Goal: Task Accomplishment & Management: Use online tool/utility

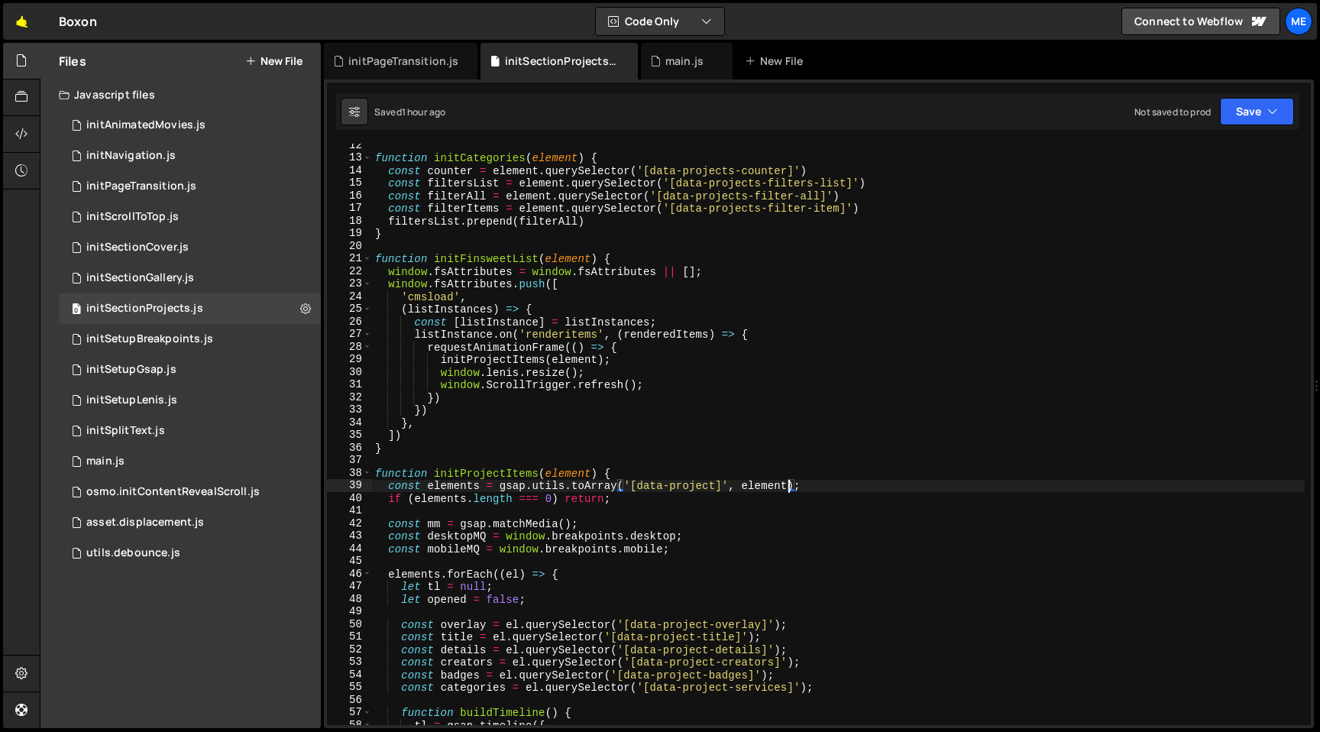
click at [21, 21] on link "🤙" at bounding box center [21, 21] width 37 height 37
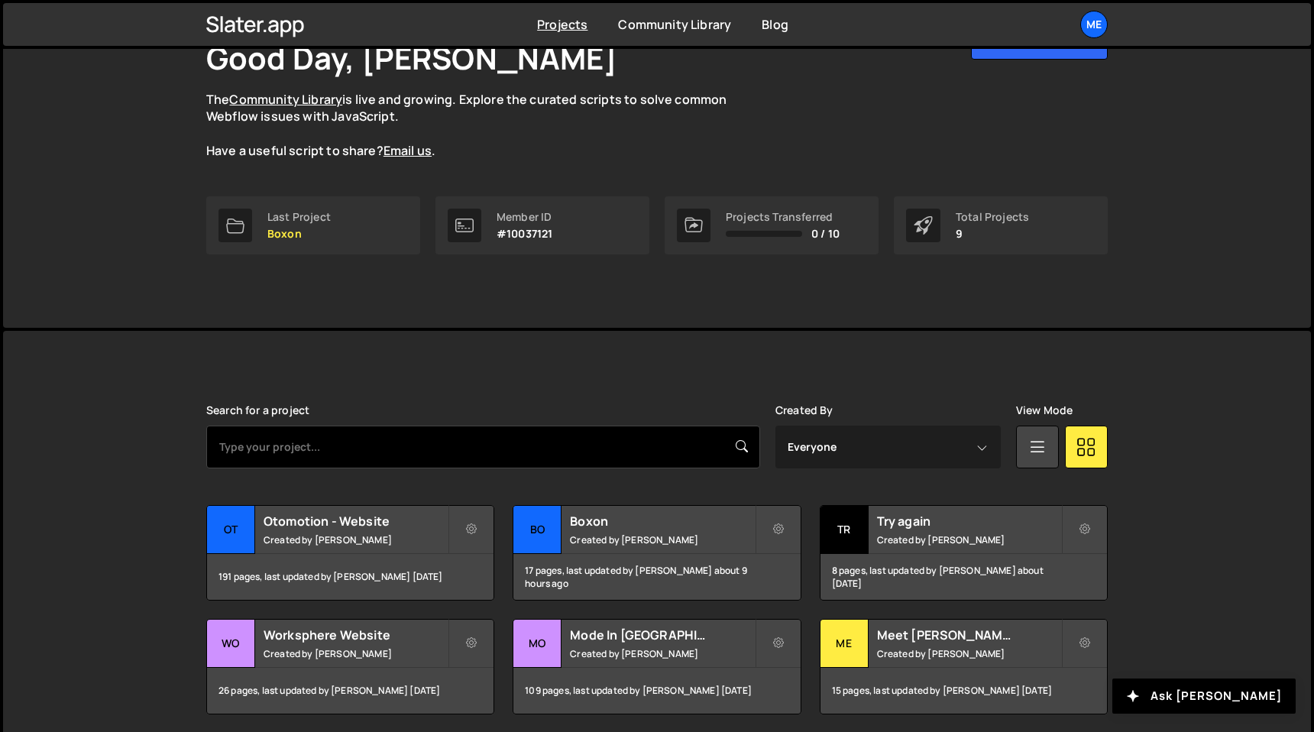
scroll to position [282, 0]
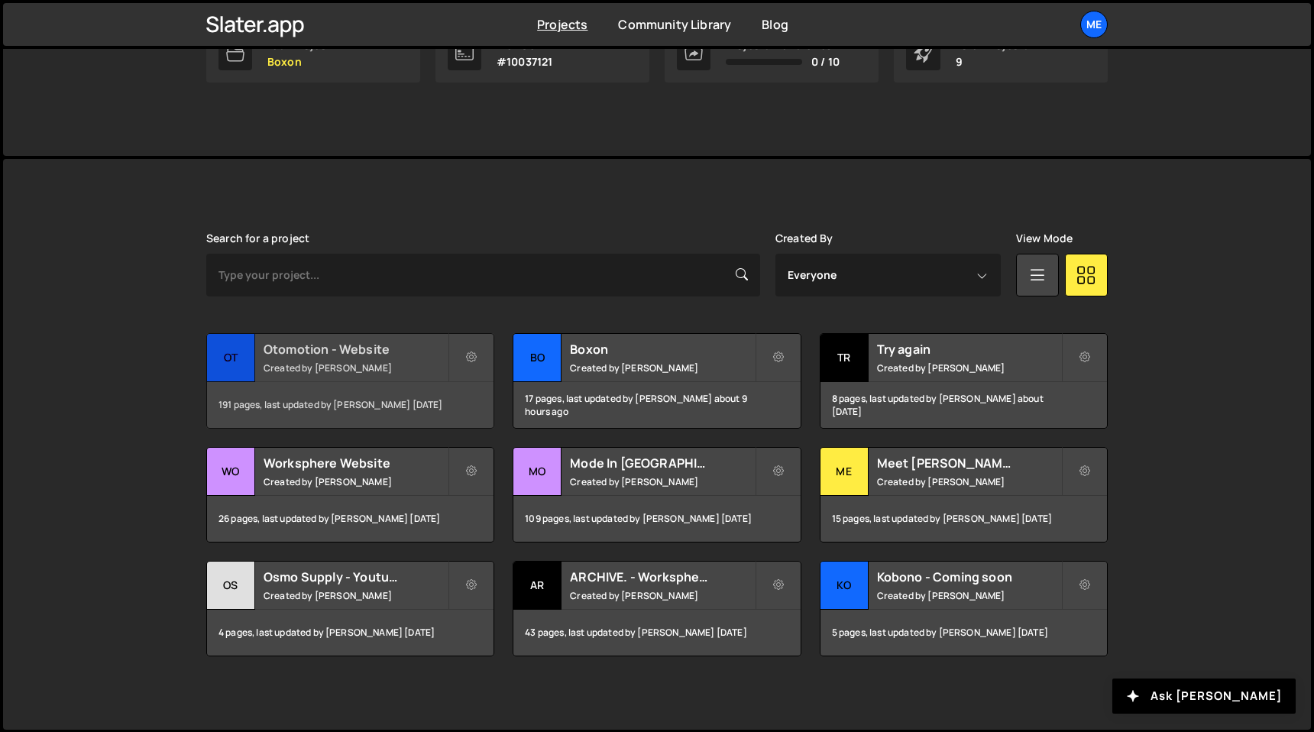
click at [227, 355] on div "Ot" at bounding box center [231, 358] width 48 height 48
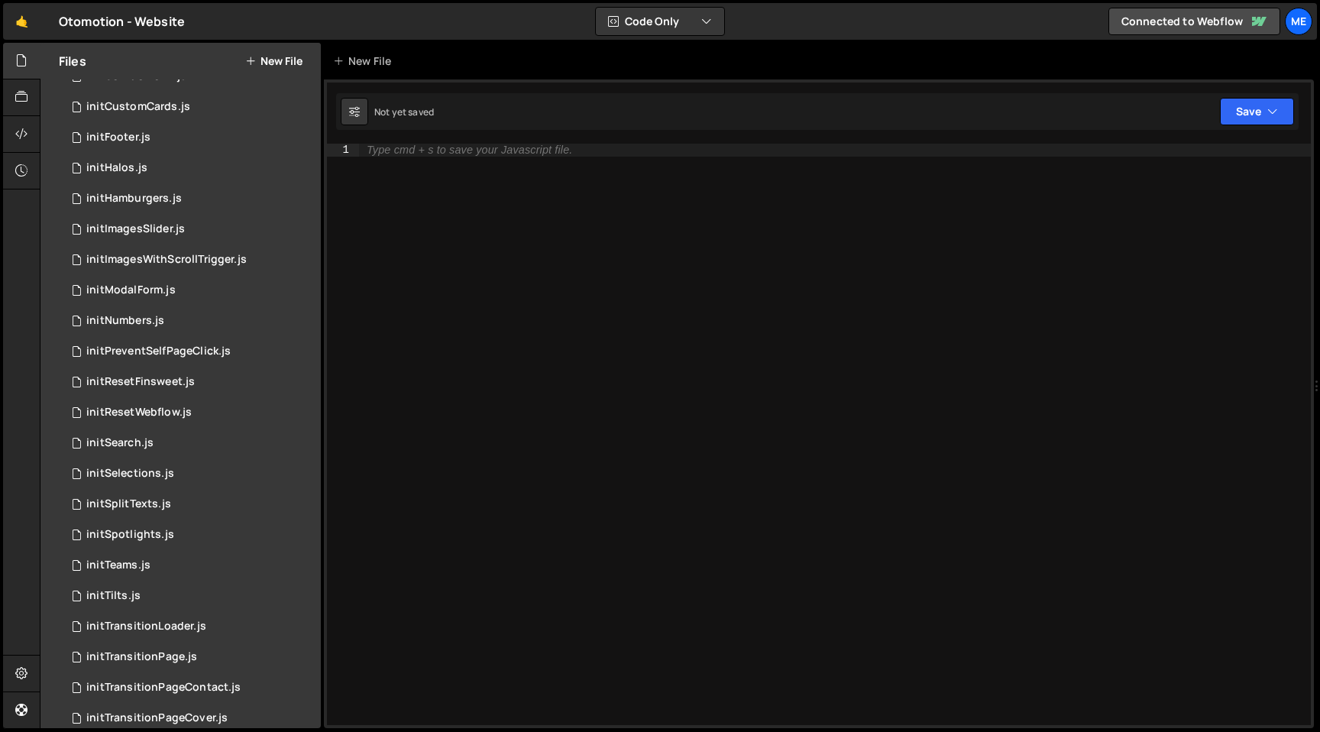
scroll to position [386, 0]
click at [16, 15] on link "🤙" at bounding box center [21, 21] width 37 height 37
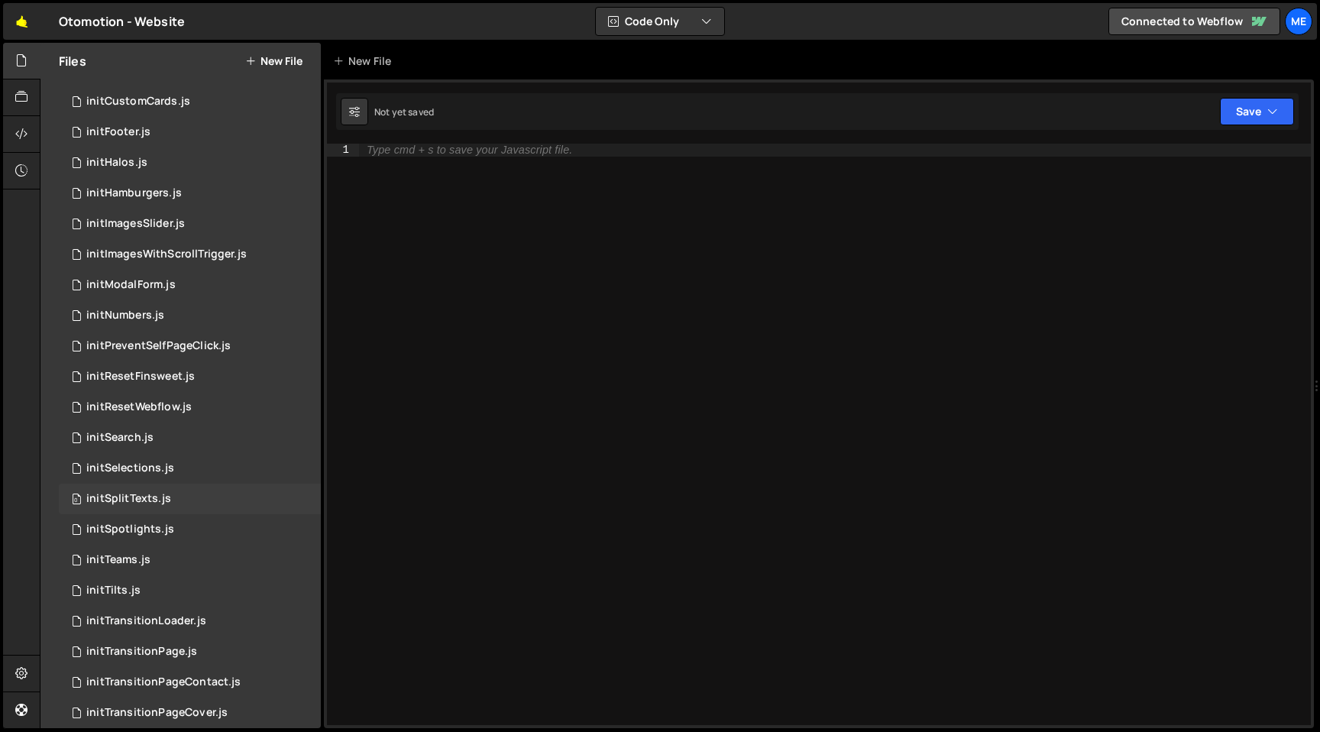
scroll to position [392, 0]
click at [152, 370] on div "initResetFinsweet.js" at bounding box center [140, 375] width 108 height 14
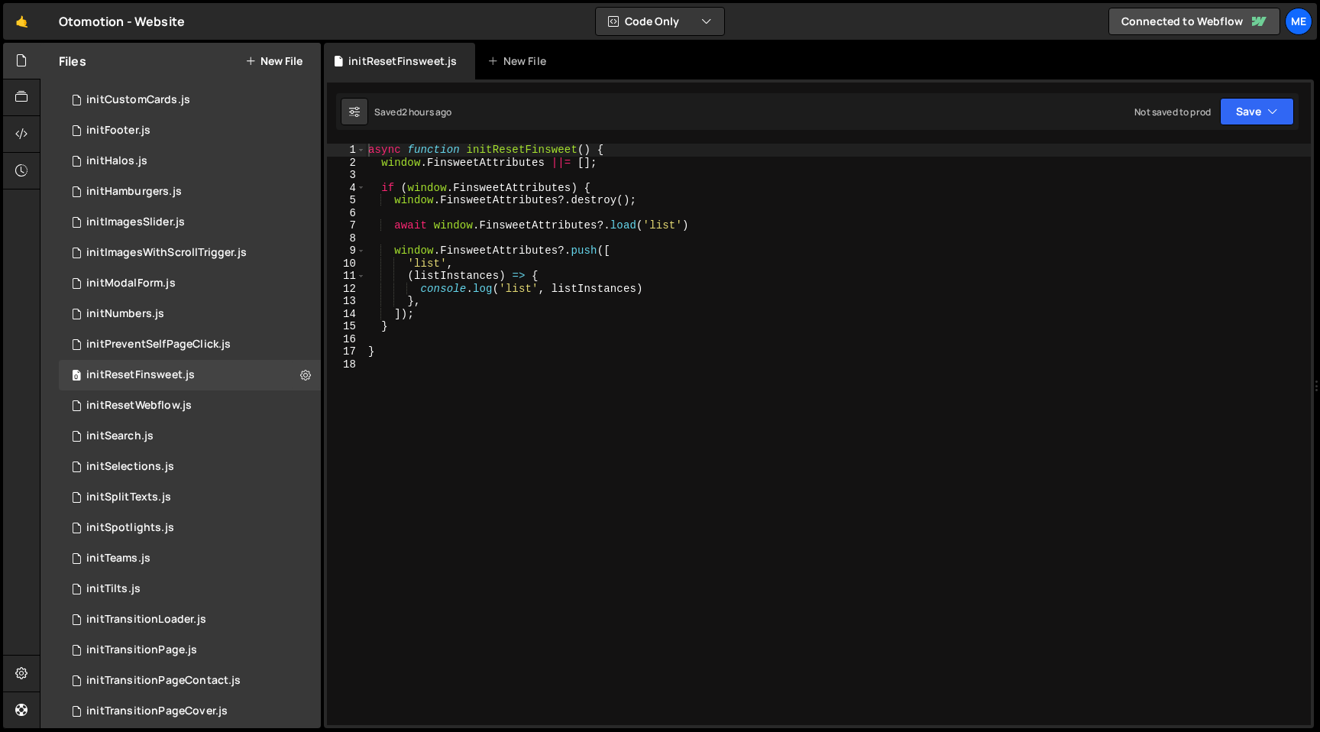
click at [658, 283] on div "async function initResetFinsweet ( ) { window . FinsweetAttributes ||= [ ] ; if…" at bounding box center [838, 447] width 946 height 606
click at [613, 299] on div "async function initResetFinsweet ( ) { window . FinsweetAttributes ||= [ ] ; if…" at bounding box center [838, 447] width 946 height 606
click at [677, 283] on div "async function initResetFinsweet ( ) { window . FinsweetAttributes ||= [ ] ; if…" at bounding box center [838, 447] width 946 height 606
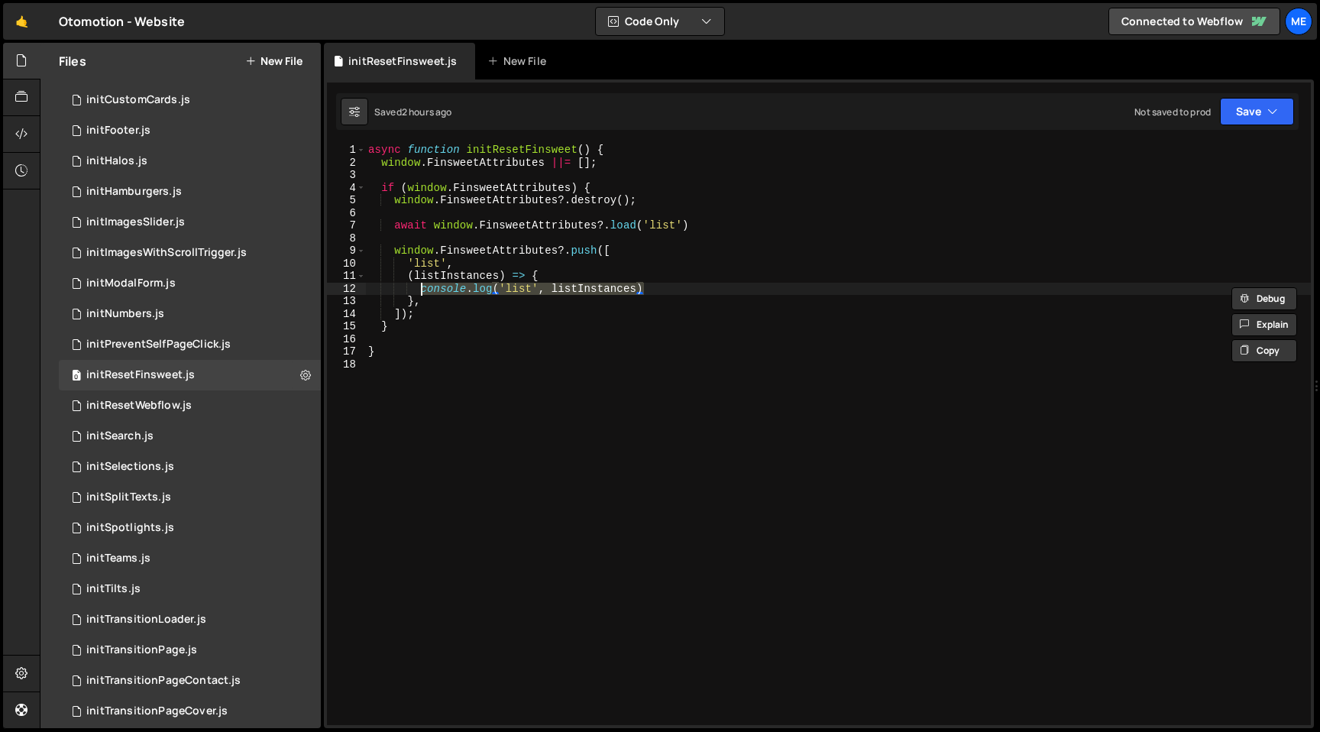
paste textarea "}"
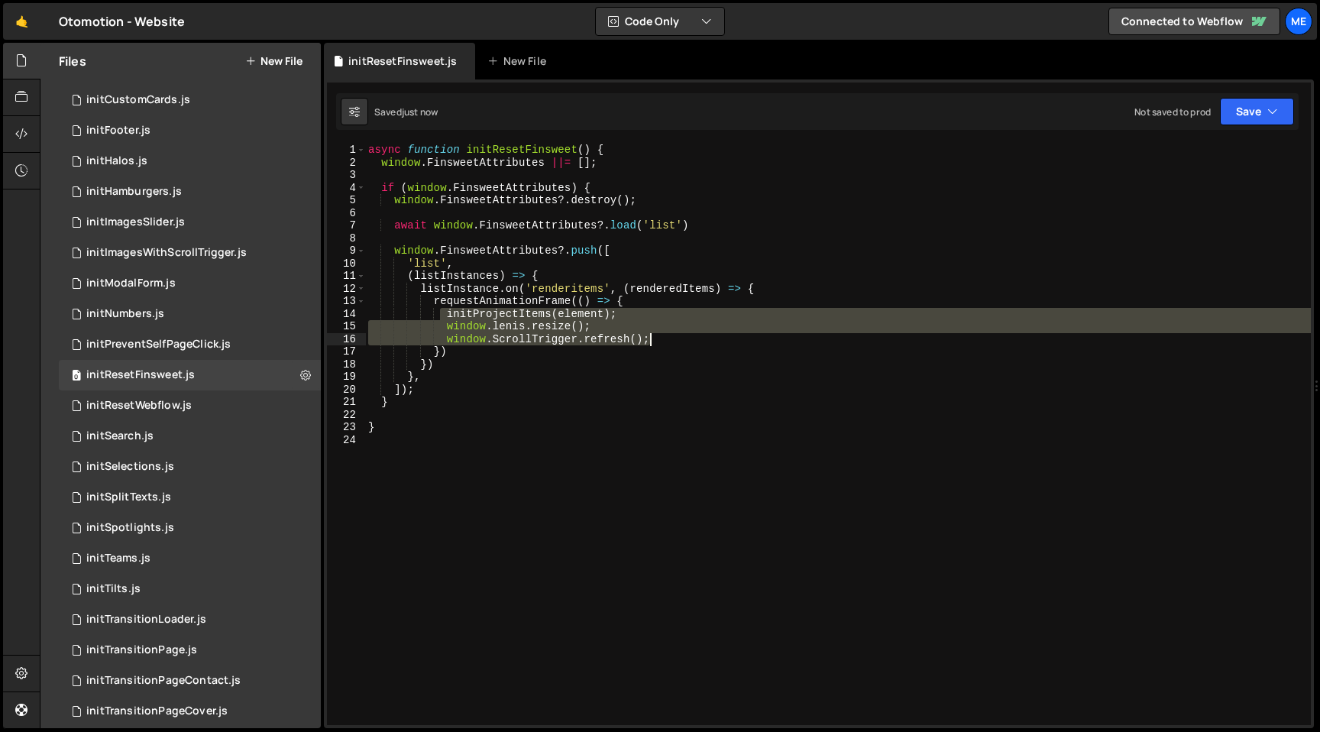
drag, startPoint x: 483, startPoint y: 311, endPoint x: 689, endPoint y: 335, distance: 206.9
click at [689, 335] on div "async function initResetFinsweet ( ) { window . FinsweetAttributes ||= [ ] ; if…" at bounding box center [838, 447] width 946 height 606
type textarea "window.lenis.resize(); window.ScrollTrigger.refresh();"
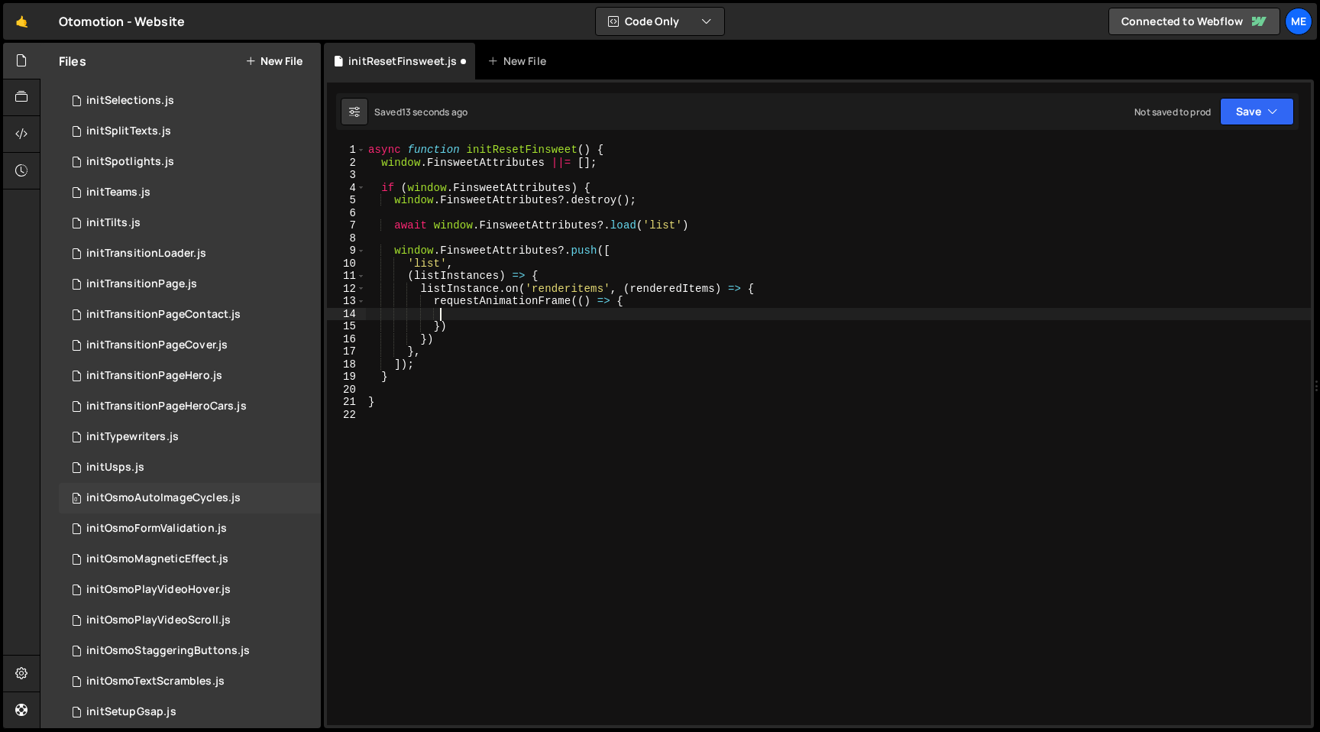
scroll to position [763, 0]
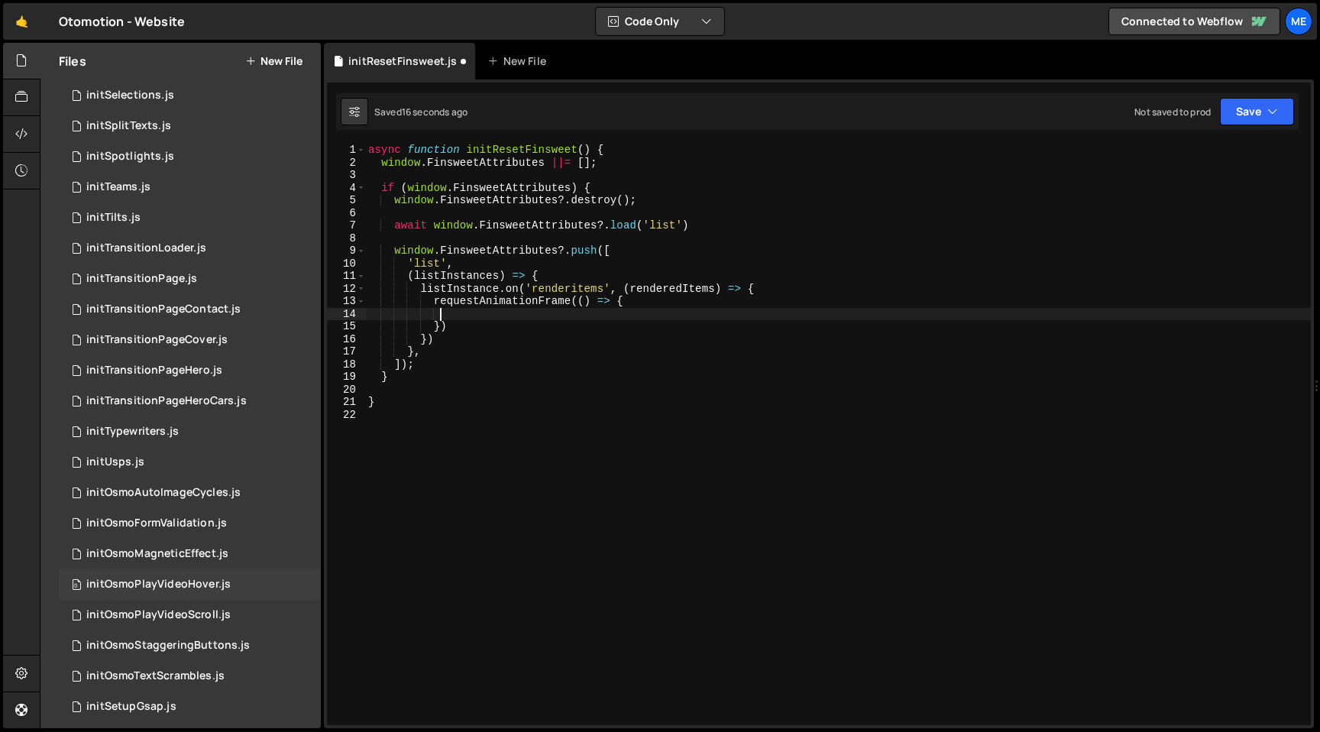
click at [199, 584] on div "initOsmoPlayVideoHover.js" at bounding box center [158, 584] width 144 height 14
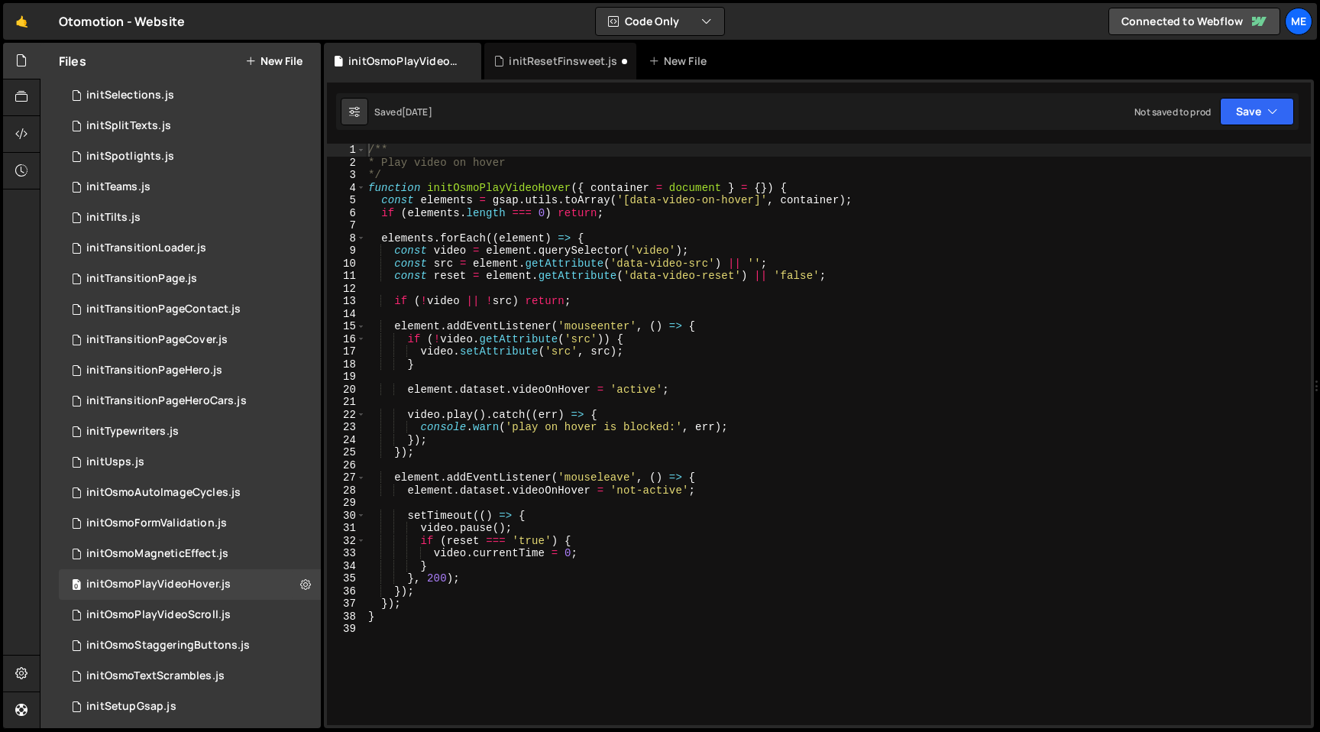
type textarea "function initOsmoPlayVideoHover({ container = document } = {}) {"
click at [480, 191] on div "/** * Play video on hover */ function initOsmoPlayVideoHover ( { container = do…" at bounding box center [838, 447] width 946 height 606
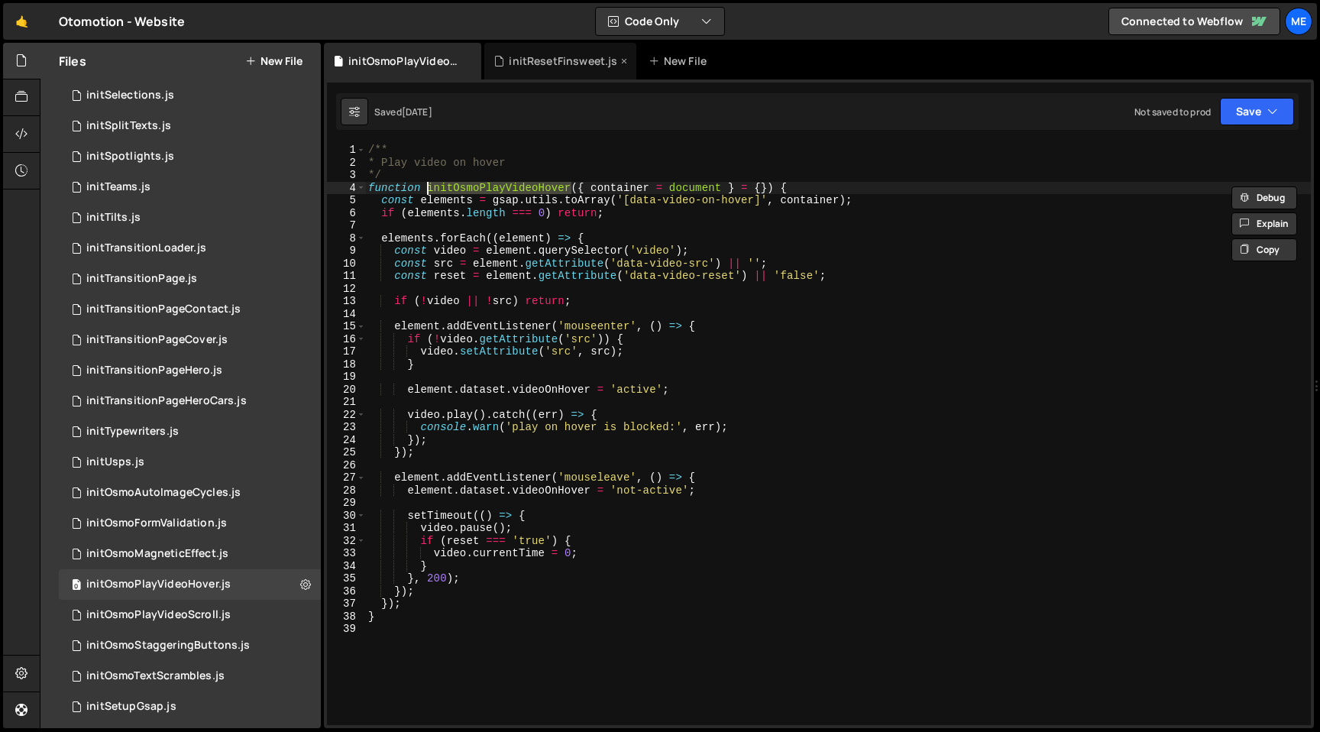
click at [531, 62] on div "initResetFinsweet.js" at bounding box center [563, 60] width 108 height 15
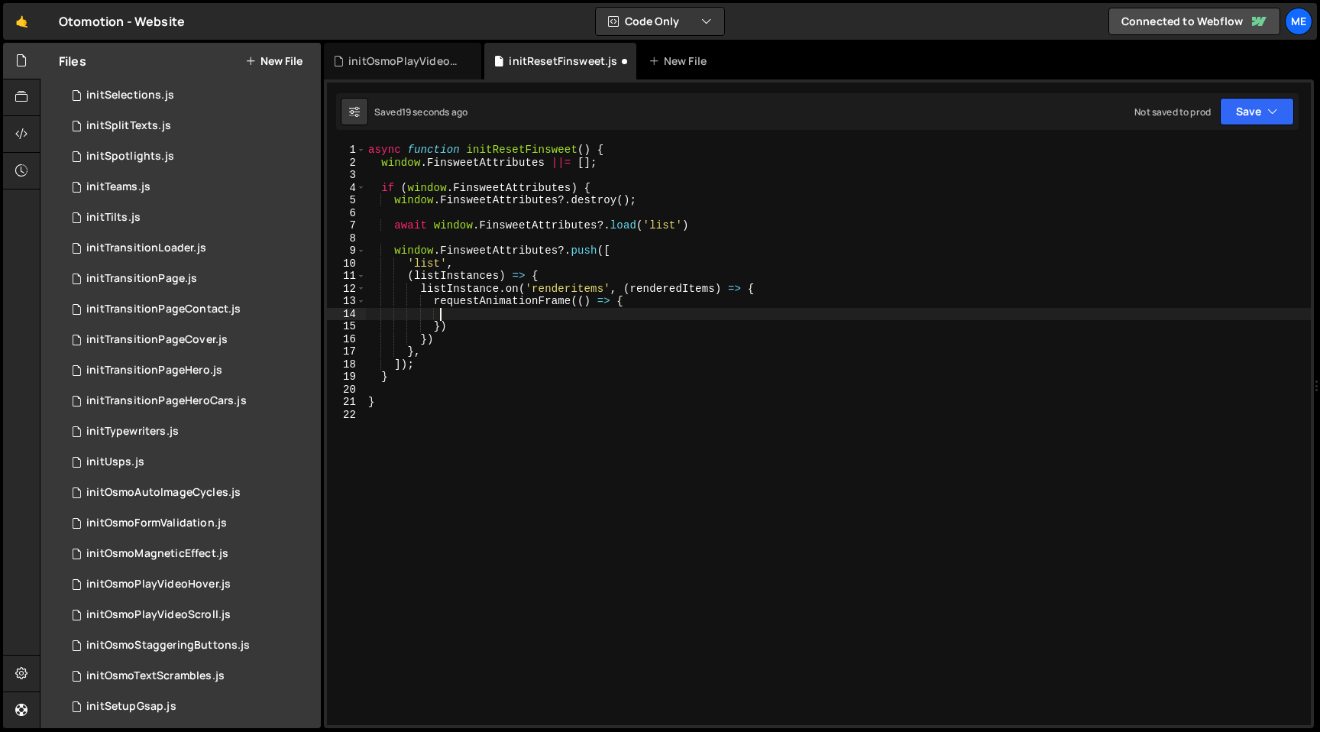
click at [530, 317] on div "async function initResetFinsweet ( ) { window . FinsweetAttributes ||= [ ] ; if…" at bounding box center [838, 447] width 946 height 606
paste textarea "initOsmoPlayVideoHover"
click at [642, 307] on div "async function initResetFinsweet ( ) { window . FinsweetAttributes ||= [ ] ; if…" at bounding box center [838, 447] width 946 height 606
click at [641, 311] on div "async function initResetFinsweet ( ) { window . FinsweetAttributes ||= [ ] ; if…" at bounding box center [838, 447] width 946 height 606
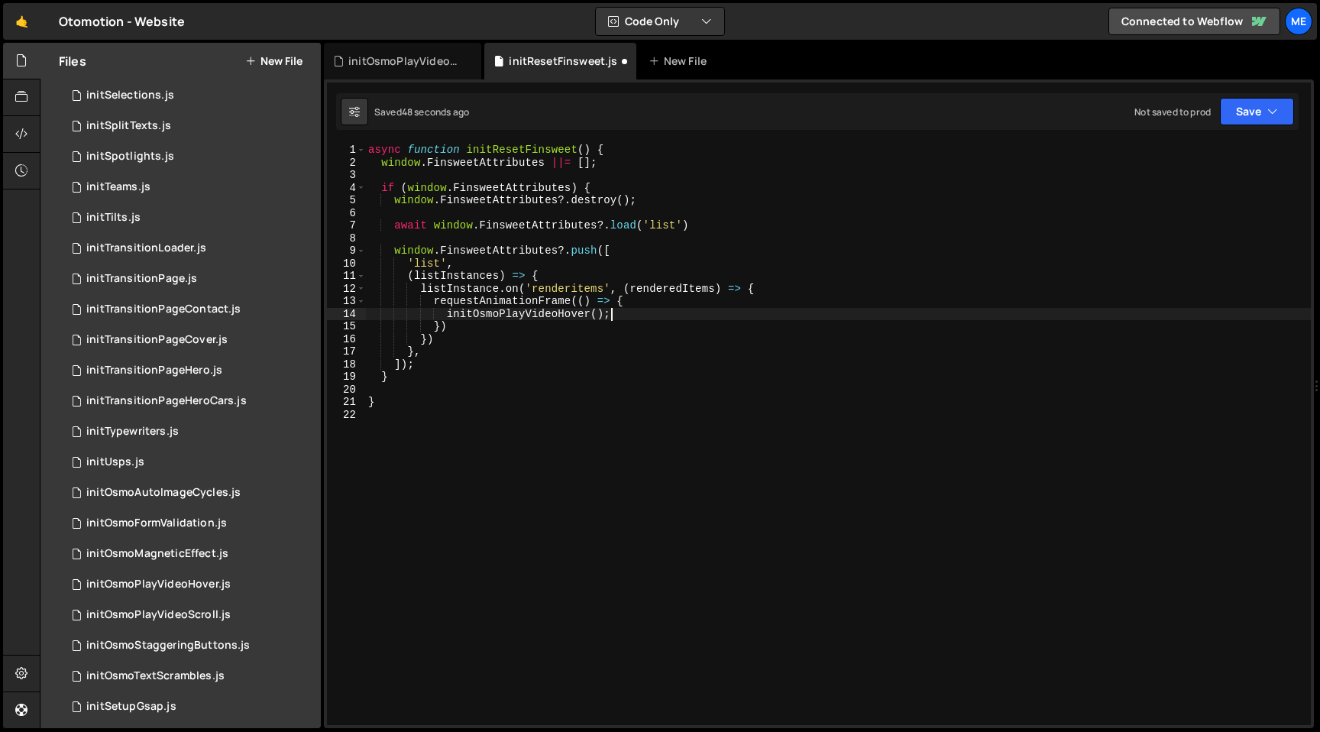
scroll to position [0, 16]
type textarea "requestAnimationFrame(() => {"
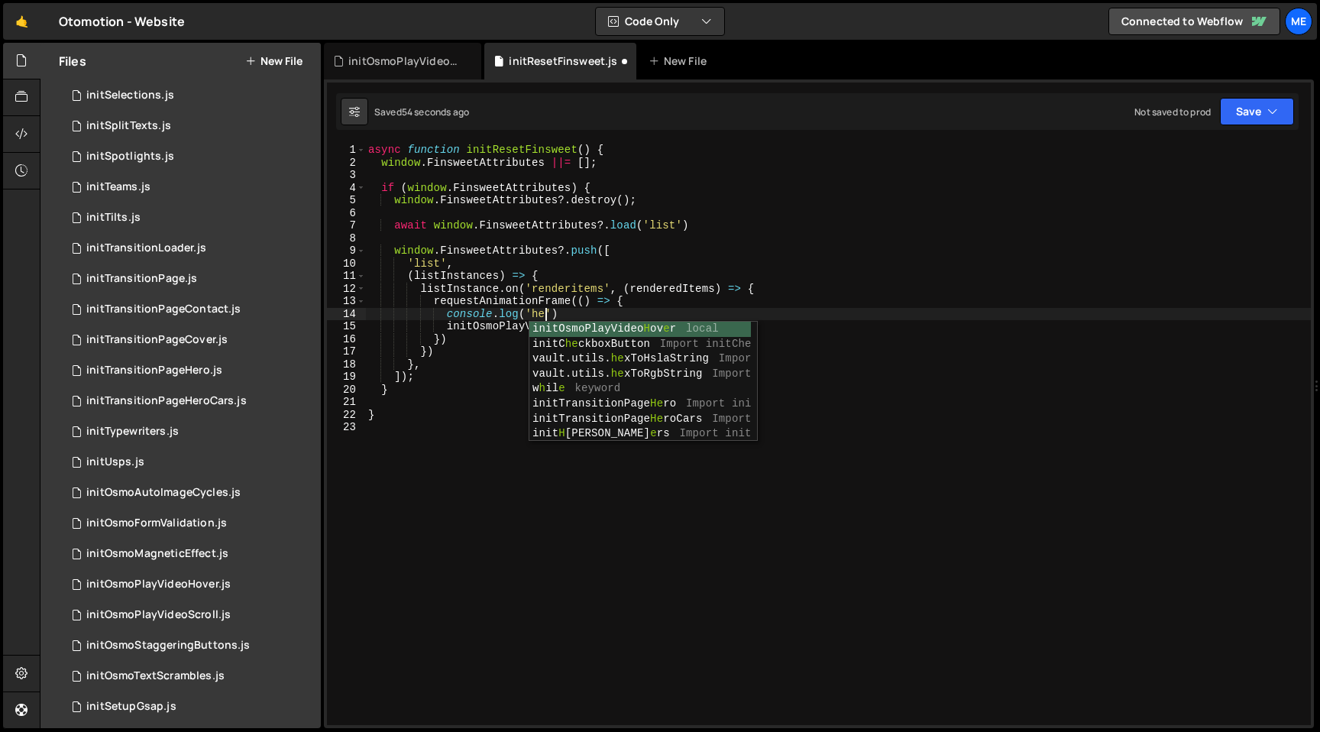
scroll to position [0, 11]
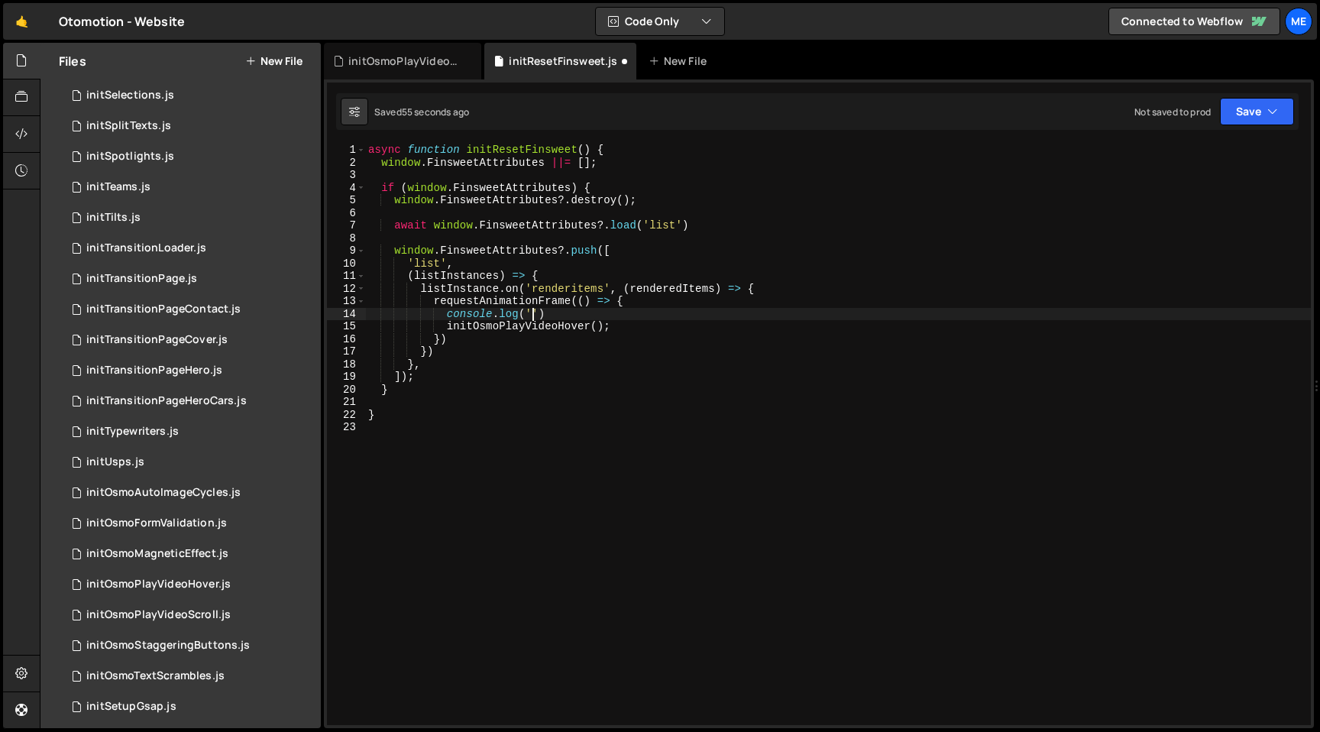
click at [569, 293] on div "async function initResetFinsweet ( ) { window . FinsweetAttributes ||= [ ] ; if…" at bounding box center [838, 447] width 946 height 606
click at [528, 311] on div "async function initResetFinsweet ( ) { window . FinsweetAttributes ||= [ ] ; if…" at bounding box center [838, 447] width 946 height 606
click at [533, 311] on div "async function initResetFinsweet ( ) { window . FinsweetAttributes ||= [ ] ; if…" at bounding box center [838, 447] width 946 height 606
paste textarea "renderitems"
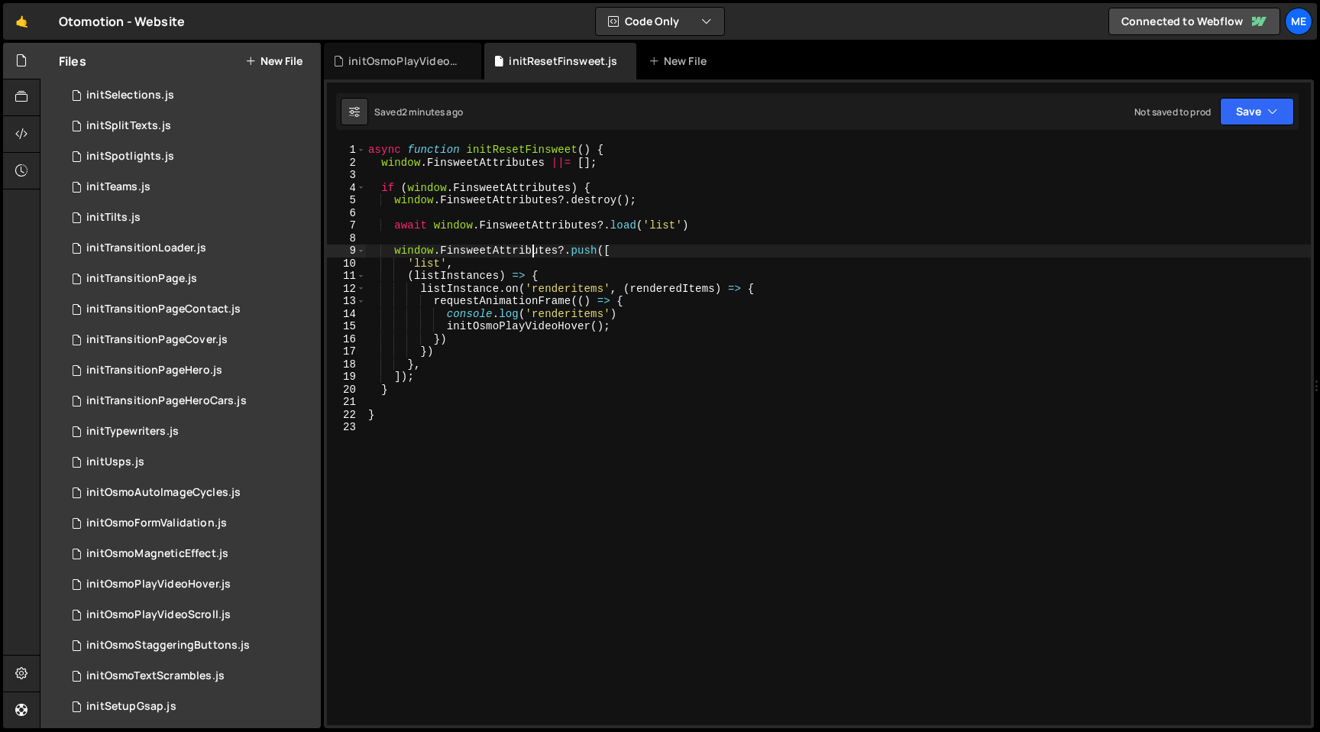
click at [530, 255] on div "async function initResetFinsweet ( ) { window . FinsweetAttributes ||= [ ] ; if…" at bounding box center [838, 447] width 946 height 606
click at [707, 225] on div "async function initResetFinsweet ( ) { window . FinsweetAttributes ||= [ ] ; if…" at bounding box center [838, 447] width 946 height 606
click at [559, 150] on div "async function initResetFinsweet ( ) { window . FinsweetAttributes ||= [ ] ; if…" at bounding box center [838, 447] width 946 height 606
click at [473, 276] on div "async function initResetFinsweet ( ) { window . FinsweetAttributes ||= [ ] ; if…" at bounding box center [838, 447] width 946 height 606
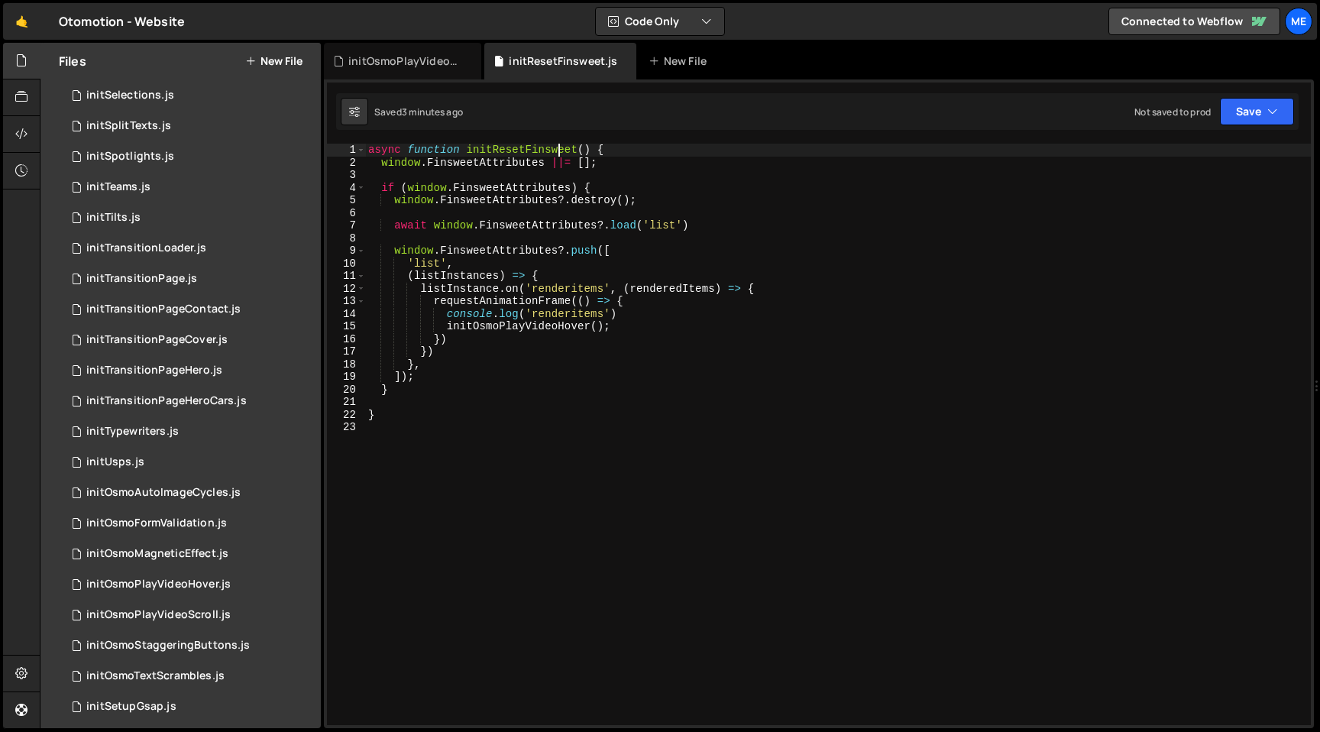
scroll to position [0, 11]
click at [473, 276] on div "async function initResetFinsweet ( ) { window . FinsweetAttributes ||= [ ] ; if…" at bounding box center [838, 447] width 946 height 606
click at [471, 286] on div "async function initResetFinsweet ( ) { window . FinsweetAttributes ||= [ ] ; if…" at bounding box center [838, 447] width 946 height 606
paste textarea "s"
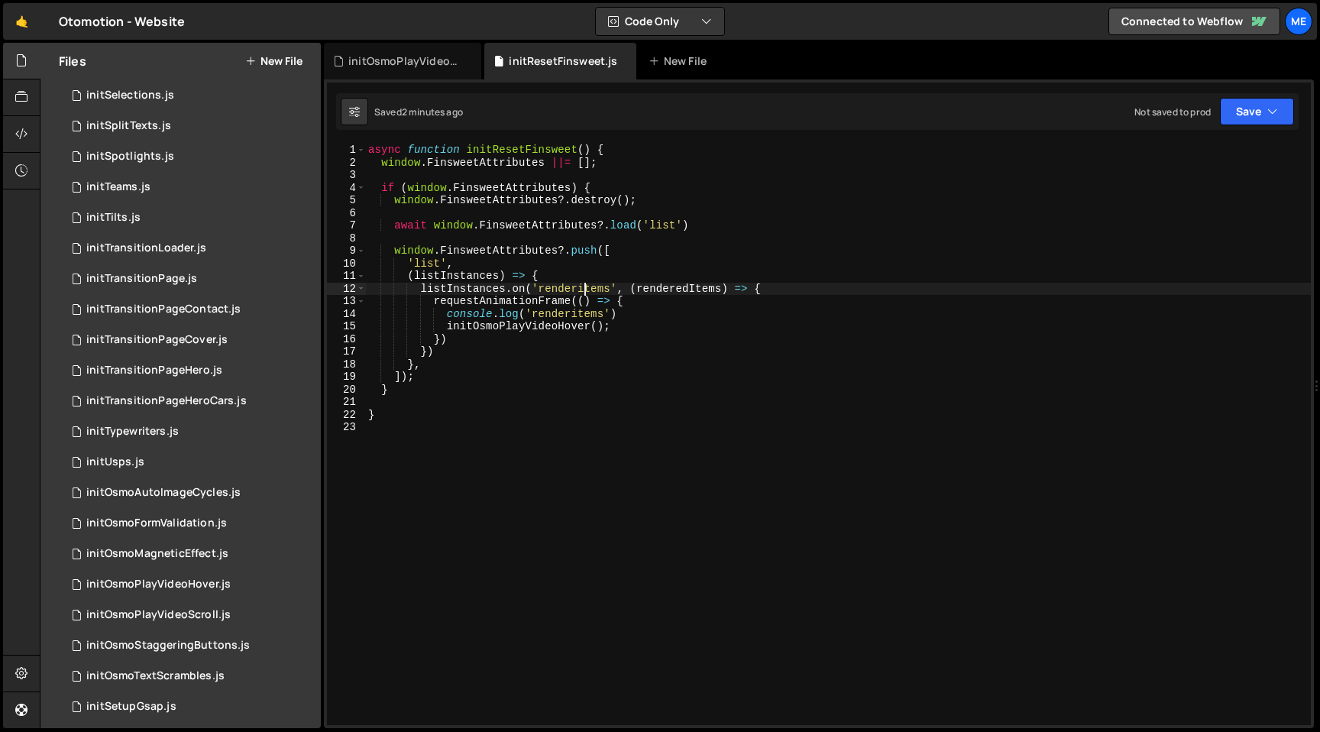
click at [586, 294] on div "async function initResetFinsweet ( ) { window . FinsweetAttributes ||= [ ] ; if…" at bounding box center [838, 447] width 946 height 606
click at [623, 315] on div "async function initResetFinsweet ( ) { window . FinsweetAttributes ||= [ ] ; if…" at bounding box center [838, 447] width 946 height 606
type textarea "console.log('renderitems')"
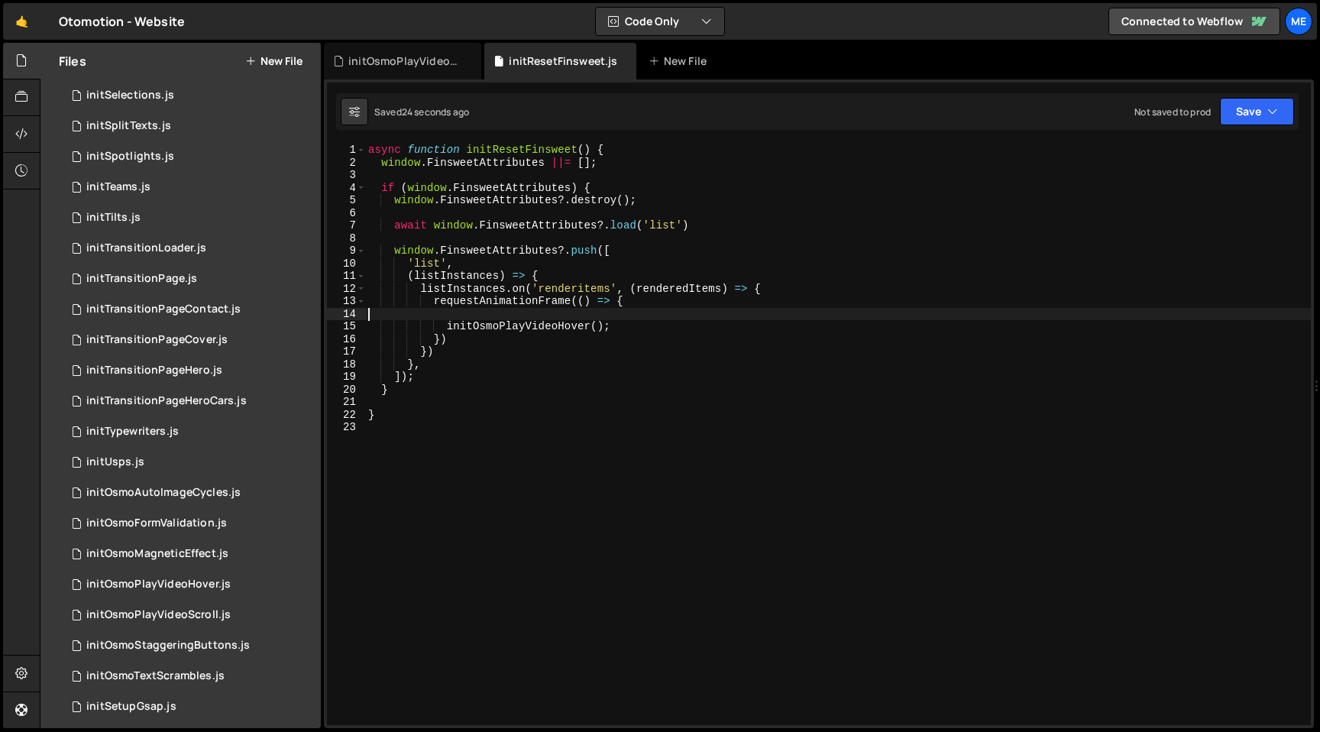
click at [536, 251] on div "async function initResetFinsweet ( ) { window . FinsweetAttributes ||= [ ] ; if…" at bounding box center [838, 447] width 946 height 606
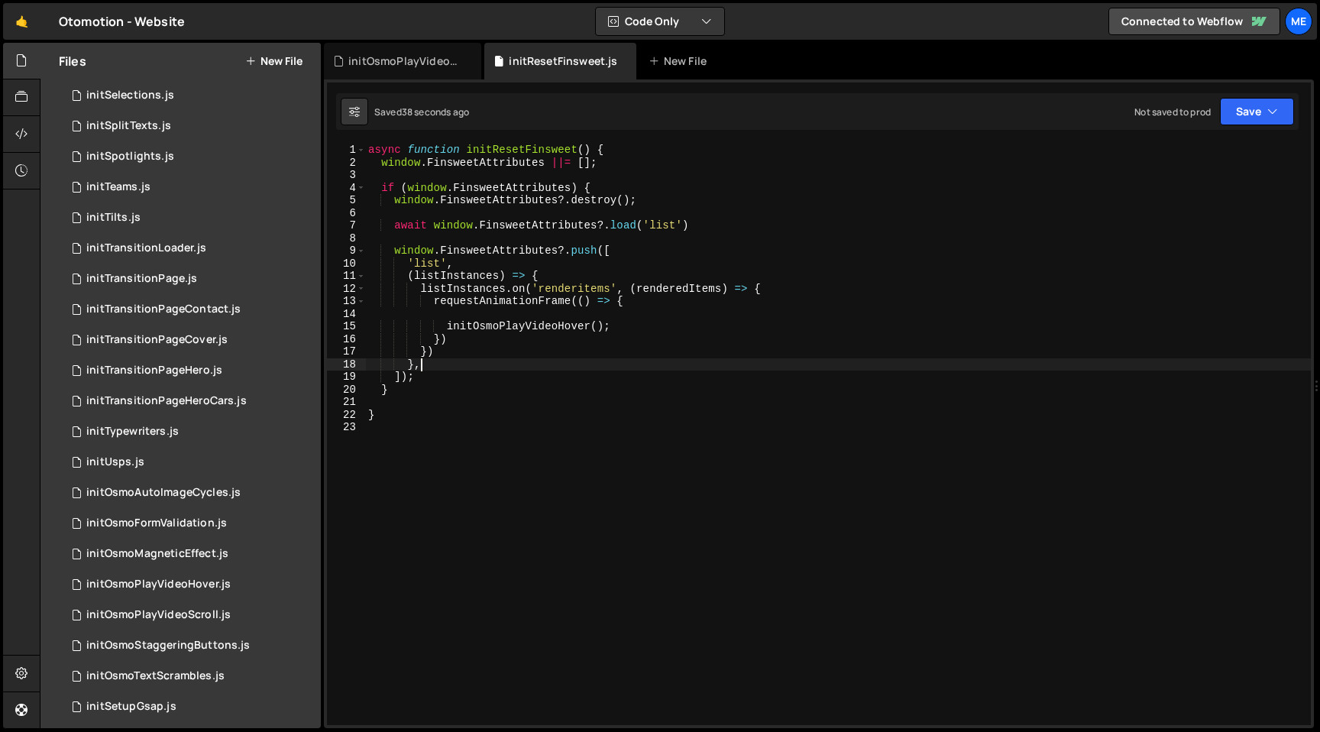
click at [623, 370] on div "async function initResetFinsweet ( ) { window . FinsweetAttributes ||= [ ] ; if…" at bounding box center [838, 447] width 946 height 606
type textarea "},"
click at [627, 313] on div "async function initResetFinsweet ( ) { window . FinsweetAttributes ||= [ ] ; if…" at bounding box center [838, 447] width 946 height 606
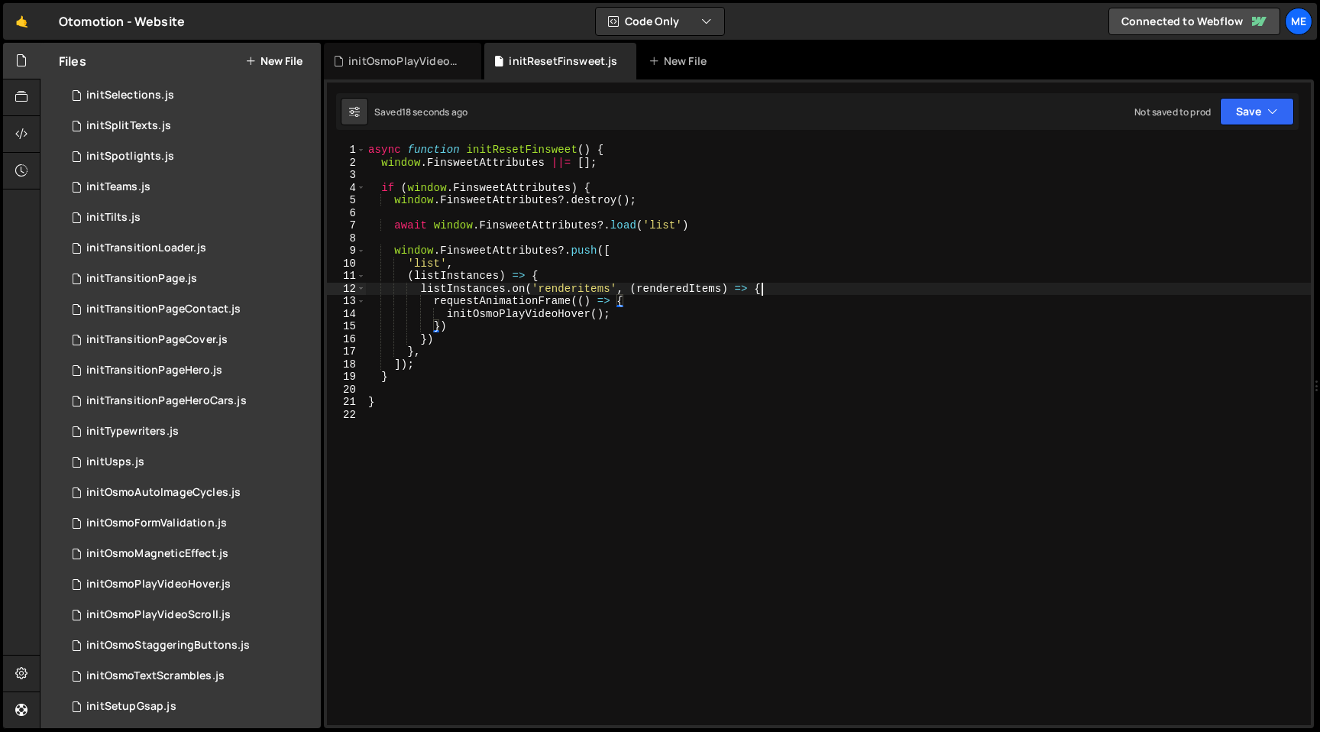
click at [769, 283] on div "async function initResetFinsweet ( ) { window . FinsweetAttributes ||= [ ] ; if…" at bounding box center [838, 447] width 946 height 606
type textarea "listInstances.on('renderitems', (renderedItems) => {"
paste textarea "})"
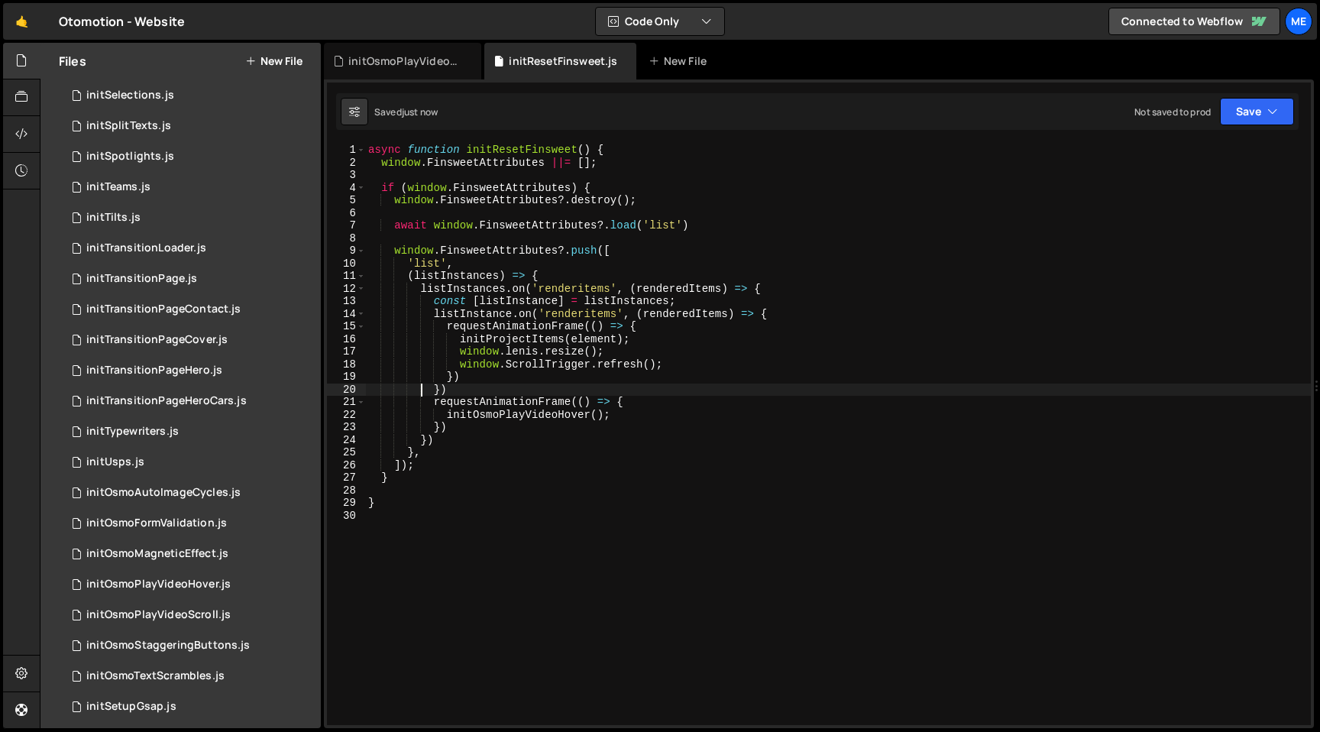
click at [662, 305] on div "async function initResetFinsweet ( ) { window . FinsweetAttributes ||= [ ] ; if…" at bounding box center [838, 447] width 946 height 606
drag, startPoint x: 434, startPoint y: 303, endPoint x: 610, endPoint y: 303, distance: 175.7
click at [610, 303] on div "async function initResetFinsweet ( ) { window . FinsweetAttributes ||= [ ] ; if…" at bounding box center [838, 447] width 946 height 606
paste textarea "listInstances"
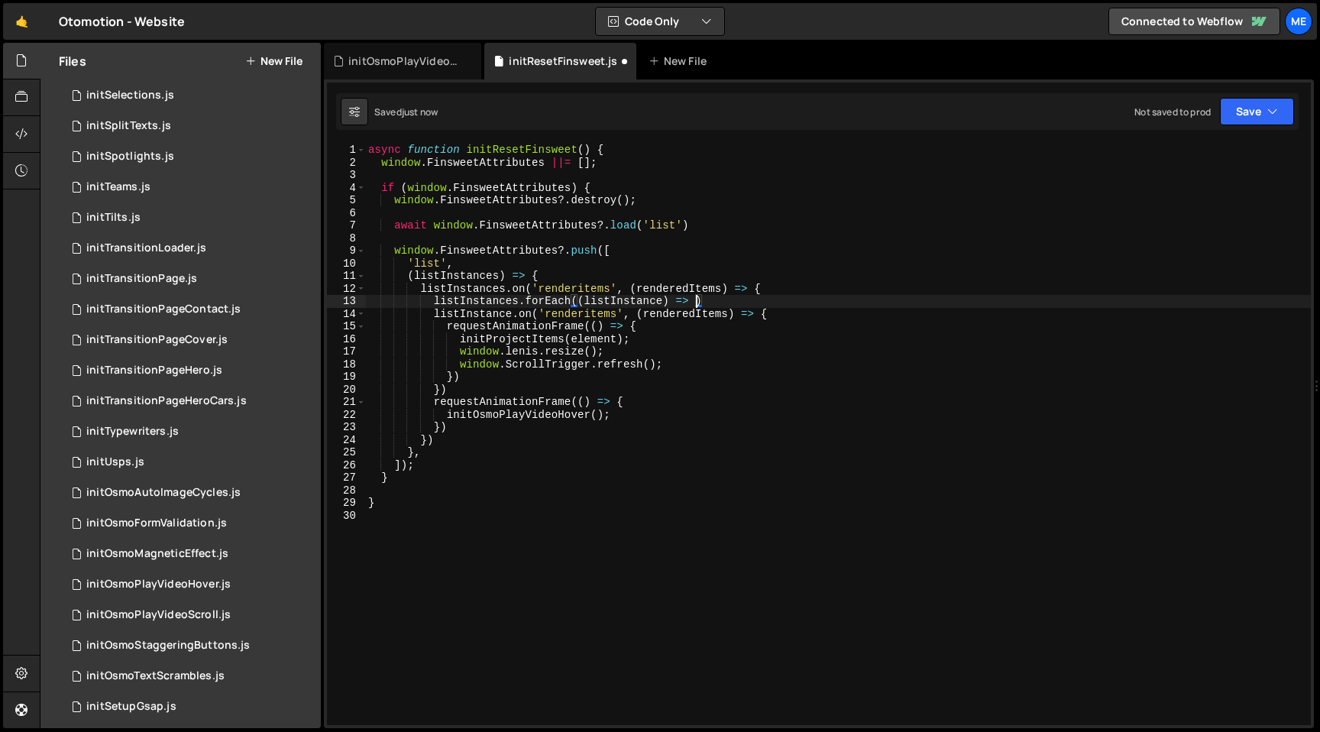
scroll to position [0, 23]
type textarea "listInstances.forEach((listInstance) => {})"
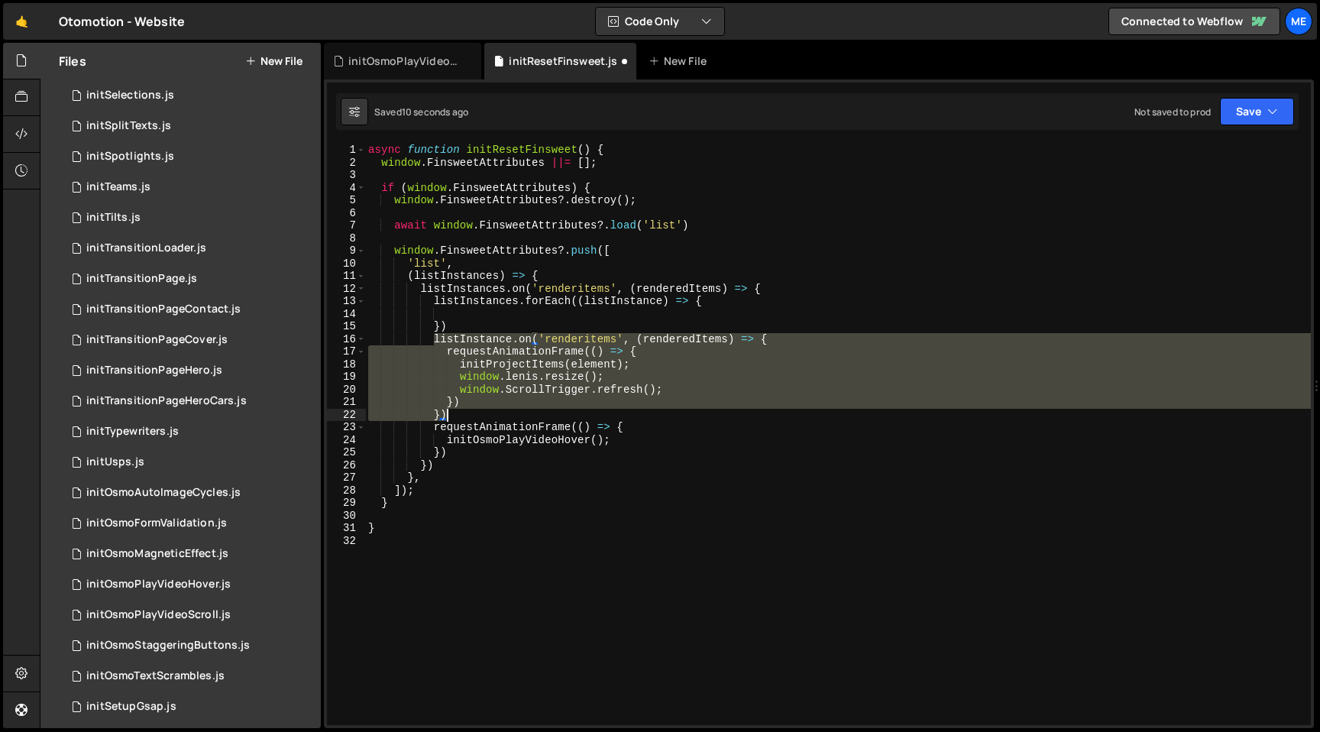
drag, startPoint x: 431, startPoint y: 338, endPoint x: 479, endPoint y: 419, distance: 94.2
click at [479, 419] on div "async function initResetFinsweet ( ) { window . FinsweetAttributes ||= [ ] ; if…" at bounding box center [838, 447] width 946 height 606
type textarea "}) })"
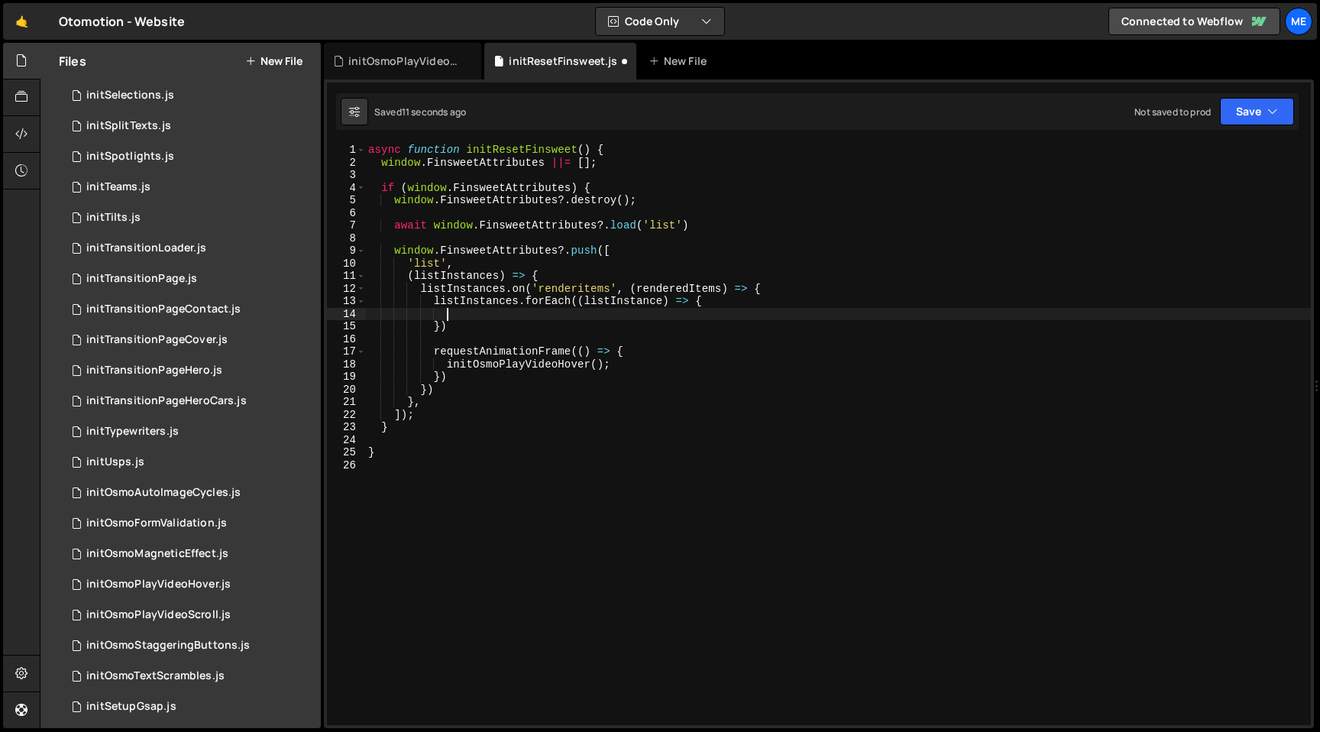
click at [481, 319] on div "async function initResetFinsweet ( ) { window . FinsweetAttributes ||= [ ] ; if…" at bounding box center [838, 447] width 946 height 606
paste textarea "})"
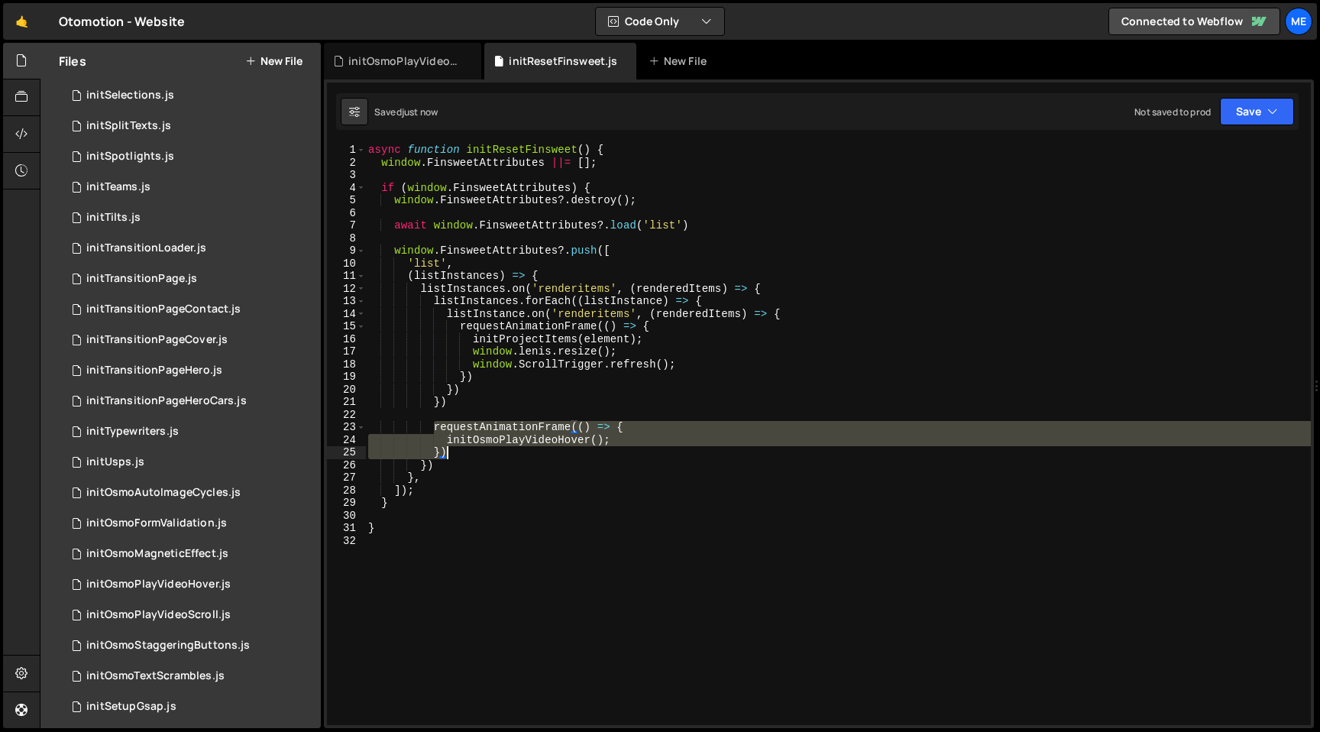
drag, startPoint x: 432, startPoint y: 428, endPoint x: 457, endPoint y: 454, distance: 36.2
click at [457, 454] on div "async function initResetFinsweet ( ) { window . FinsweetAttributes ||= [ ] ; if…" at bounding box center [838, 447] width 946 height 606
type textarea "initOsmoPlayVideoHover(); })"
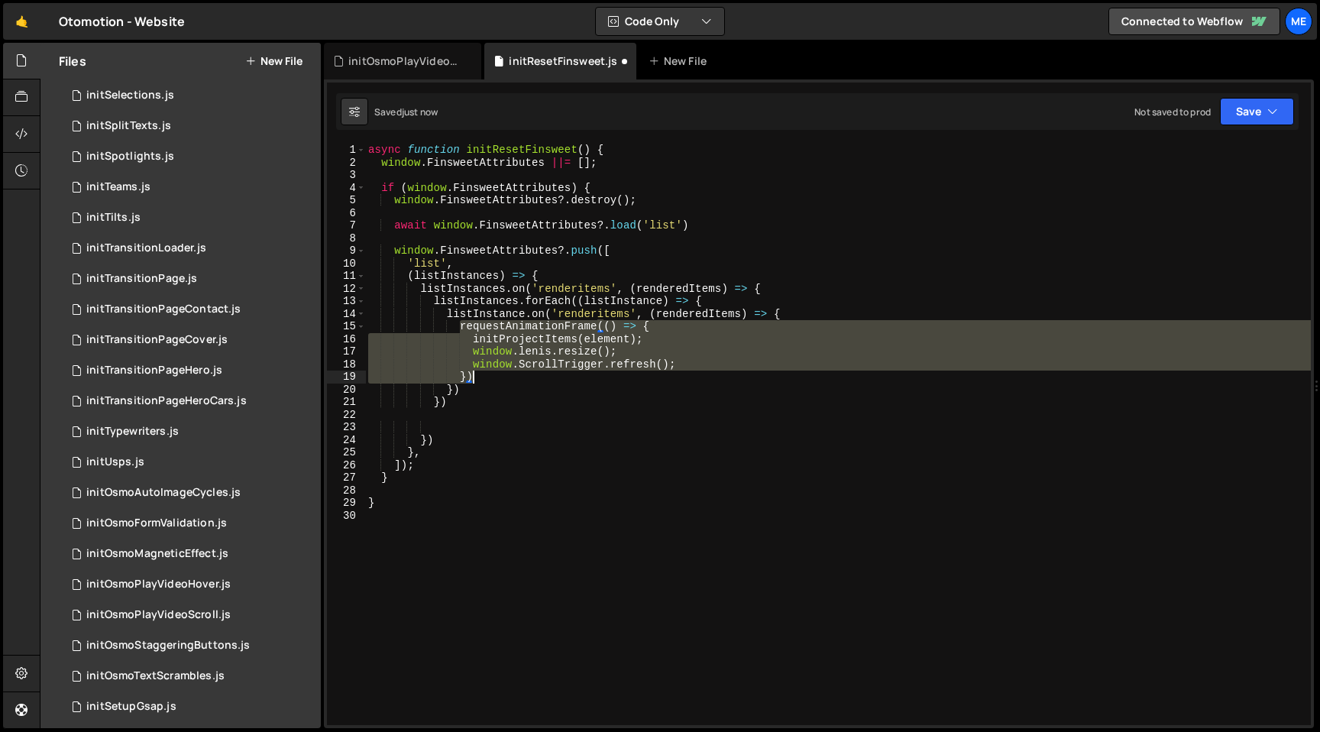
drag, startPoint x: 462, startPoint y: 322, endPoint x: 487, endPoint y: 372, distance: 56.4
click at [487, 372] on div "async function initResetFinsweet ( ) { window . FinsweetAttributes ||= [ ] ; if…" at bounding box center [838, 447] width 946 height 606
paste textarea
type textarea "})"
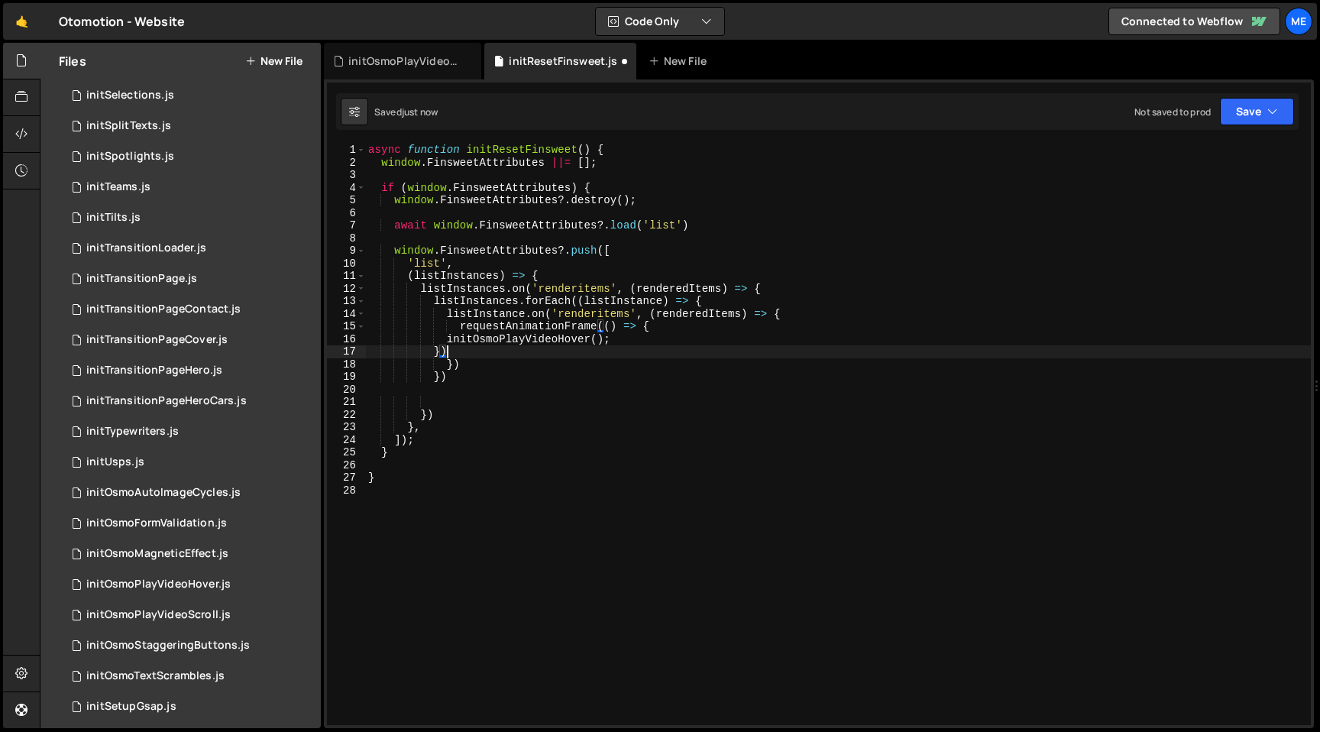
click at [471, 396] on div "async function initResetFinsweet ( ) { window . FinsweetAttributes ||= [ ] ; if…" at bounding box center [838, 447] width 946 height 606
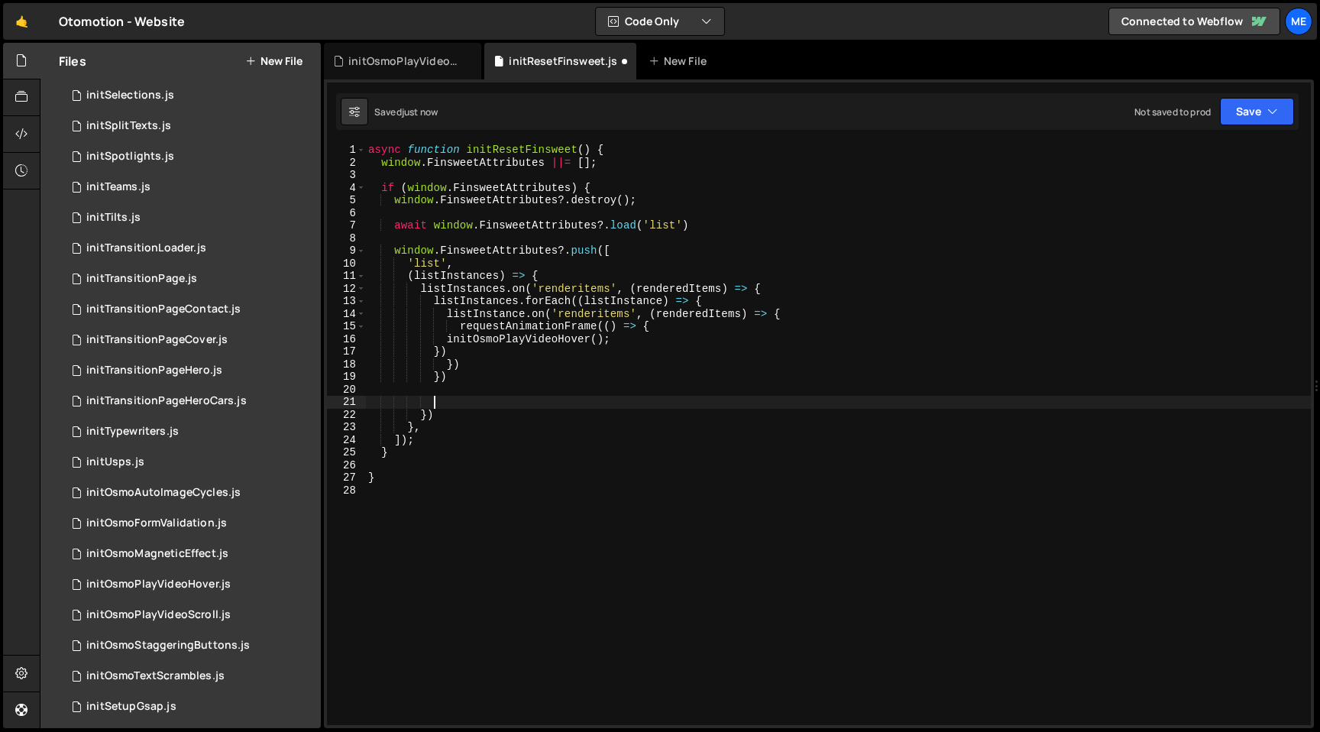
scroll to position [0, 3]
type textarea "})"
click at [502, 315] on div "async function initResetFinsweet ( ) { window . FinsweetAttributes ||= [ ] ; if…" at bounding box center [838, 447] width 946 height 606
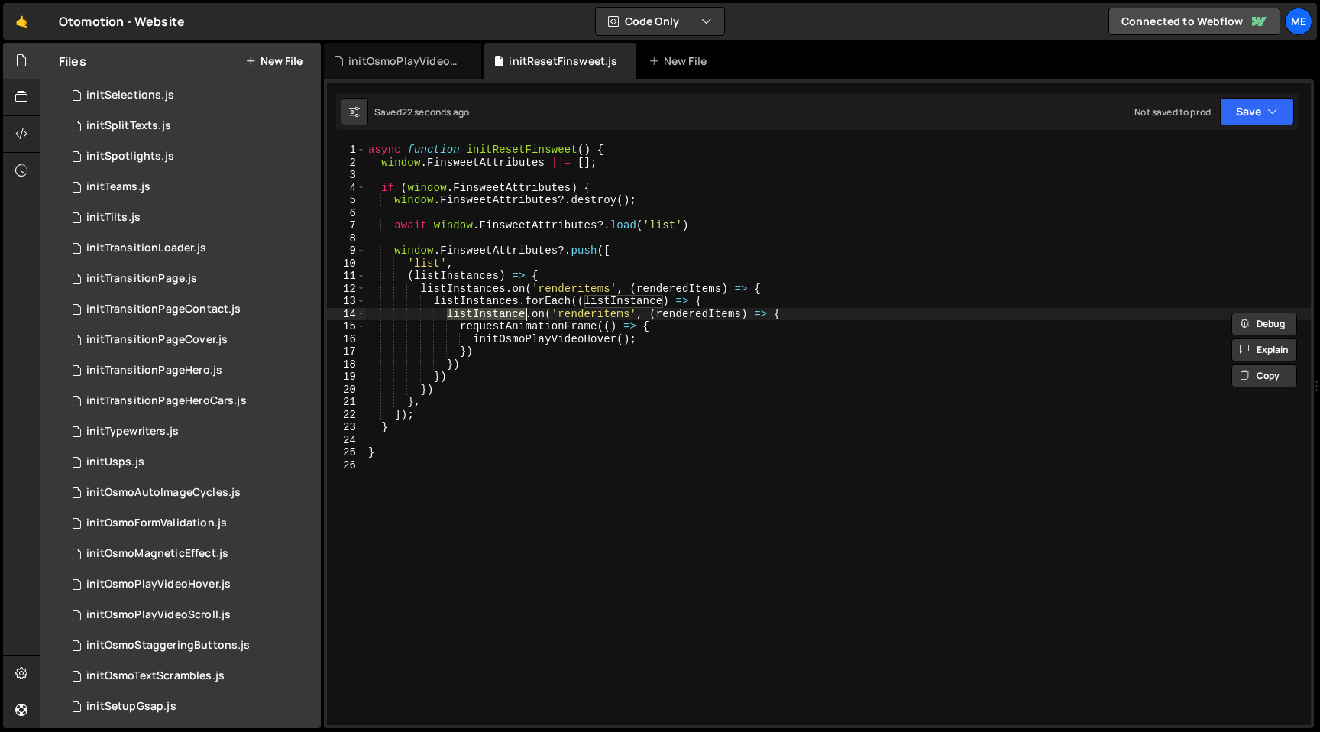
click at [631, 302] on div "async function initResetFinsweet ( ) { window . FinsweetAttributes ||= [ ] ; if…" at bounding box center [838, 447] width 946 height 606
paste textarea "listInstance.on('renderitems', (renderedItems"
click at [714, 312] on div "async function initResetFinsweet ( ) { window . FinsweetAttributes ||= [ ] ; if…" at bounding box center [838, 447] width 946 height 606
click at [493, 297] on div "async function initResetFinsweet ( ) { window . FinsweetAttributes ||= [ ] ; if…" at bounding box center [838, 447] width 946 height 606
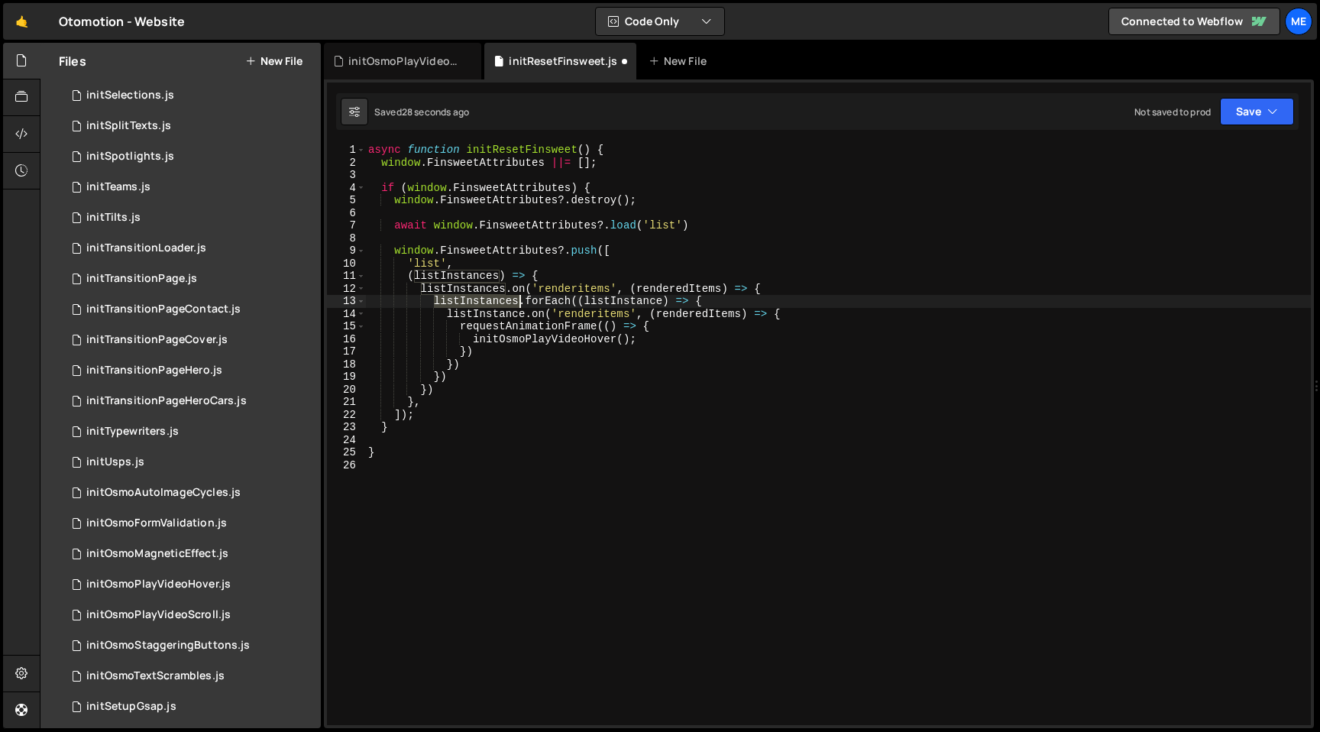
click at [493, 297] on div "async function initResetFinsweet ( ) { window . FinsweetAttributes ||= [ ] ; if…" at bounding box center [838, 447] width 946 height 606
click at [661, 292] on div "async function initResetFinsweet ( ) { window . FinsweetAttributes ||= [ ] ; if…" at bounding box center [838, 447] width 946 height 606
click at [566, 274] on div "async function initResetFinsweet ( ) { window . FinsweetAttributes ||= [ ] ; if…" at bounding box center [838, 447] width 946 height 606
type textarea "(listInstances) => {"
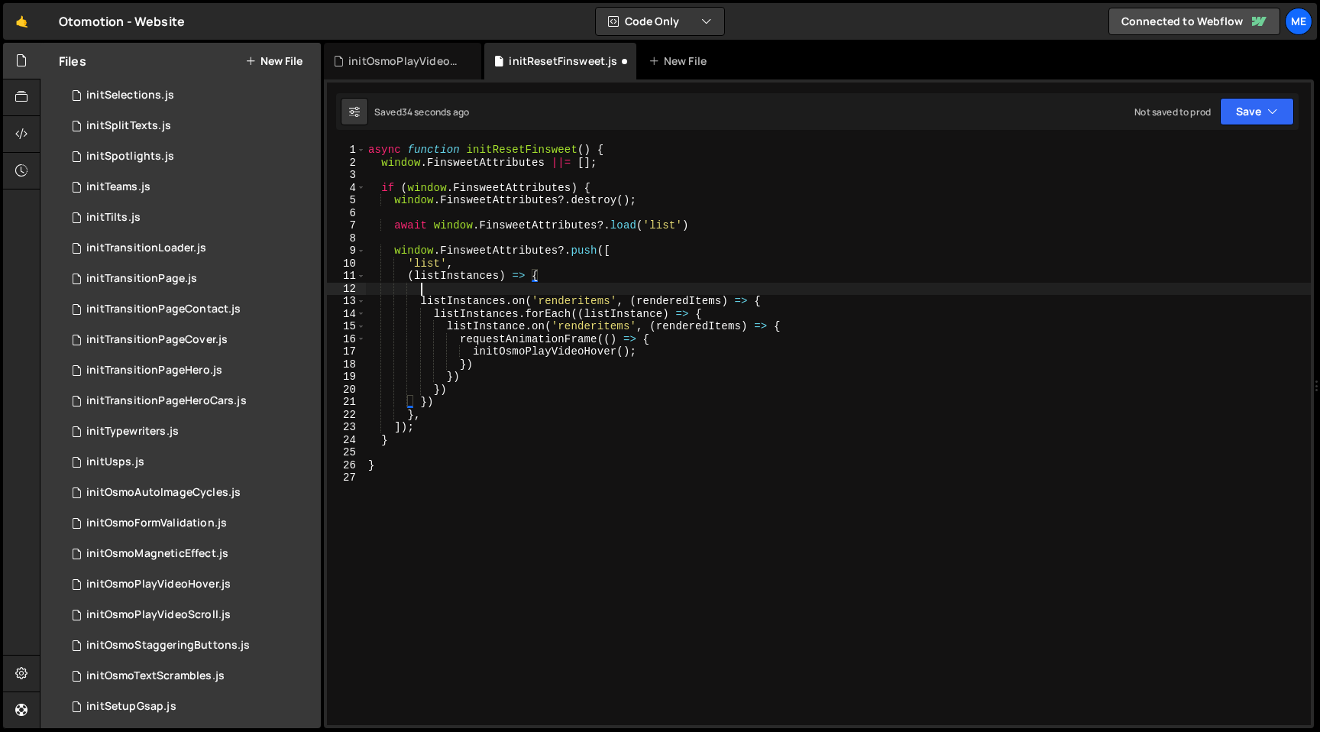
scroll to position [0, 2]
click at [438, 312] on div "async function initResetFinsweet ( ) { window . FinsweetAttributes ||= [ ] ; if…" at bounding box center [838, 447] width 946 height 606
type textarea "listInstances.forEach((listInstance) => {"
type textarea "listInstances.on('renderitems', (renderedItems) => {"
paste textarea "listInstances.forEach((listInstance) => {"
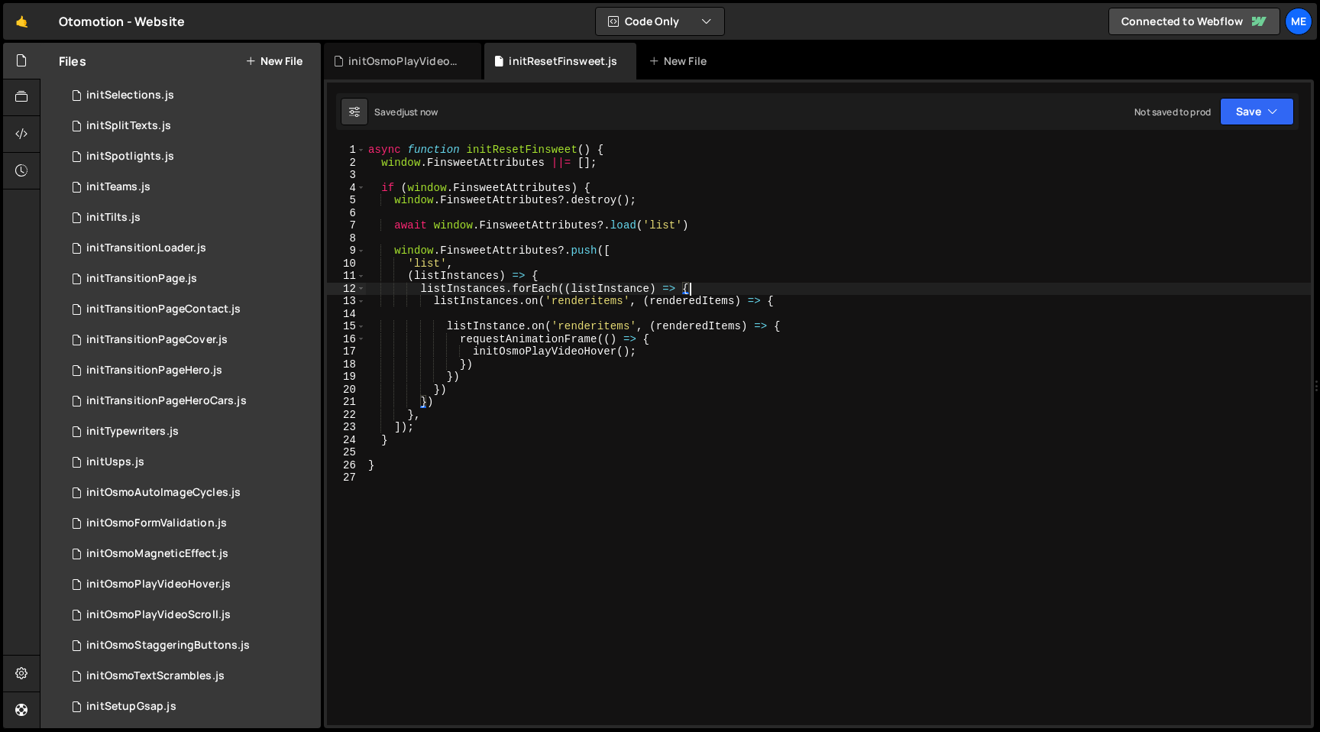
type textarea "listInstances.on('renderitems', (renderedItems) => {"
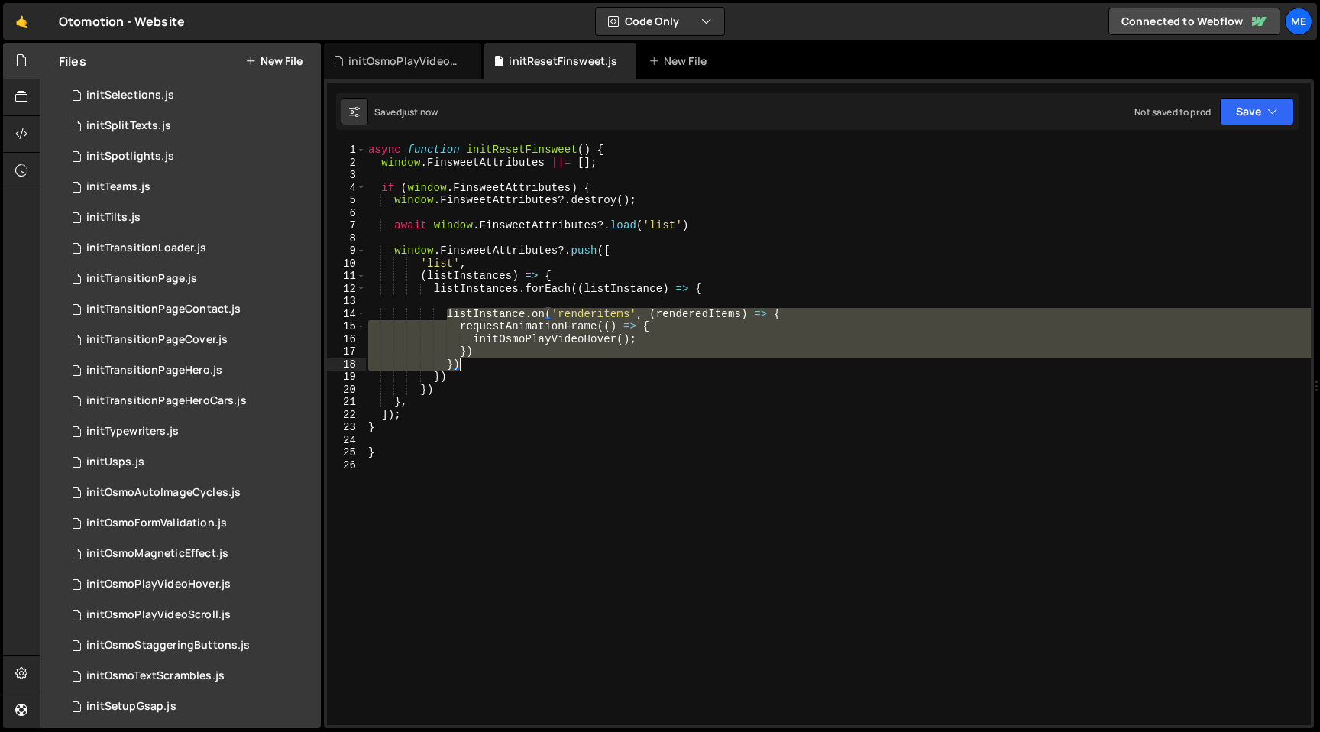
drag, startPoint x: 448, startPoint y: 312, endPoint x: 479, endPoint y: 366, distance: 62.0
click at [479, 366] on div "async function initResetFinsweet ( ) { window . FinsweetAttributes ||= [ ] ; if…" at bounding box center [838, 447] width 946 height 606
type textarea "}) })"
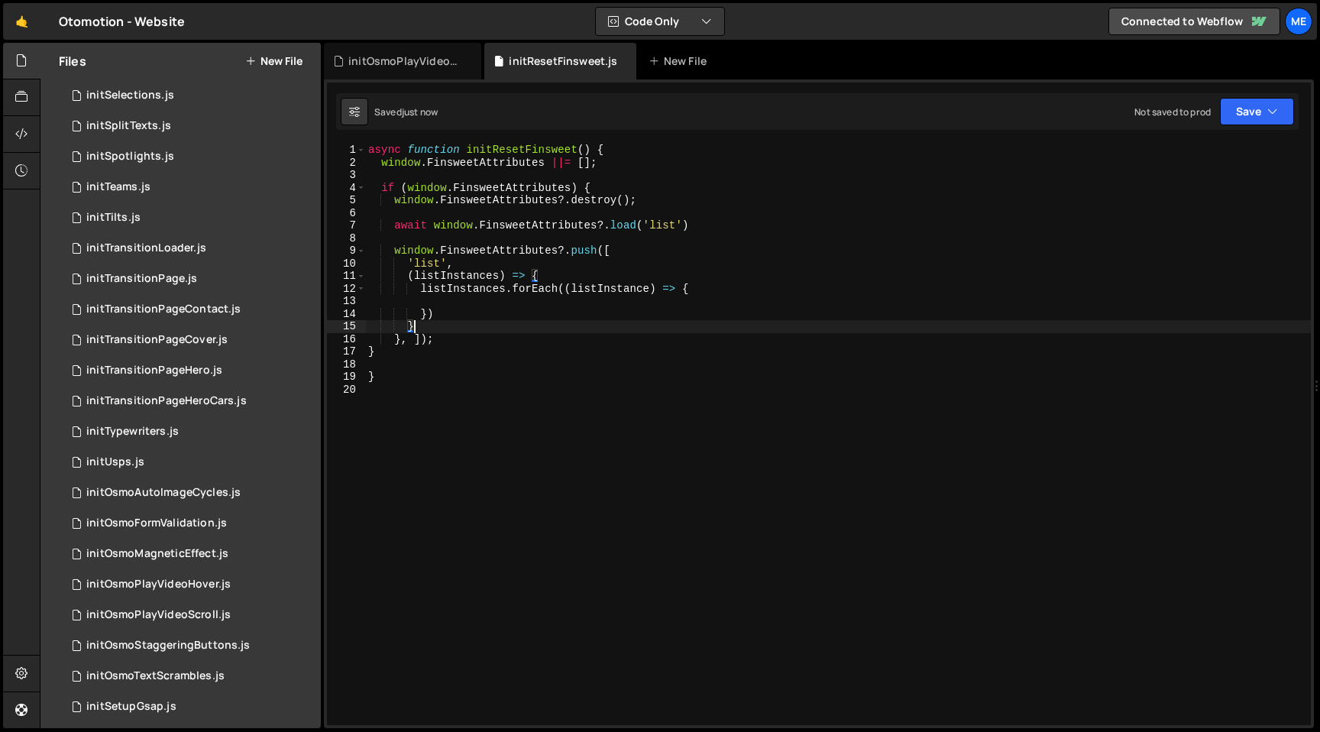
type textarea "})"
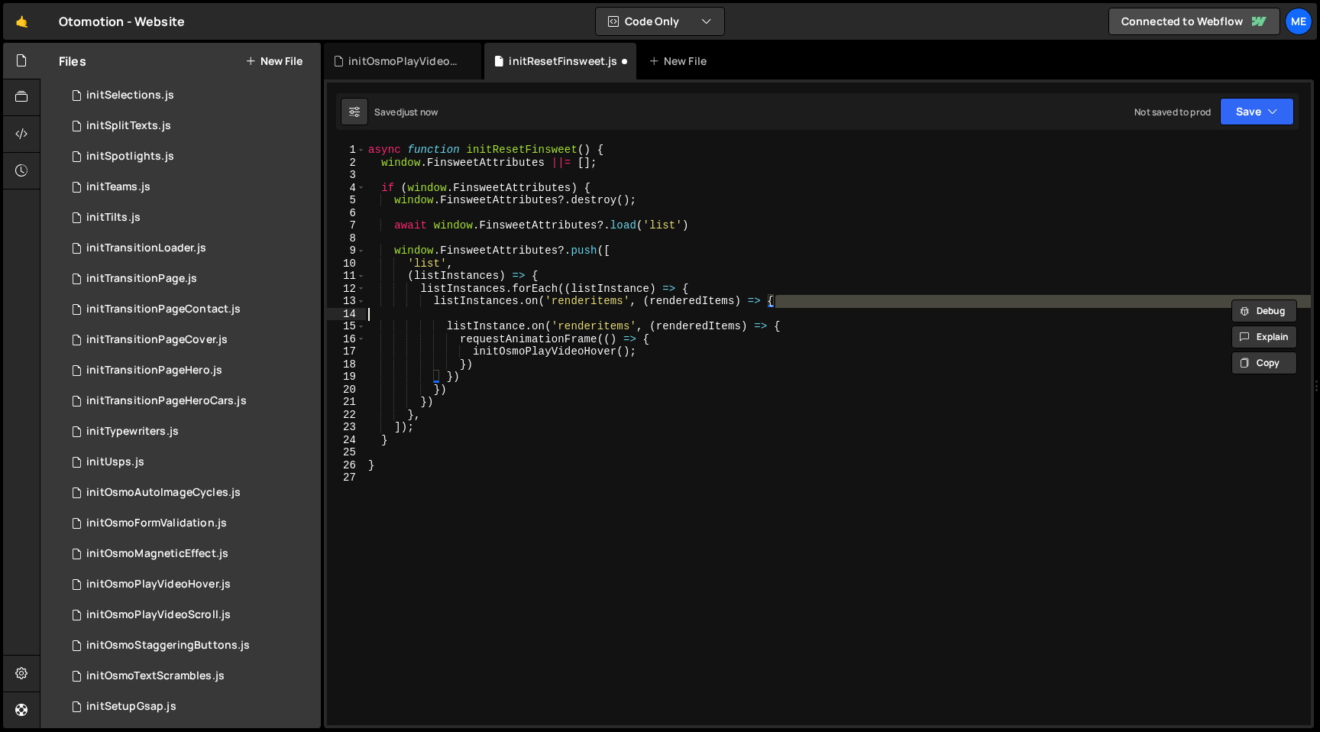
type textarea "}"
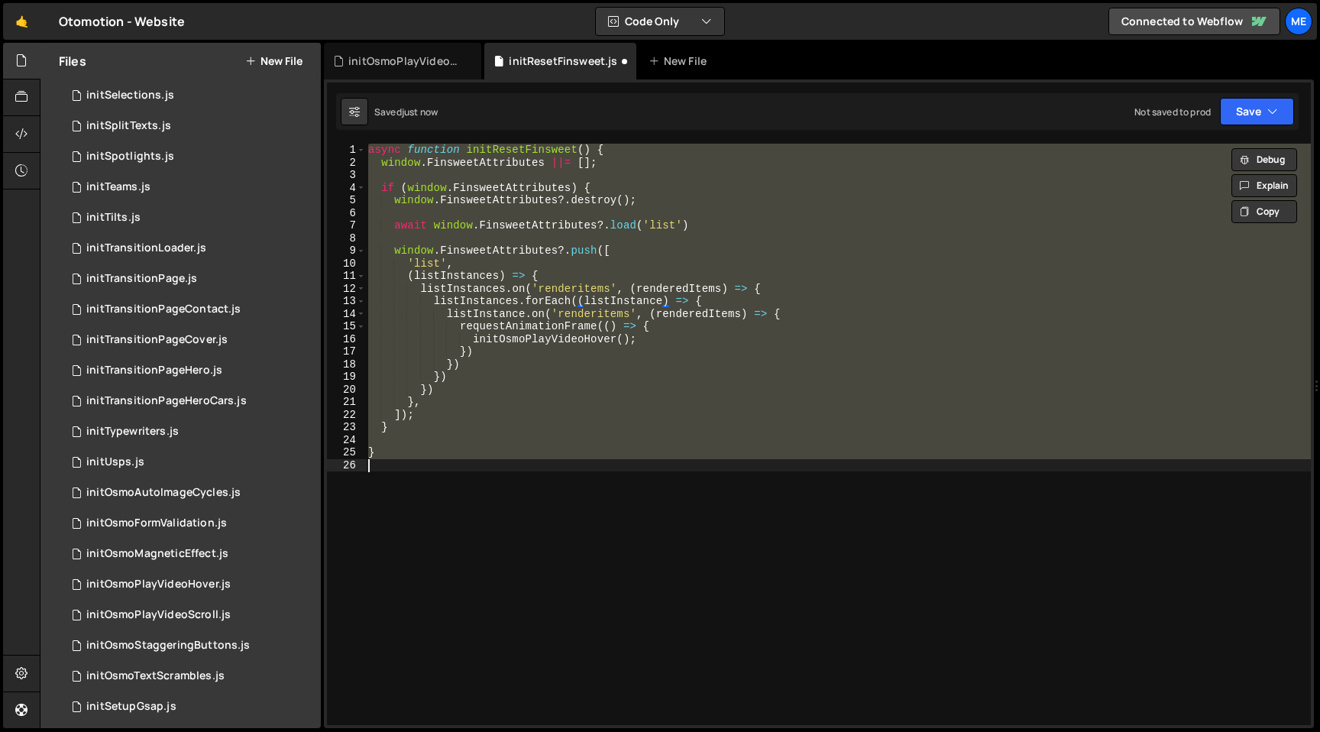
type textarea "}"
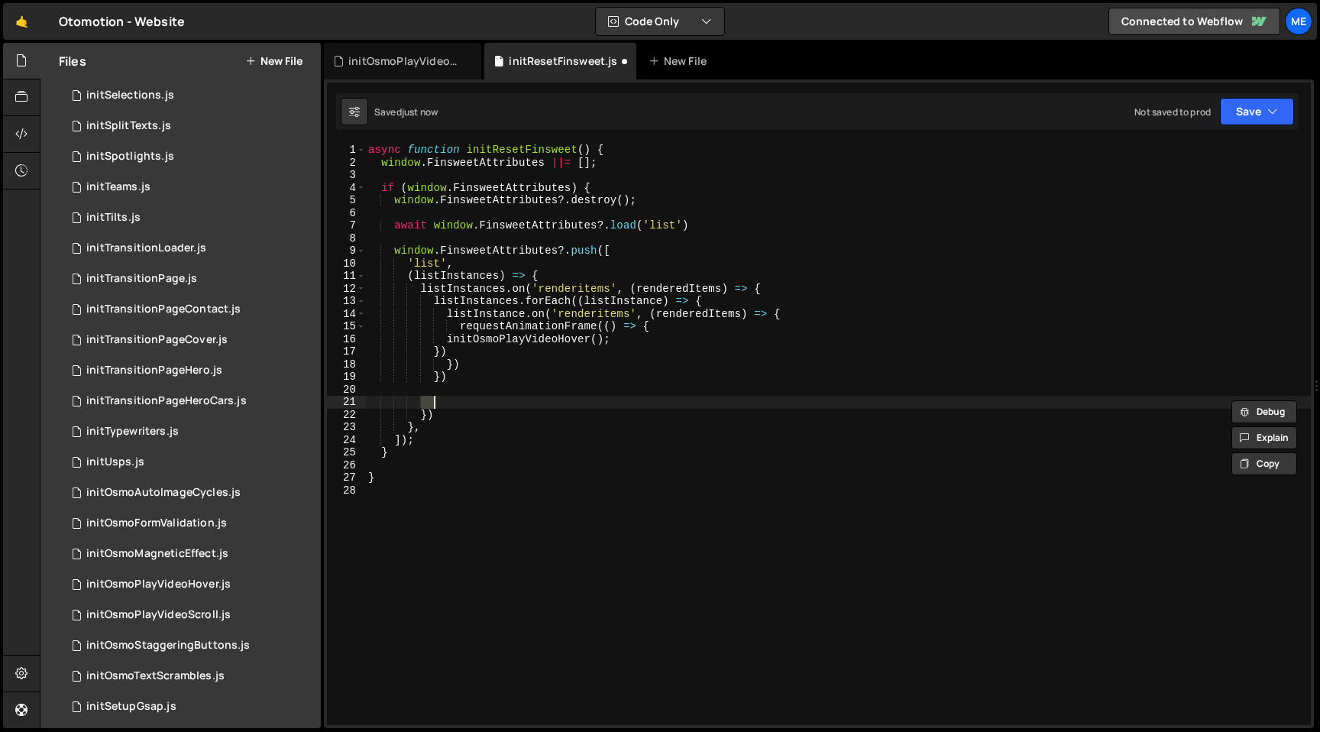
type textarea "}"
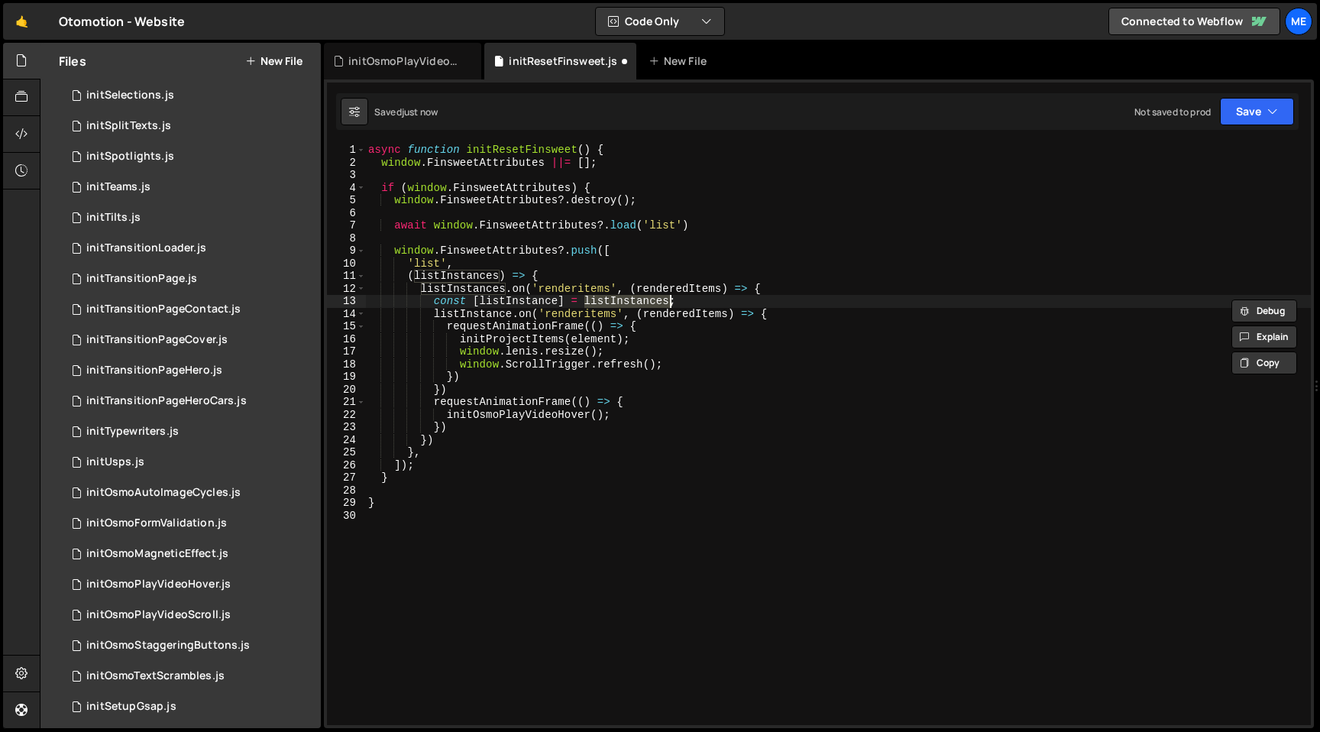
type textarea "}"
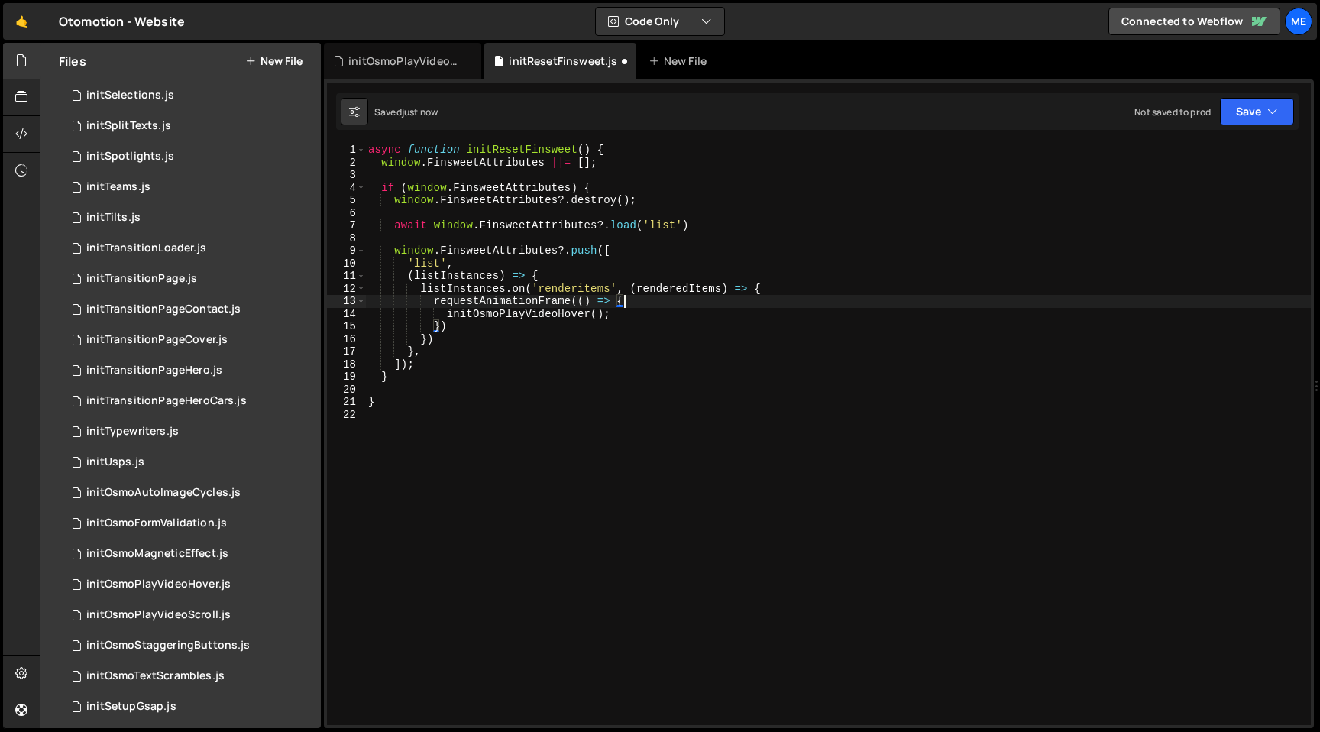
click at [551, 279] on div "async function initResetFinsweet ( ) { window . FinsweetAttributes ||= [ ] ; if…" at bounding box center [838, 447] width 946 height 606
type textarea "(listInstances) => {"
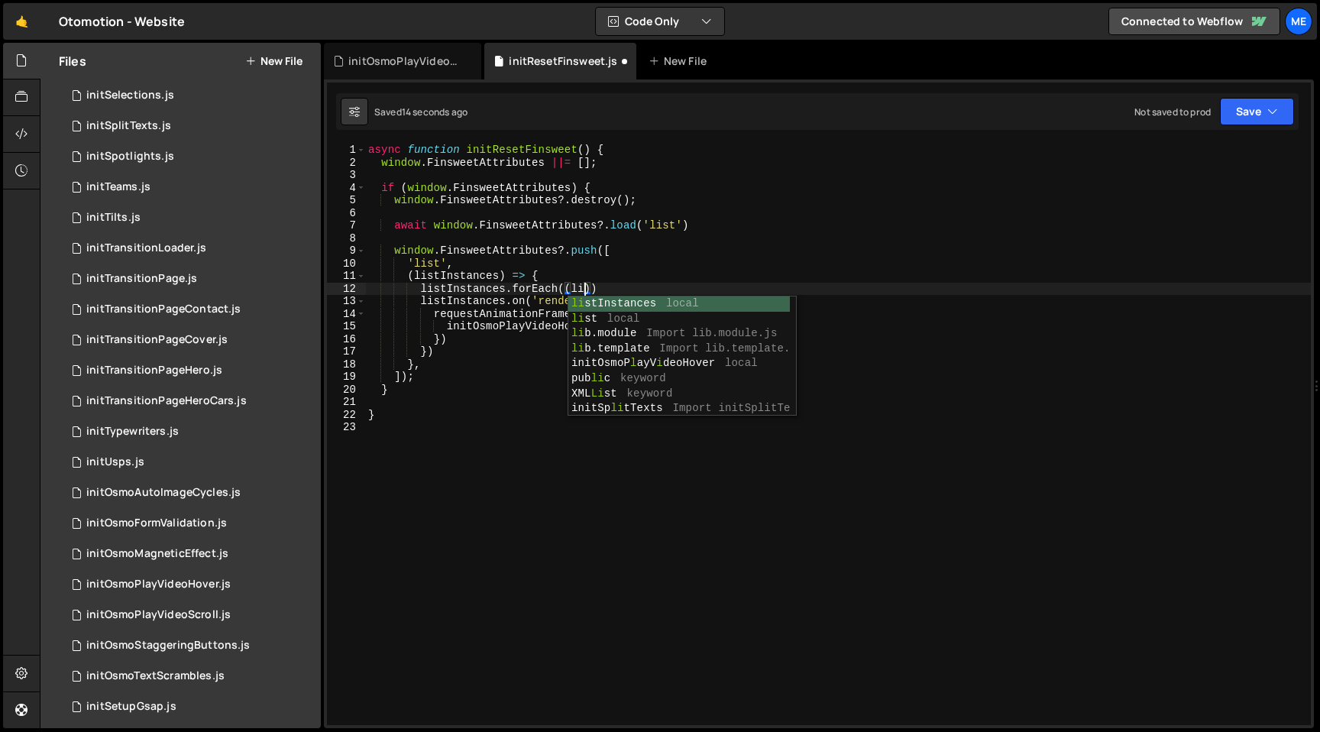
scroll to position [0, 15]
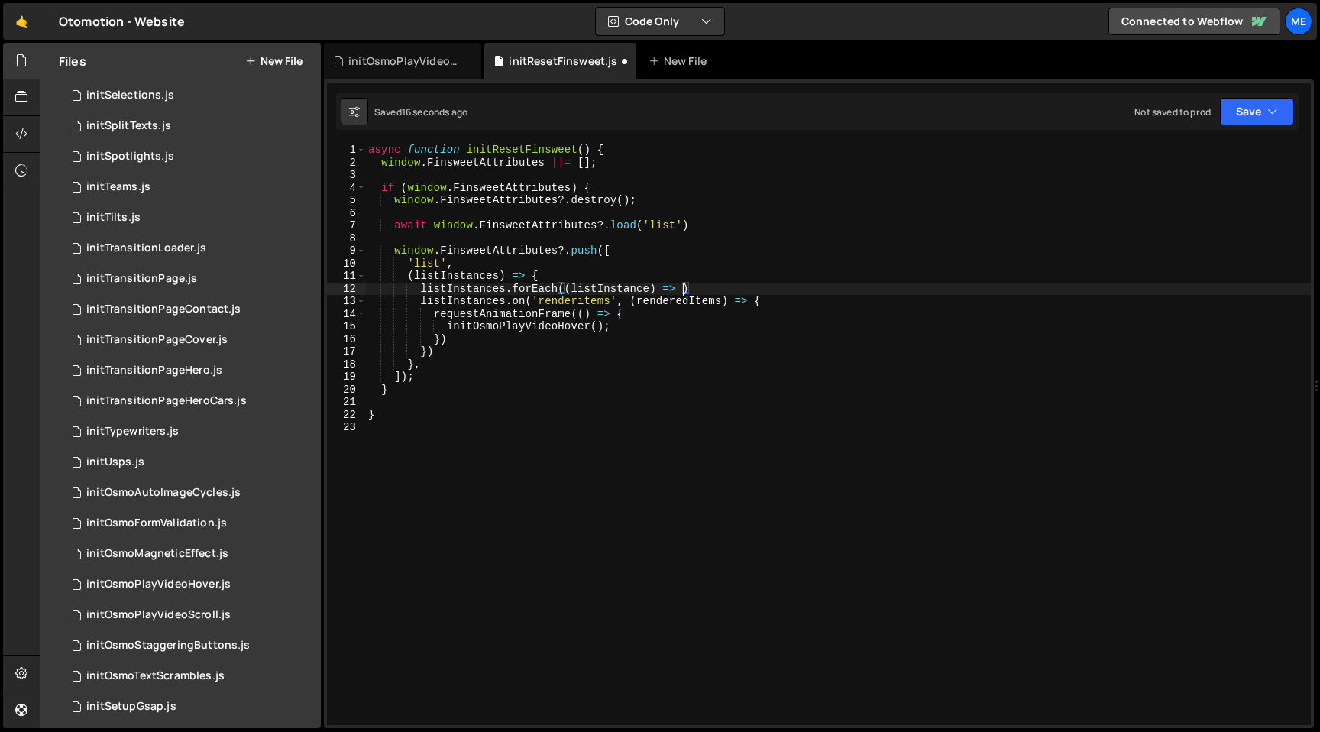
type textarea "listInstances.forEach((listInstance) => {)"
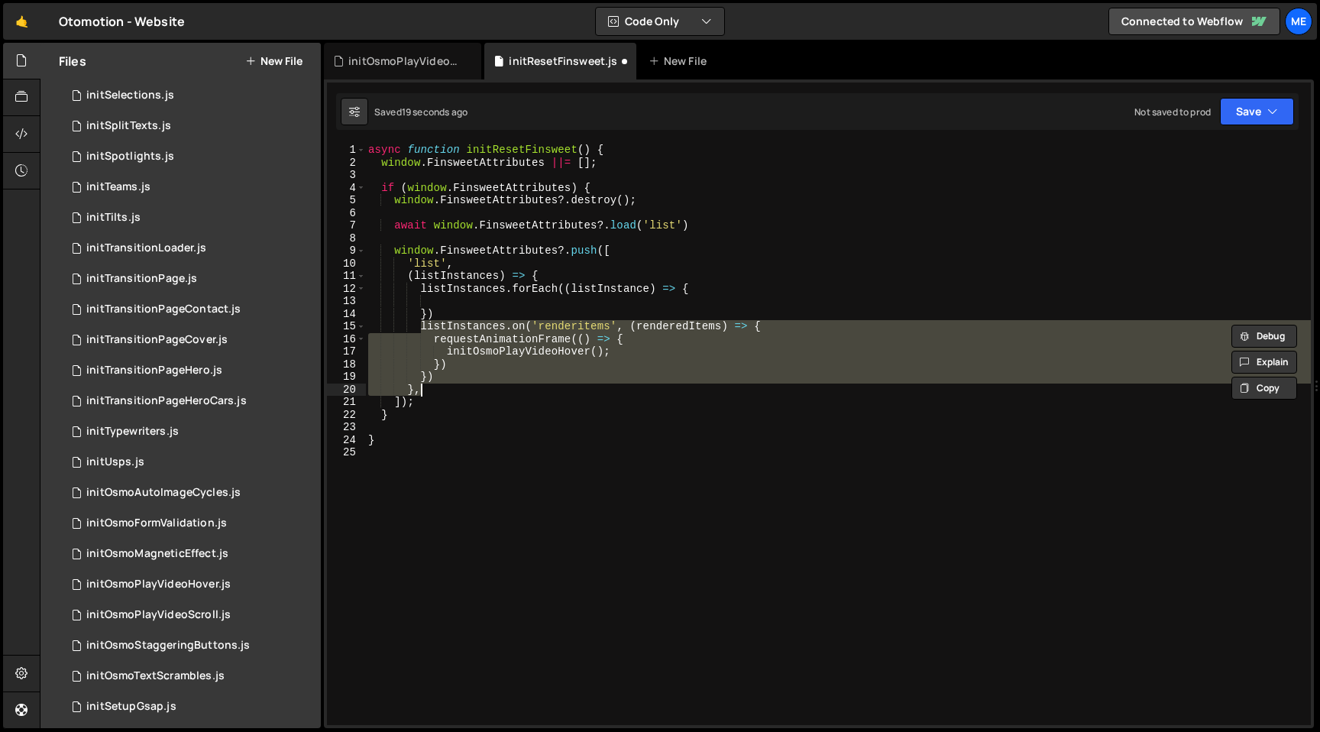
type textarea "}) })"
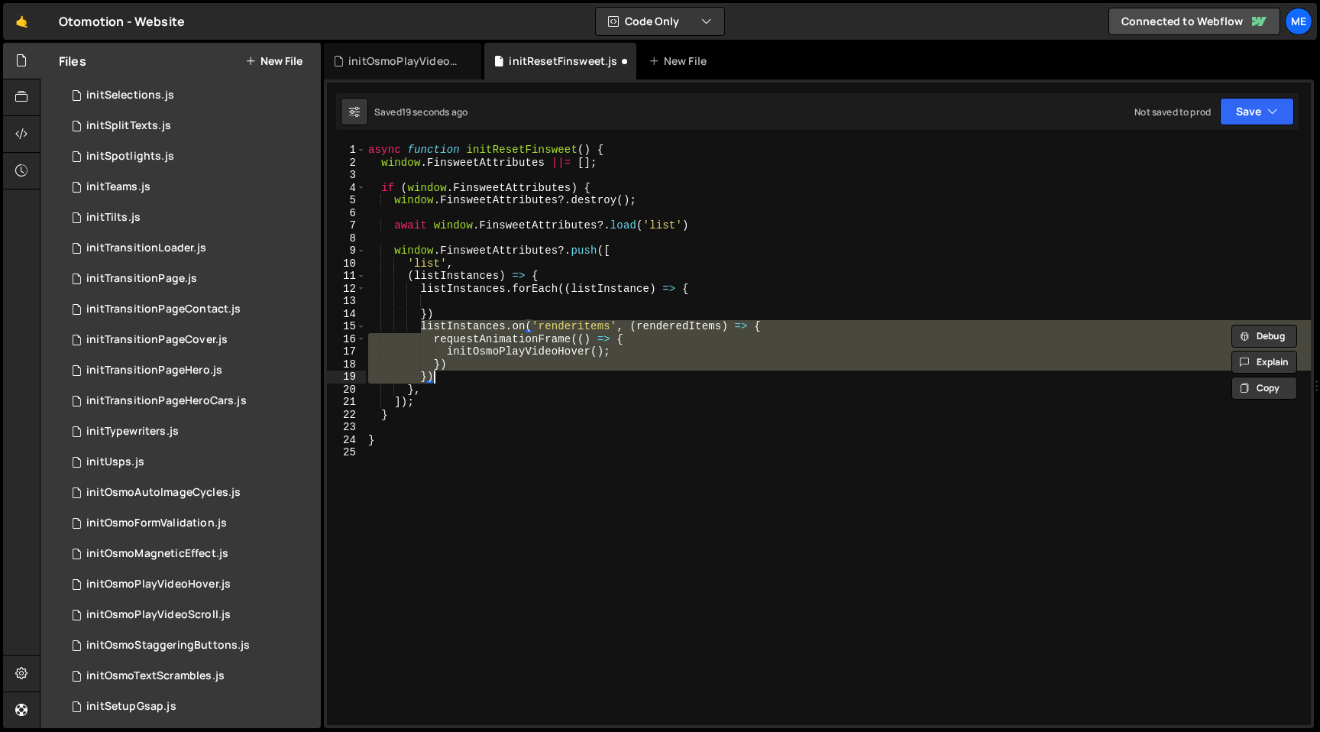
scroll to position [0, 3]
type textarea "})"
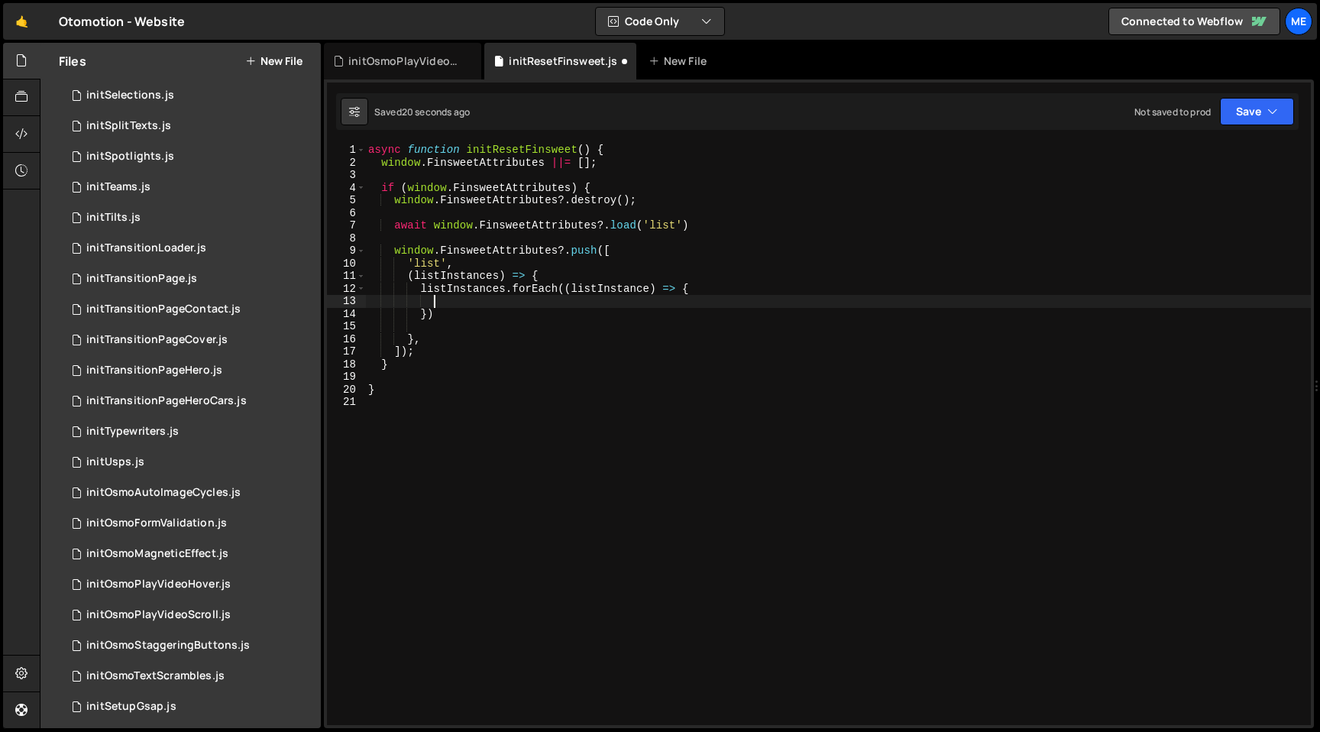
paste textarea "})"
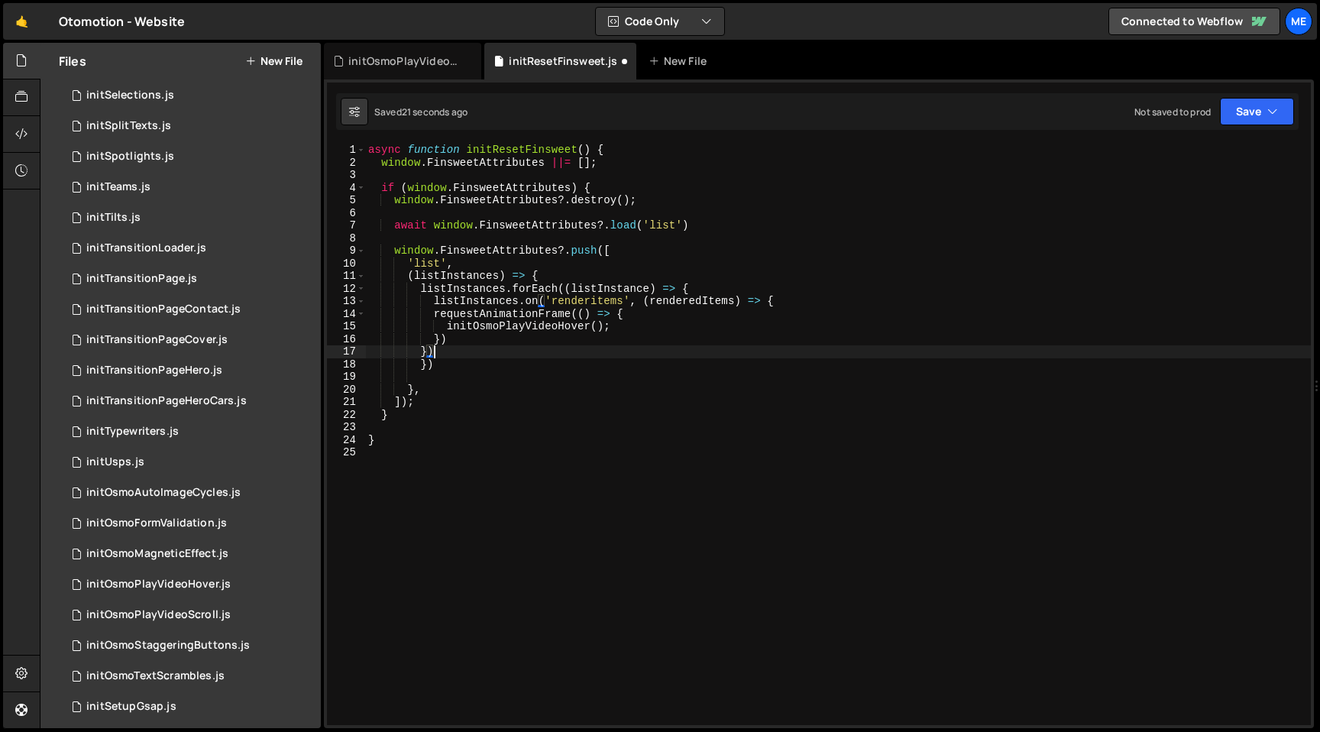
click at [518, 303] on div "async function initResetFinsweet ( ) { window . FinsweetAttributes ||= [ ] ; if…" at bounding box center [838, 447] width 946 height 606
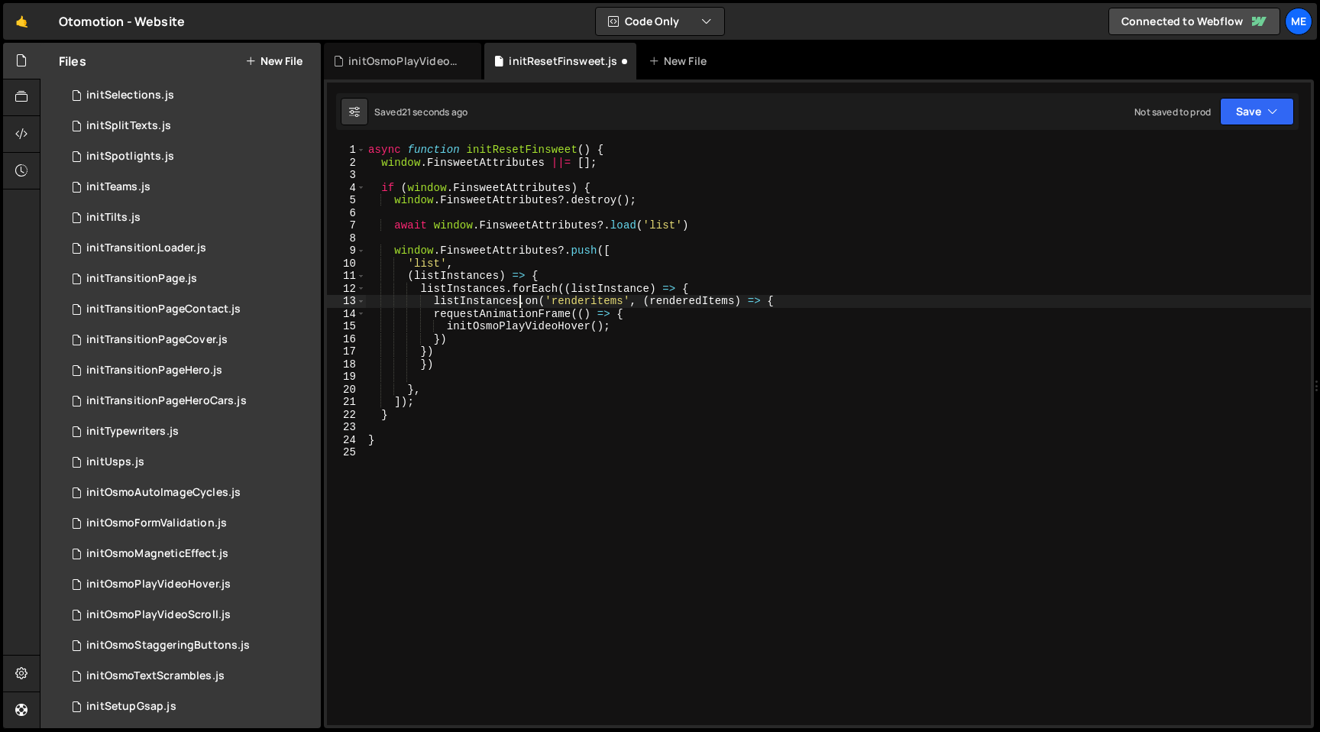
type textarea "listInstance.on('renderitems', (renderedItems) => {"
click at [440, 242] on div "async function initResetFinsweet ( ) { window . FinsweetAttributes ||= [ ] ; if…" at bounding box center [838, 447] width 946 height 606
type textarea "await window.FinsweetAttributes?.load('list')"
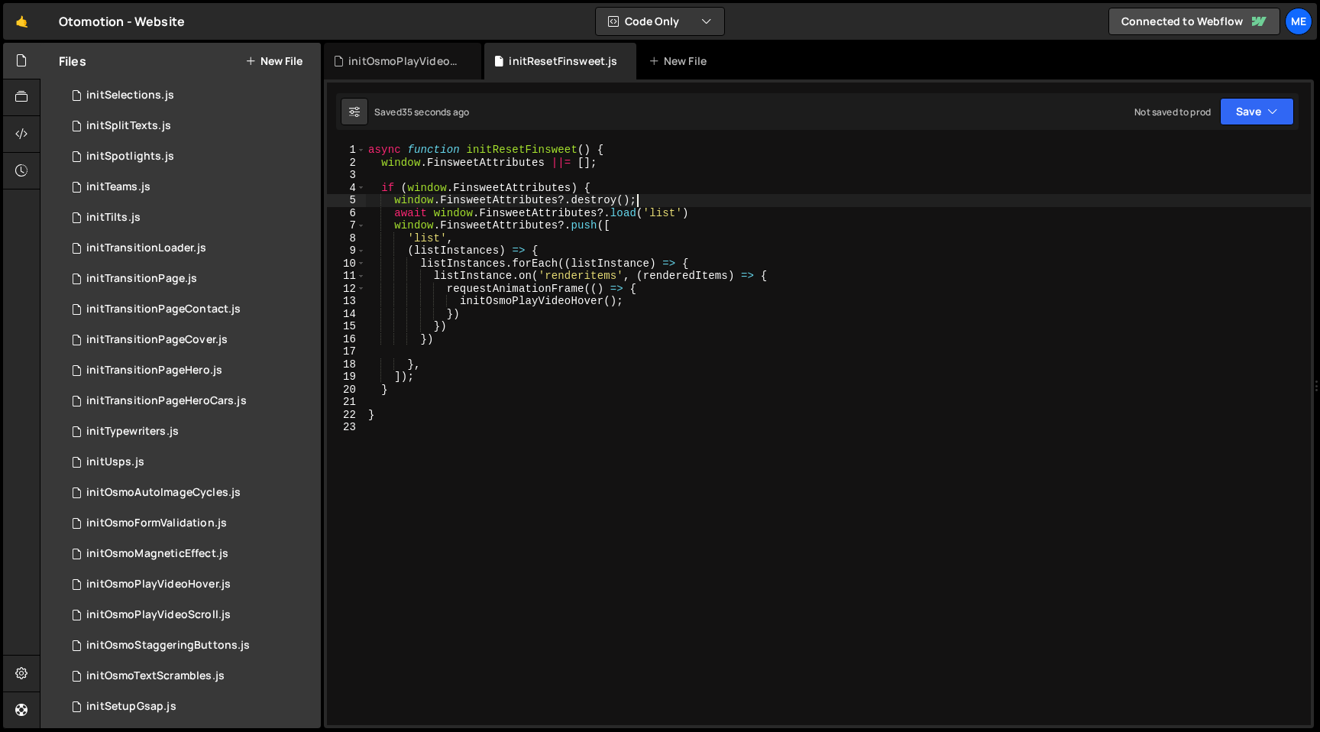
click at [709, 202] on div "async function initResetFinsweet ( ) { window . FinsweetAttributes ||= [ ] ; if…" at bounding box center [838, 447] width 946 height 606
type textarea "await window.FinsweetAttributes?.load('list')"
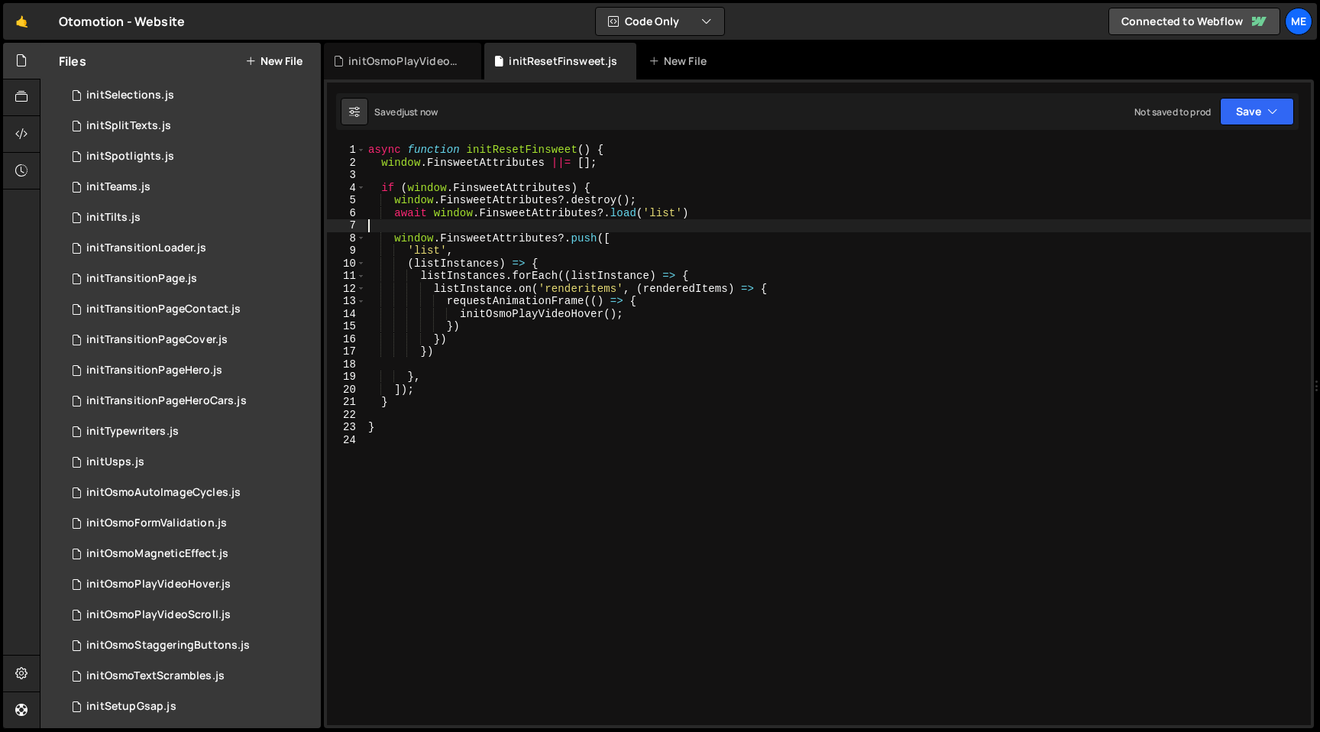
click at [504, 146] on div "async function initResetFinsweet ( ) { window . FinsweetAttributes ||= [ ] ; if…" at bounding box center [838, 447] width 946 height 606
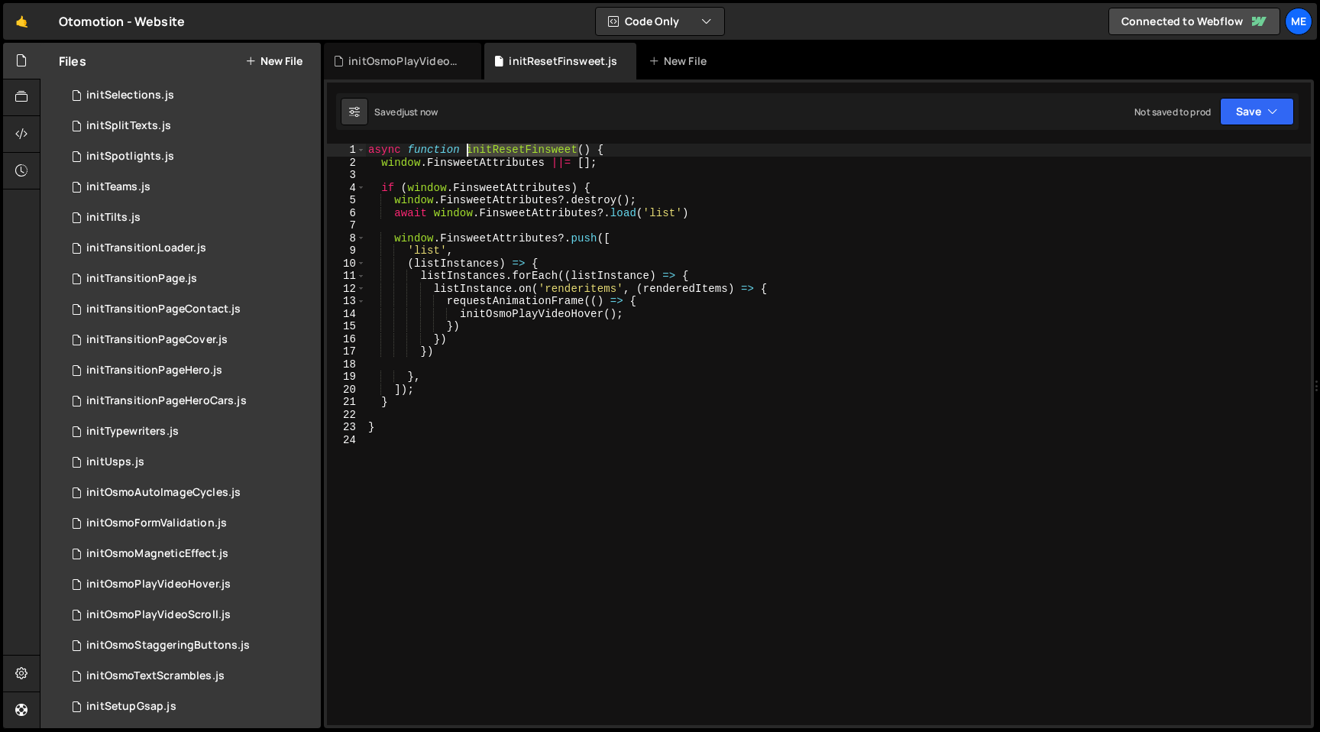
click at [504, 146] on div "async function initResetFinsweet ( ) { window . FinsweetAttributes ||= [ ] ; if…" at bounding box center [838, 447] width 946 height 606
type textarea "async function initResetFinsweet() {"
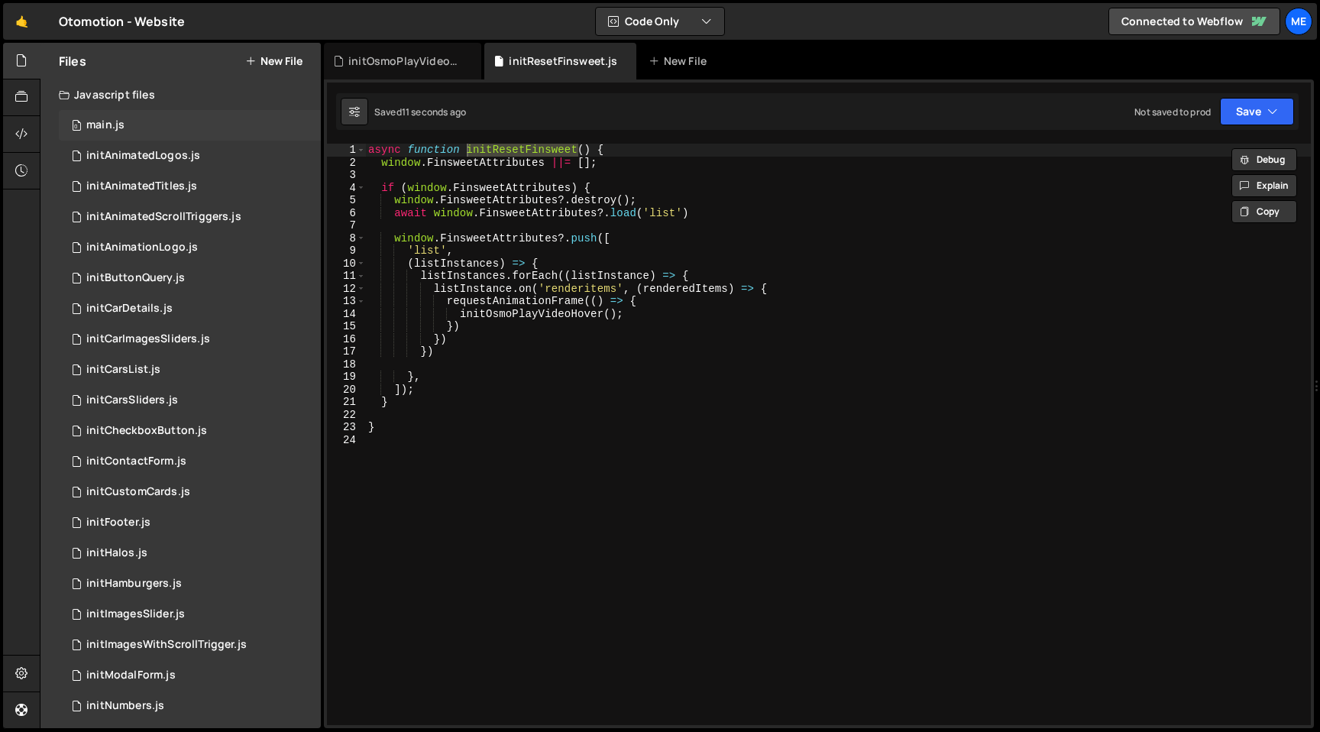
click at [128, 115] on div "0 main.js 0" at bounding box center [190, 125] width 262 height 31
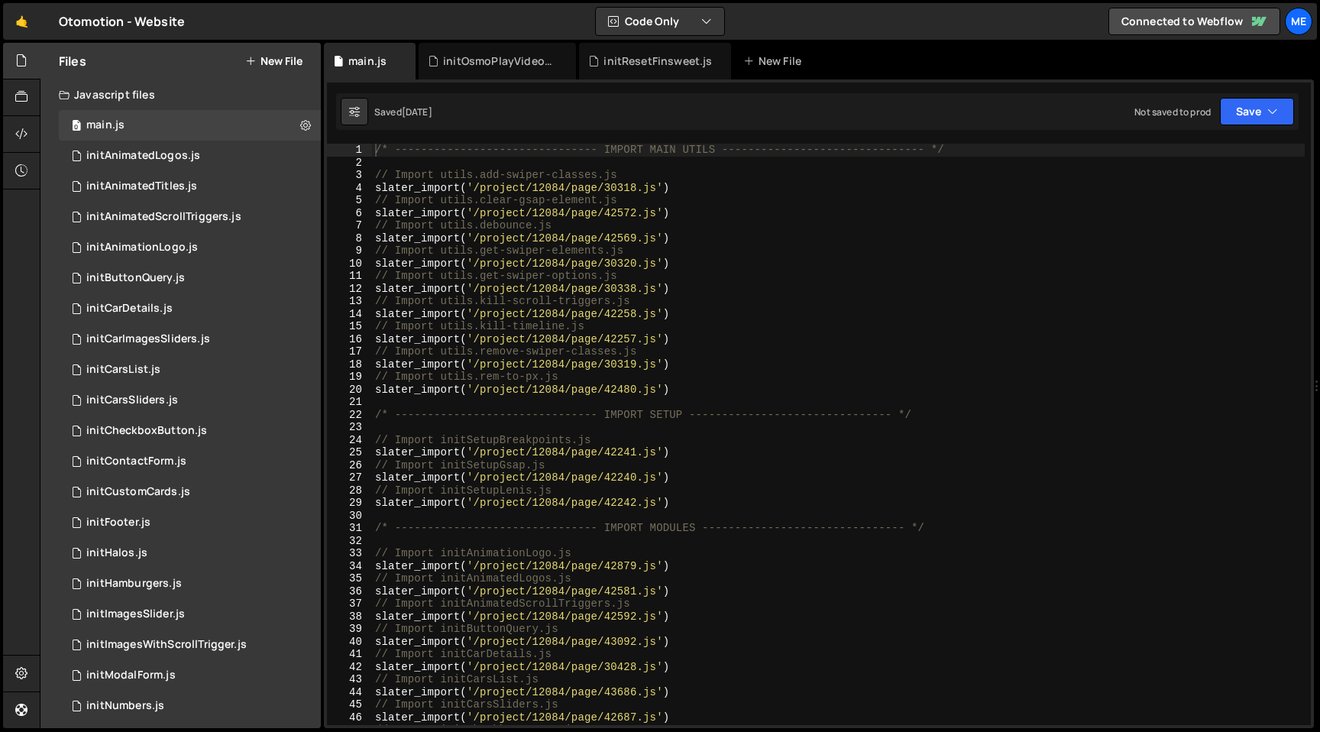
scroll to position [381, 0]
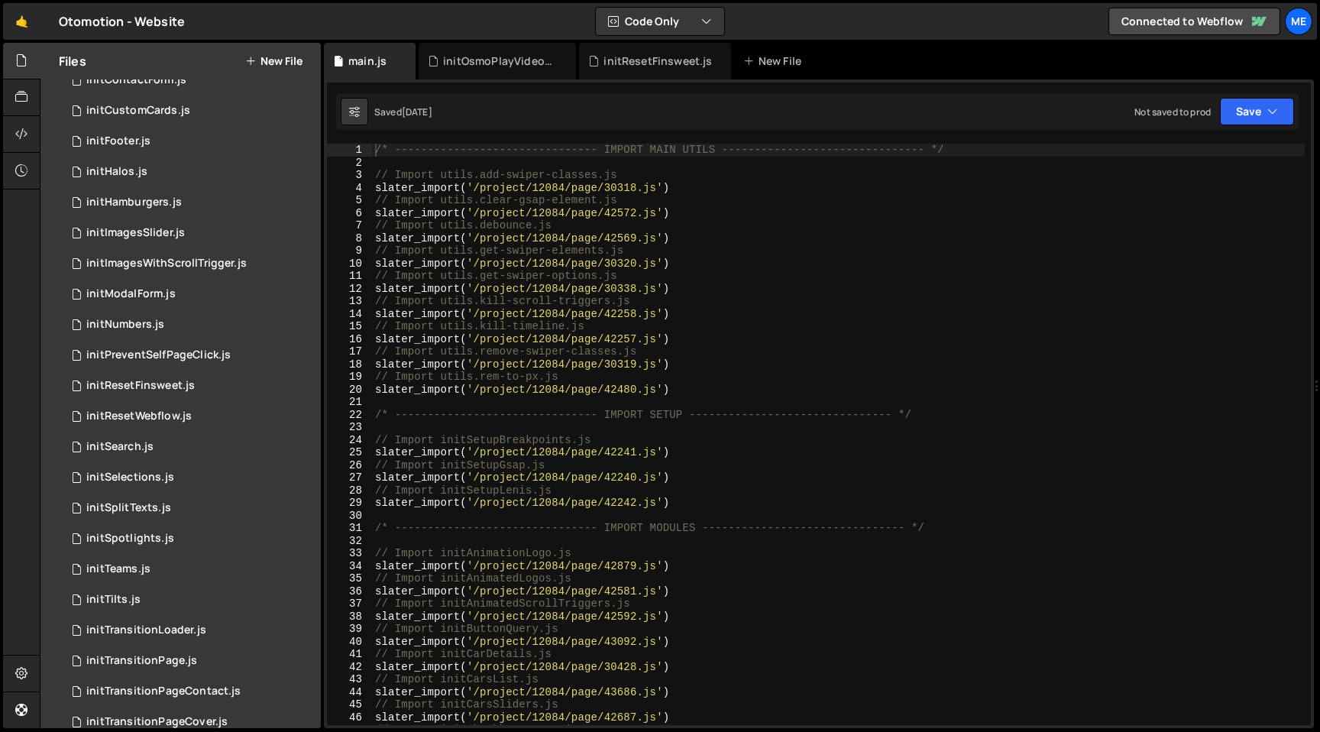
type textarea "slater_import('/project/12084/page/42257.js')"
click at [845, 338] on div "/* ------------------------------- IMPORT MAIN UTILS --------------------------…" at bounding box center [838, 447] width 933 height 606
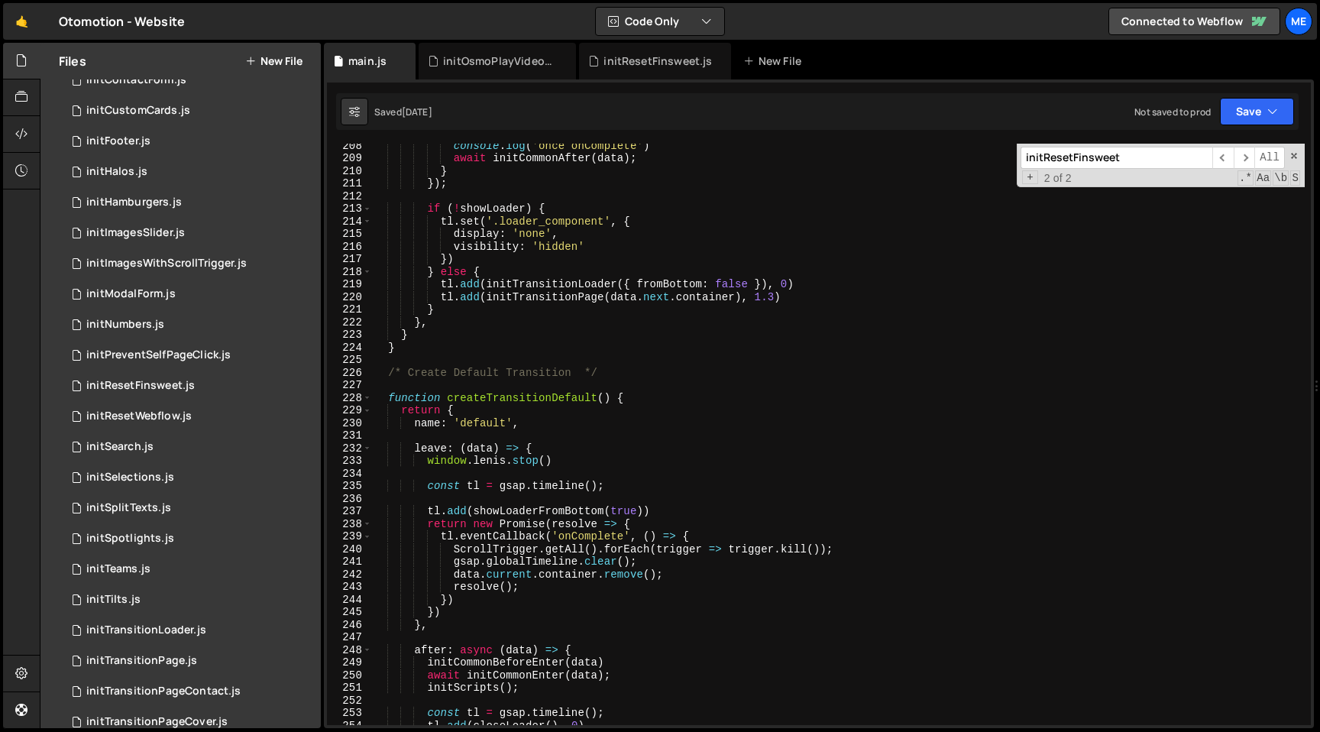
scroll to position [2770, 0]
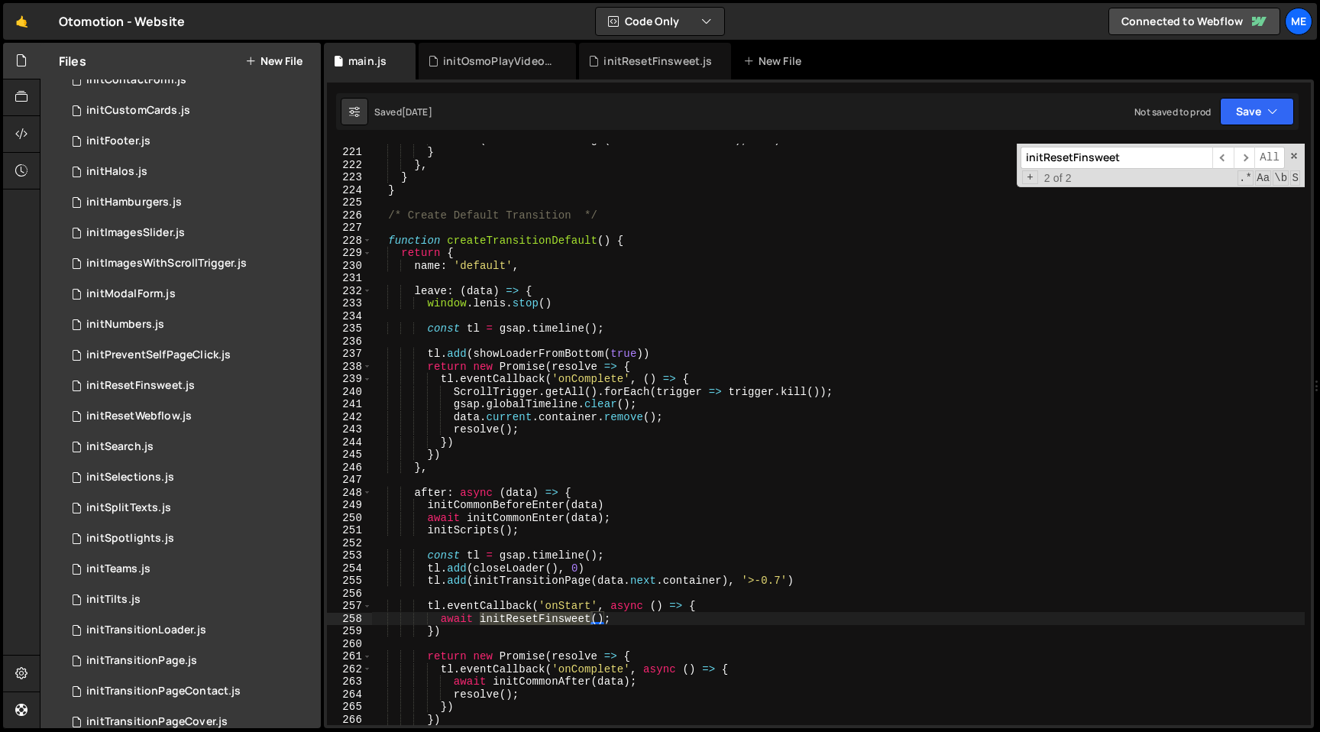
type input "initResetFinsweet"
drag, startPoint x: 454, startPoint y: 635, endPoint x: 414, endPoint y: 602, distance: 52.6
click at [414, 602] on div "tl . add ( initTransitionPage ( data . next . container ) , 1.3 ) } } , } } /* …" at bounding box center [838, 436] width 933 height 606
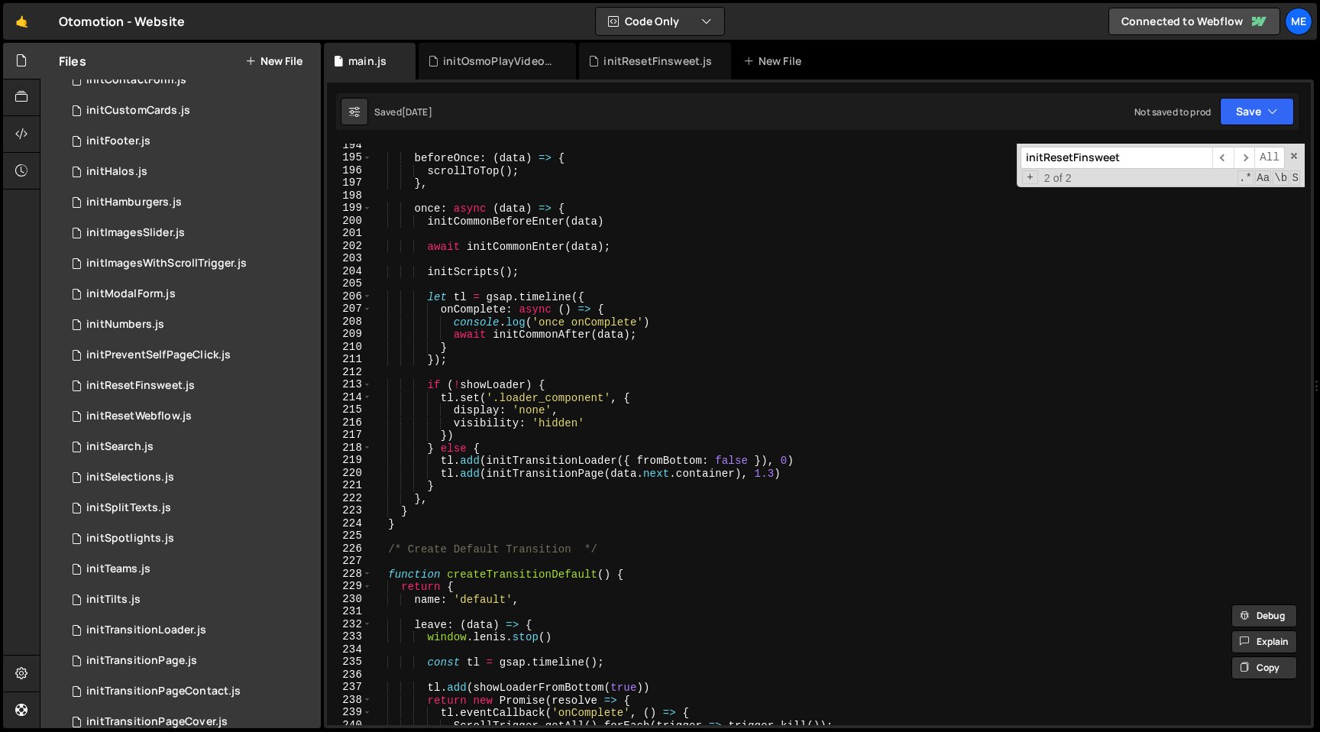
scroll to position [2402, 0]
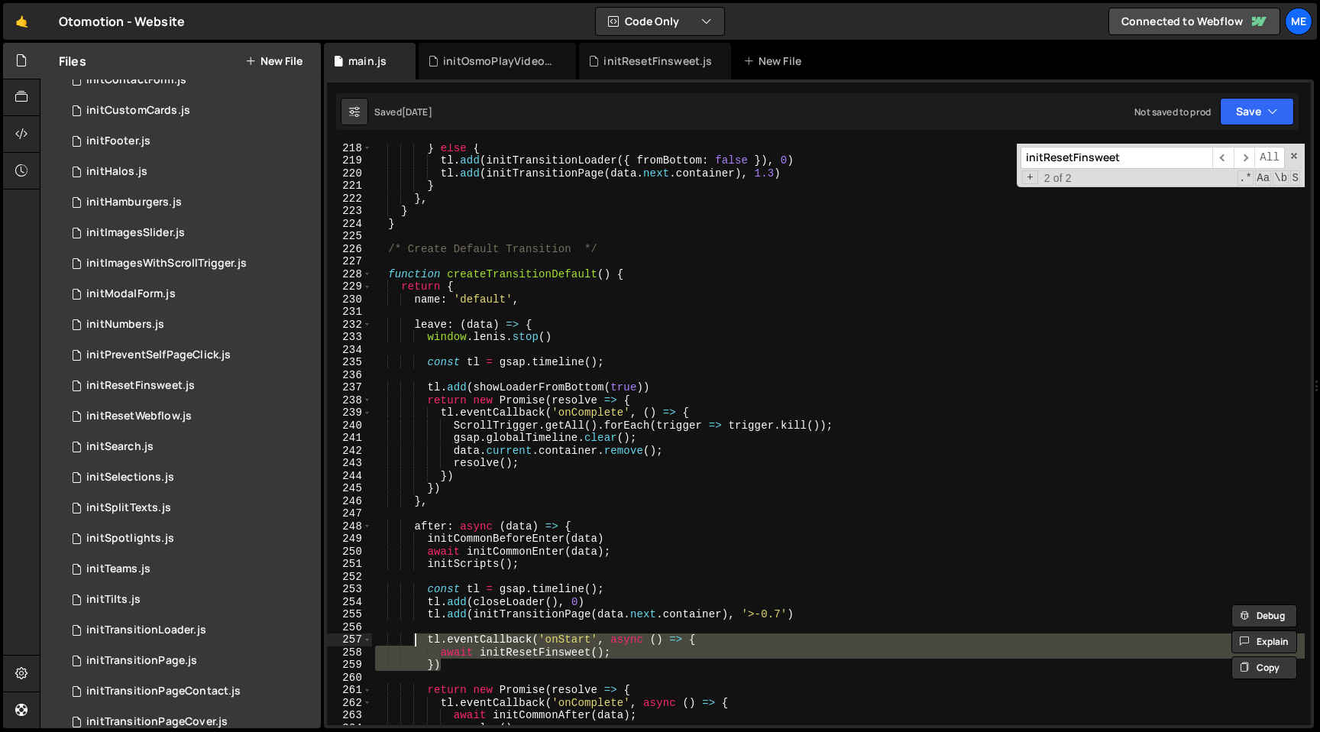
click at [539, 637] on div "} else { tl . add ( initTransitionLoader ({ fromBottom : false }) , 0 ) tl . ad…" at bounding box center [838, 434] width 933 height 581
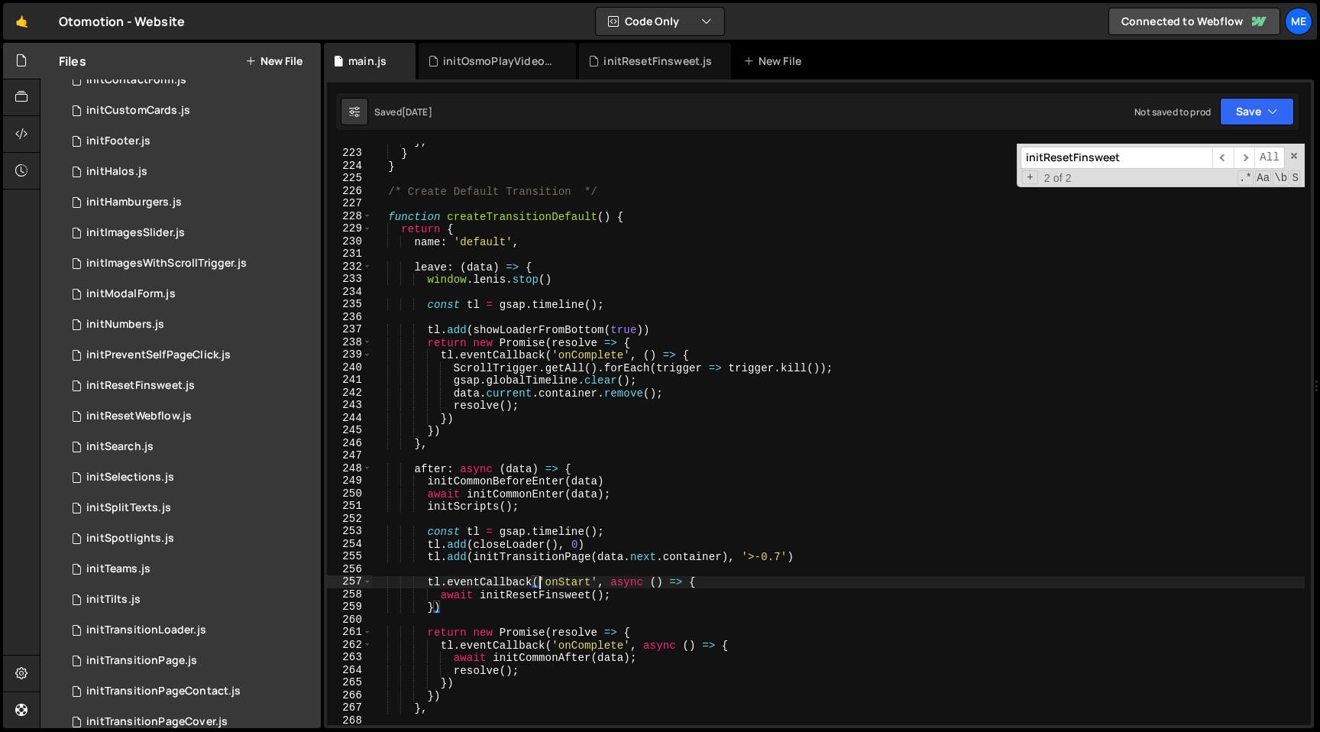
scroll to position [2794, 0]
drag, startPoint x: 441, startPoint y: 597, endPoint x: 701, endPoint y: 597, distance: 259.7
click at [701, 597] on div "} , } } /* Create Default Transition */ function createTransitionDefault ( ) { …" at bounding box center [838, 437] width 933 height 606
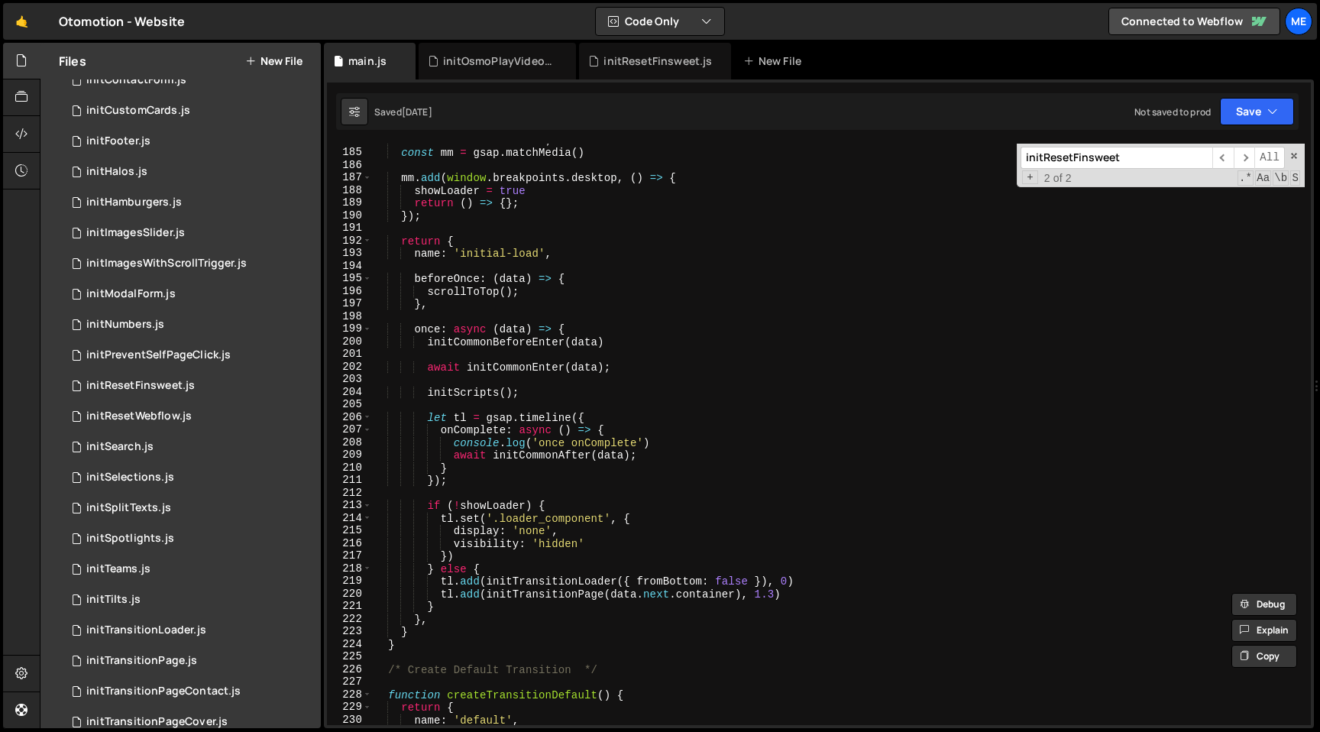
scroll to position [2319, 0]
click at [621, 411] on div "let showLoader = false ; const mm = gsap . matchMedia ( ) mm . add ( window . b…" at bounding box center [838, 434] width 933 height 606
type textarea "let tl = gsap.timeline({"
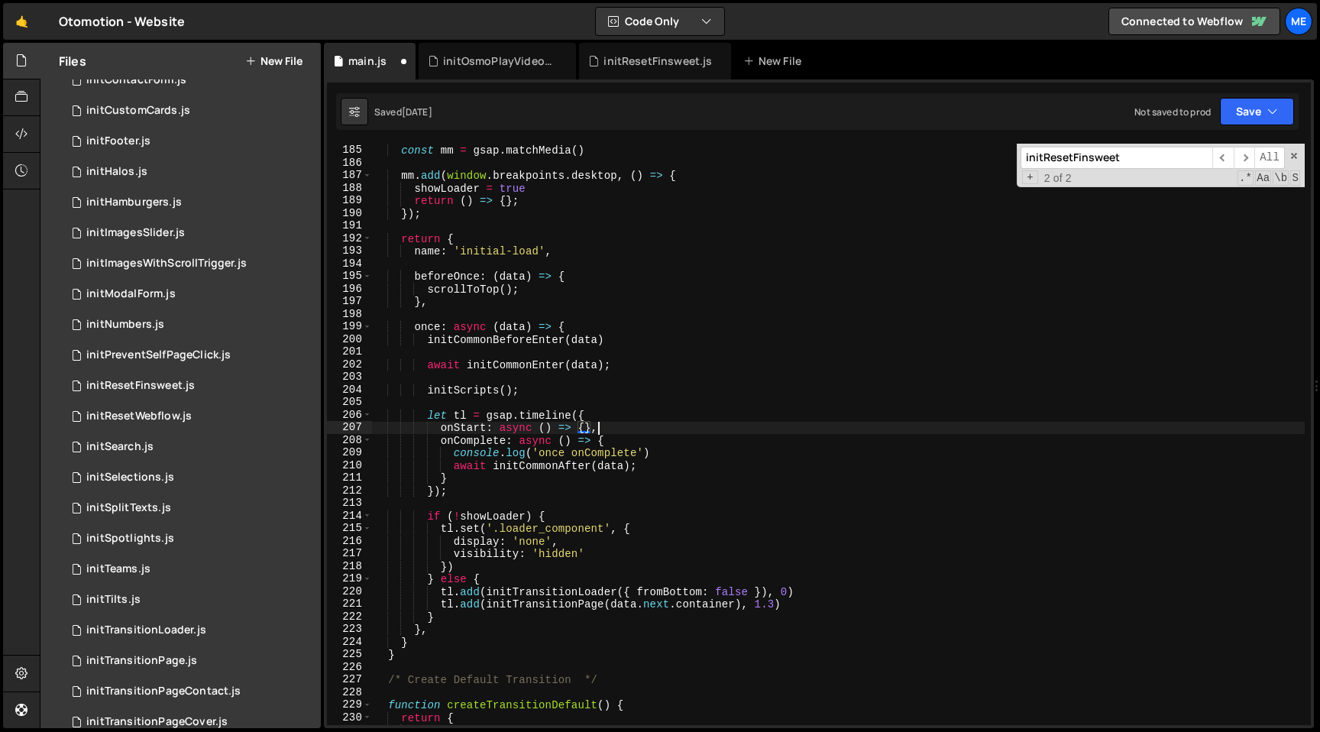
scroll to position [0, 15]
type textarea "onStart: async () => {},"
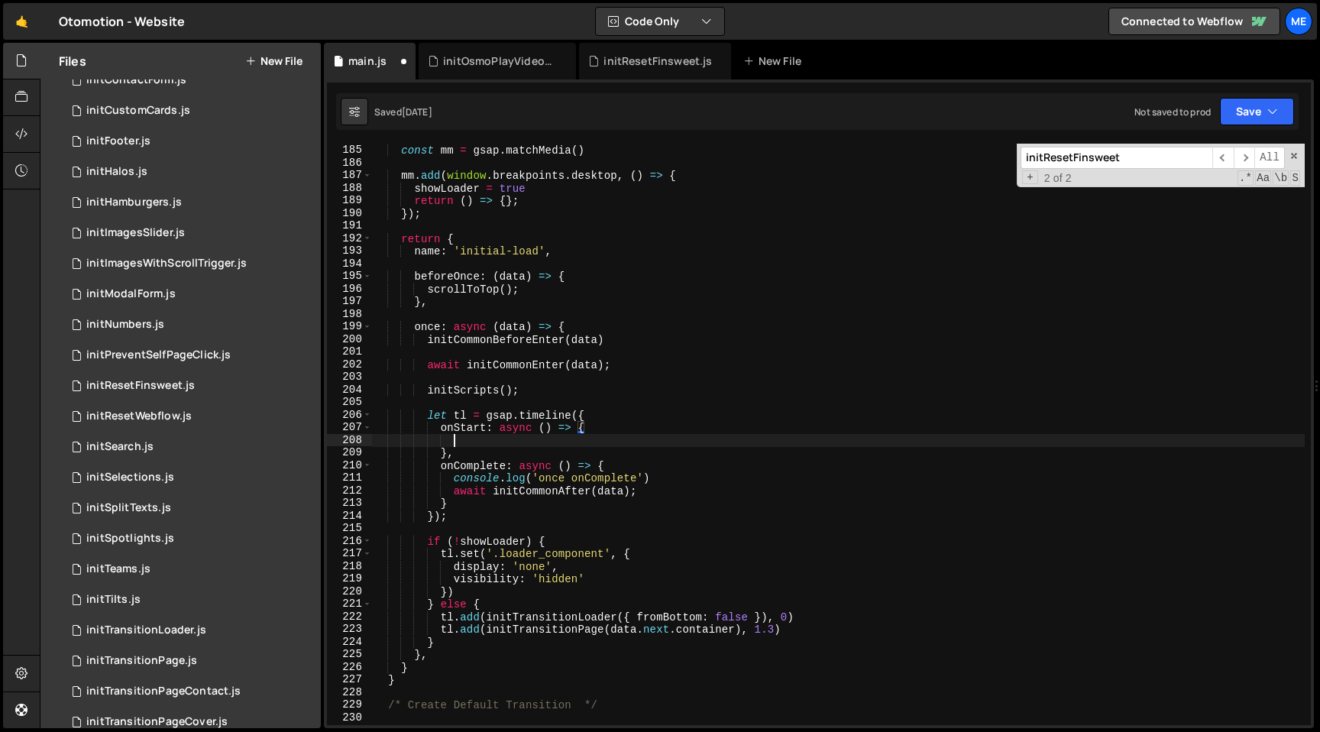
scroll to position [0, 5]
paste textarea "await initResetFinsweet();"
click at [654, 474] on div "let showLoader = false ; const mm = gsap . matchMedia ( ) mm . add ( window . b…" at bounding box center [838, 434] width 933 height 606
type textarea "console.log('once onComplete')"
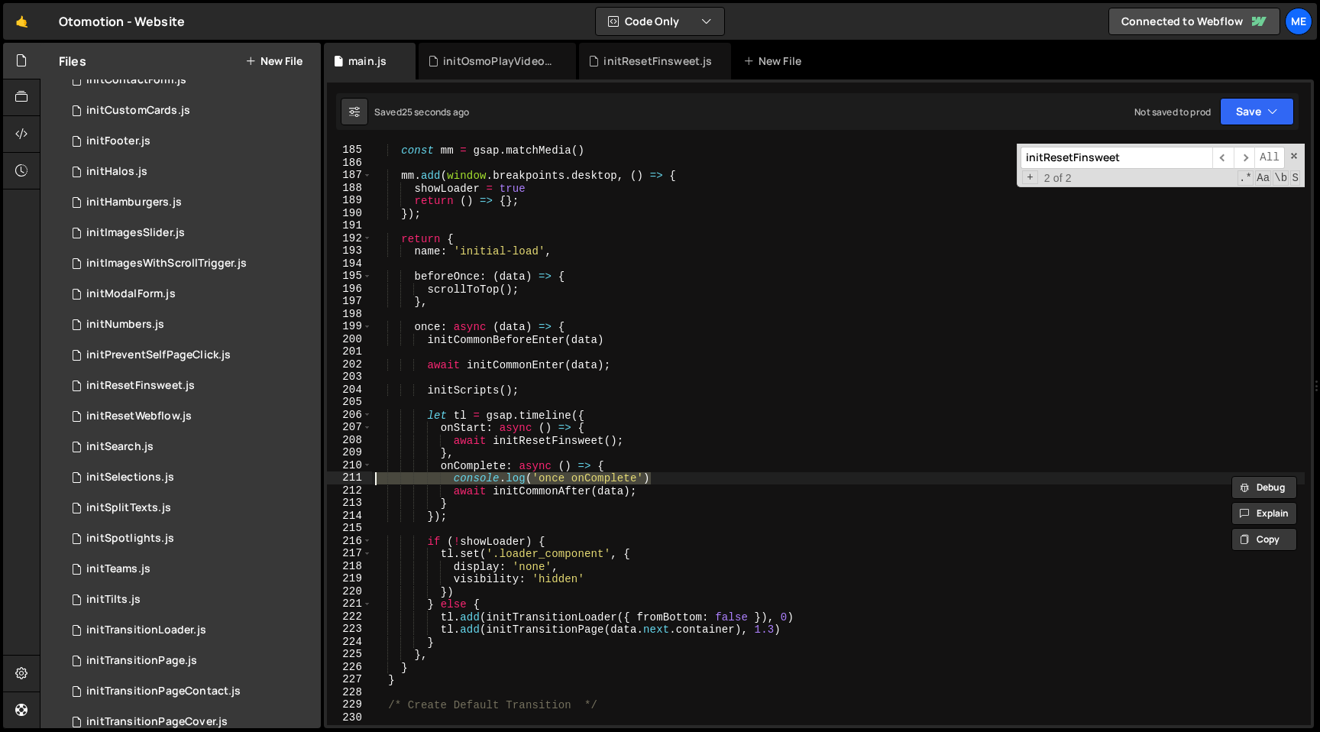
scroll to position [0, 0]
type textarea "onComplete: async () => {"
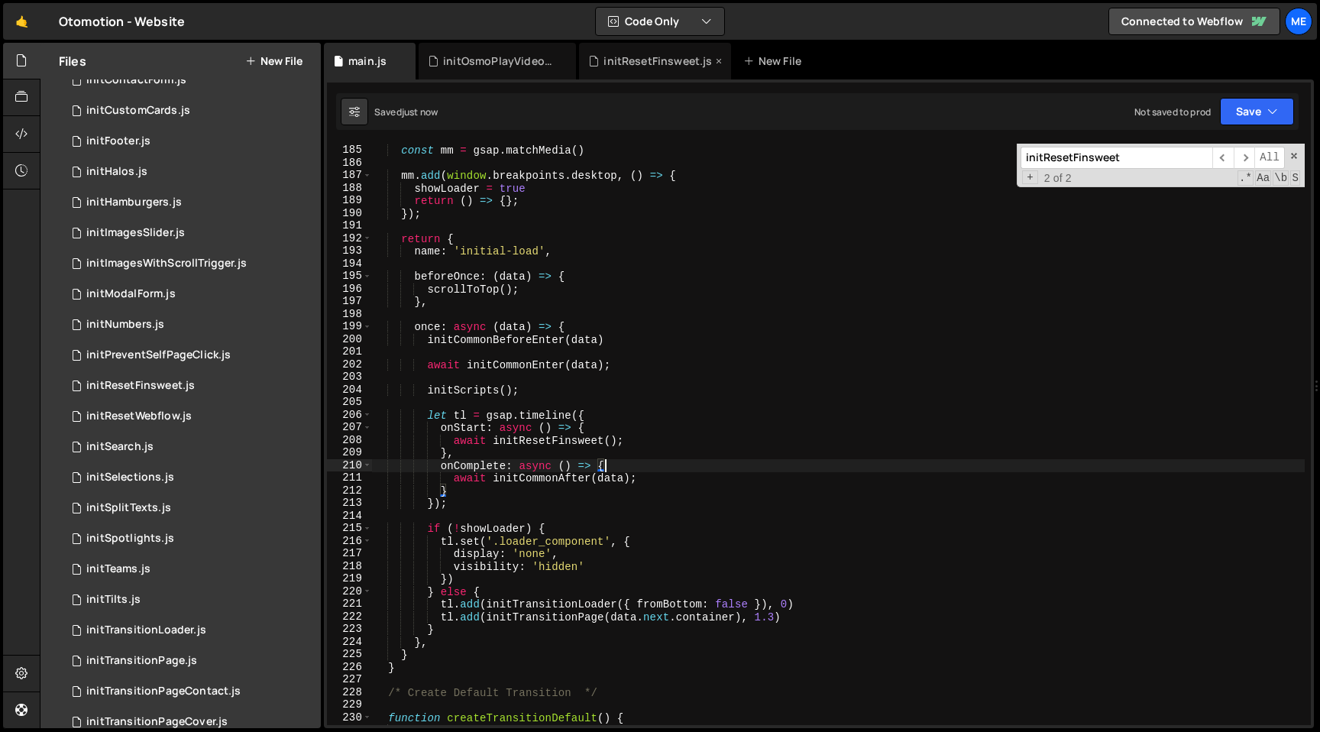
click at [632, 60] on div "initResetFinsweet.js" at bounding box center [657, 60] width 108 height 15
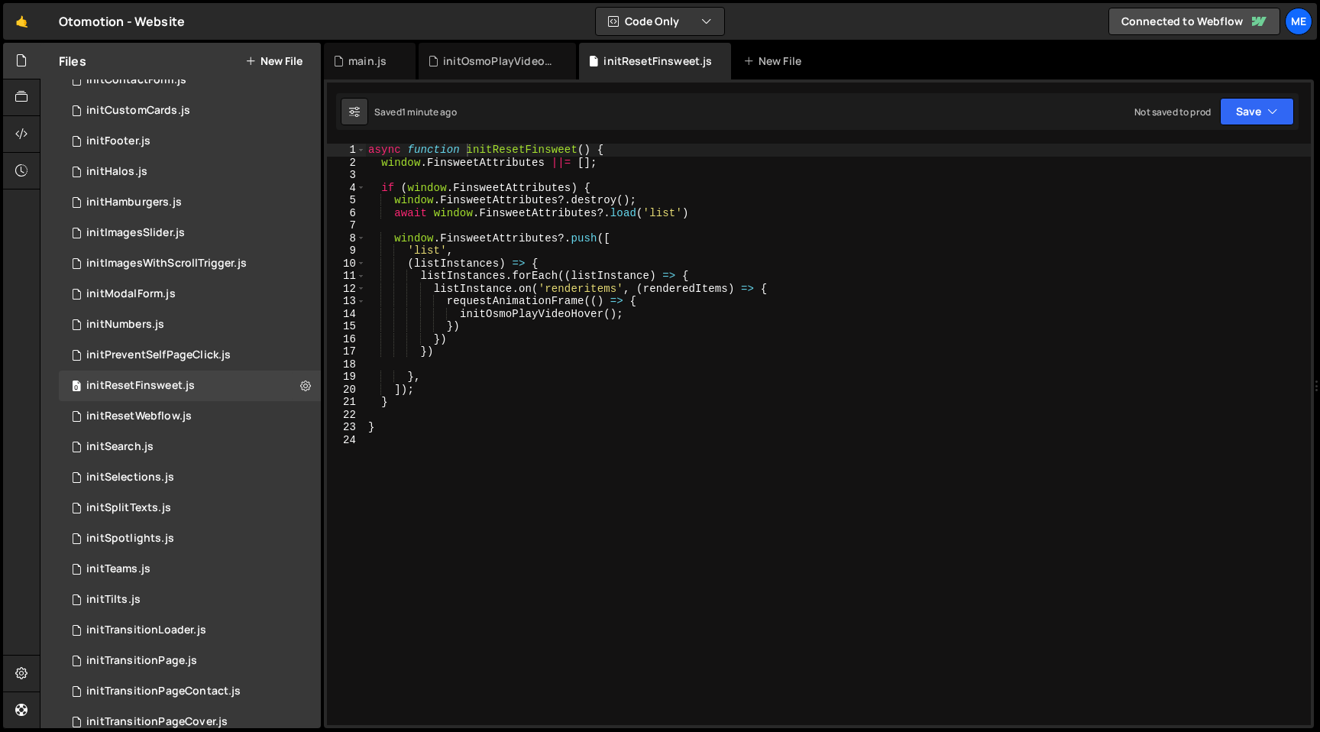
type textarea "listInstances.forEach((listInstance) => {"
click at [477, 279] on div "async function initResetFinsweet ( ) { window . FinsweetAttributes ||= [ ] ; if…" at bounding box center [838, 447] width 946 height 606
click at [716, 273] on div "async function initResetFinsweet ( ) { window . FinsweetAttributes ||= [ ] ; if…" at bounding box center [838, 447] width 946 height 606
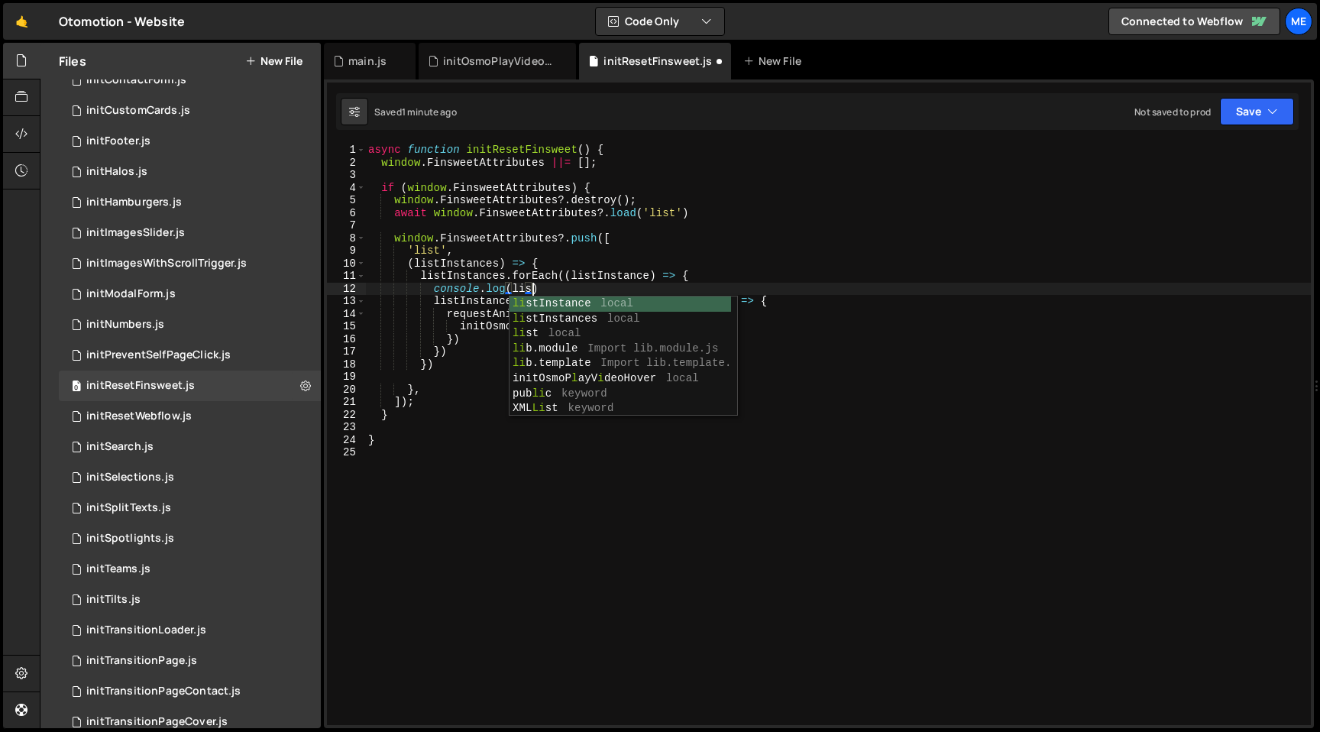
scroll to position [0, 11]
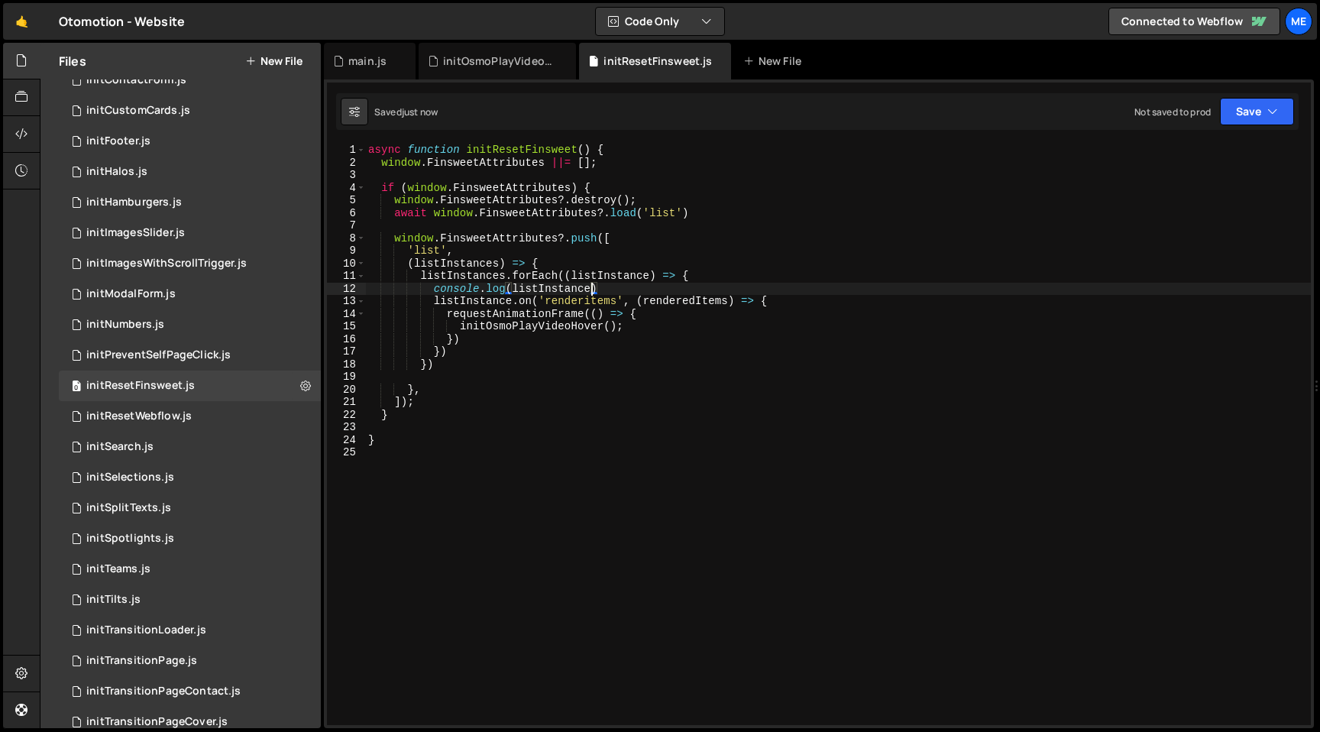
type textarea "console.log(listInstance)"
click at [626, 288] on div "async function initResetFinsweet ( ) { window . FinsweetAttributes ||= [ ] ; if…" at bounding box center [838, 447] width 946 height 606
paste textarea "listInstance.addHook('filter', (items) => {"
click at [567, 306] on div "async function initResetFinsweet ( ) { window . FinsweetAttributes ||= [ ] ; if…" at bounding box center [838, 447] width 946 height 606
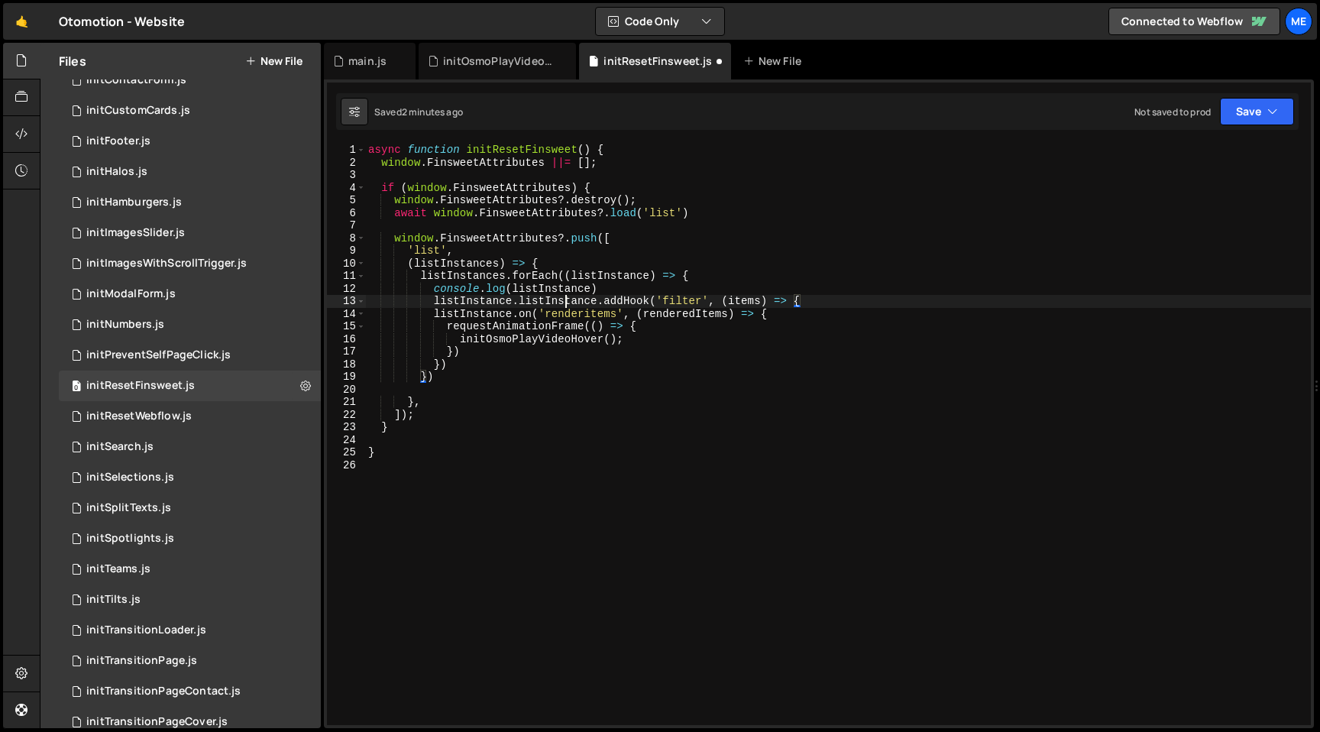
click at [567, 306] on div "async function initResetFinsweet ( ) { window . FinsweetAttributes ||= [ ] ; if…" at bounding box center [838, 447] width 946 height 606
click at [593, 298] on div "async function initResetFinsweet ( ) { window . FinsweetAttributes ||= [ ] ; if…" at bounding box center [838, 447] width 946 height 606
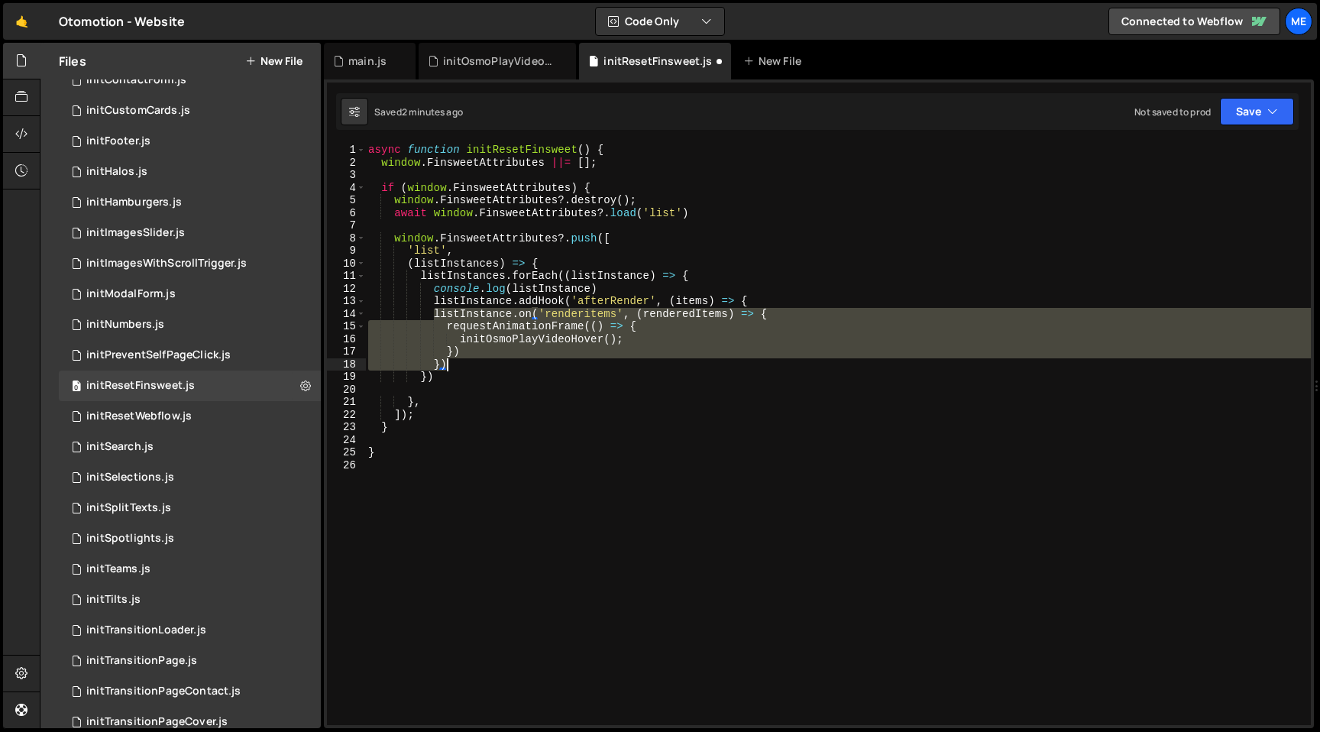
drag, startPoint x: 433, startPoint y: 313, endPoint x: 490, endPoint y: 369, distance: 79.4
click at [490, 369] on div "async function initResetFinsweet ( ) { window . FinsweetAttributes ||= [ ] ; if…" at bounding box center [838, 447] width 946 height 606
click at [769, 303] on div "async function initResetFinsweet ( ) { window . FinsweetAttributes ||= [ ] ; if…" at bounding box center [838, 447] width 946 height 606
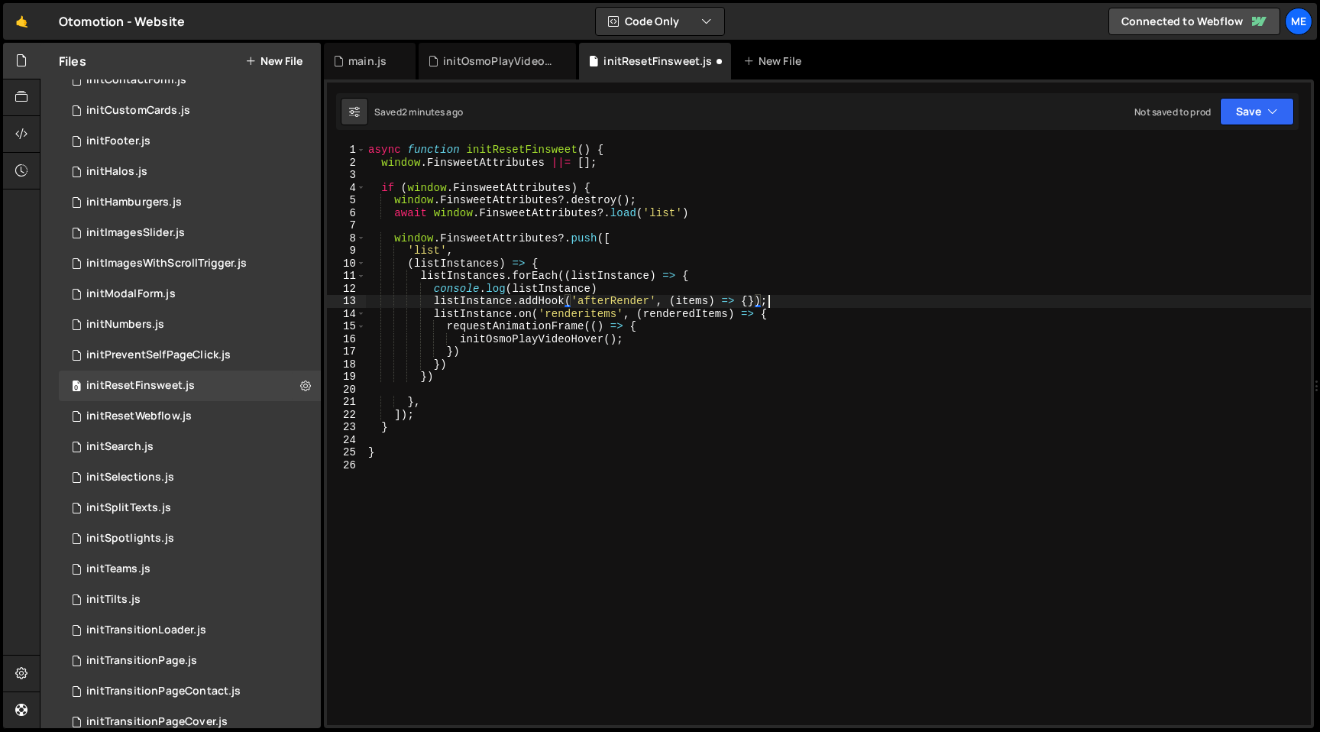
scroll to position [0, 27]
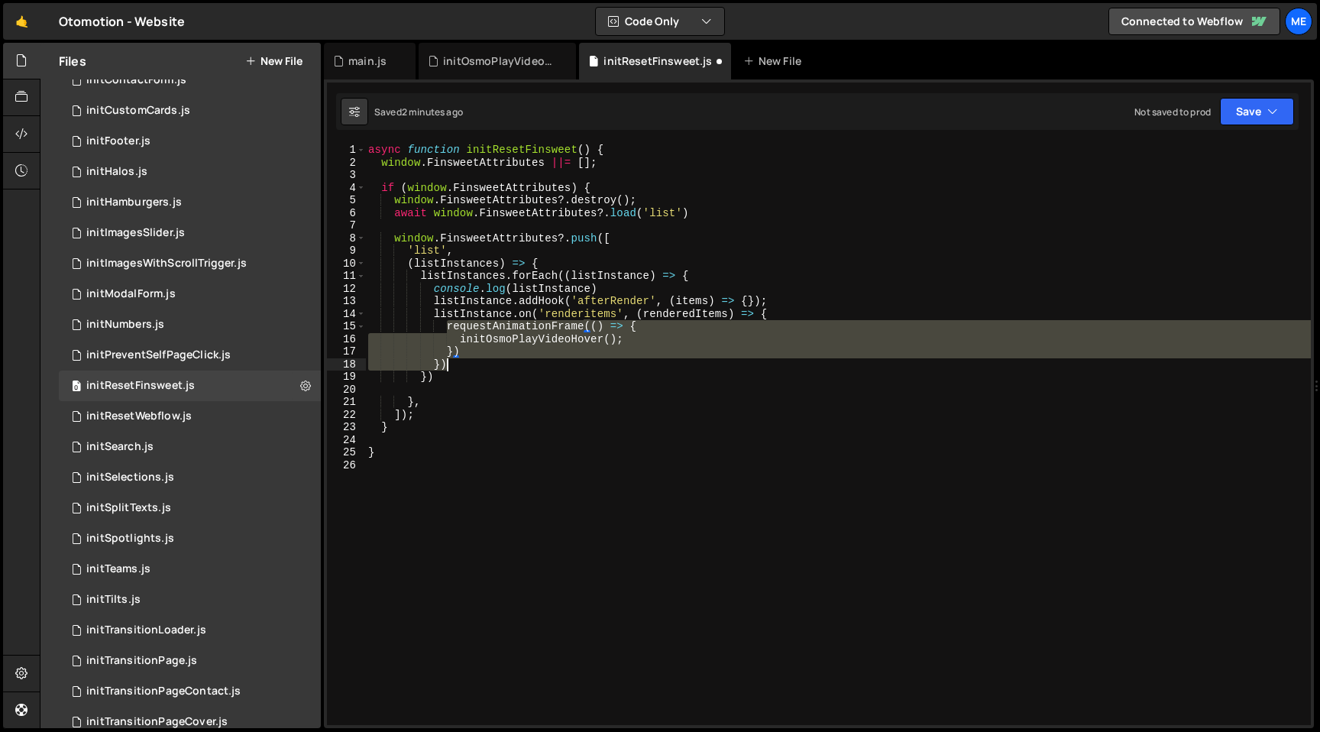
drag, startPoint x: 448, startPoint y: 326, endPoint x: 487, endPoint y: 358, distance: 50.5
click at [487, 358] on div "async function initResetFinsweet ( ) { window . FinsweetAttributes ||= [ ] ; if…" at bounding box center [838, 447] width 946 height 606
click at [485, 353] on div "async function initResetFinsweet ( ) { window . FinsweetAttributes ||= [ ] ; if…" at bounding box center [838, 434] width 946 height 581
type textarea "initOsmoPlayVideoHover(); })"
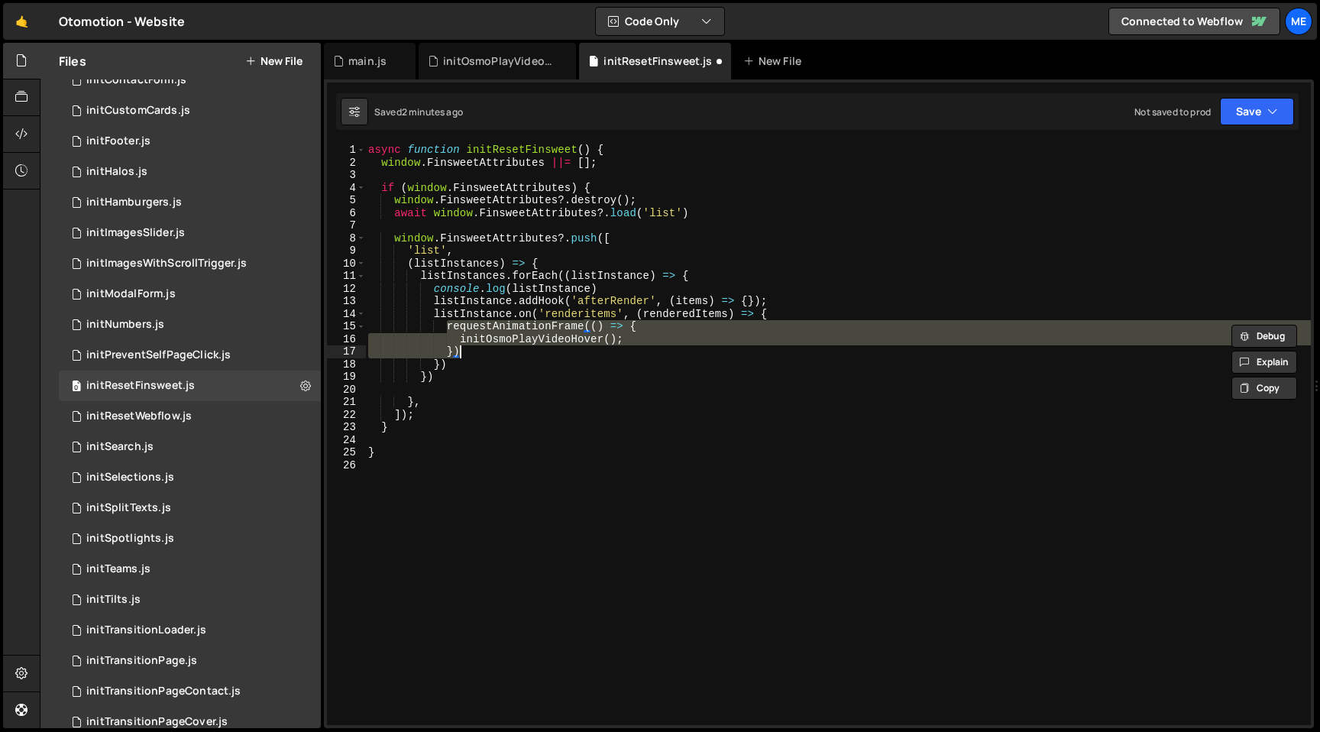
scroll to position [0, 5]
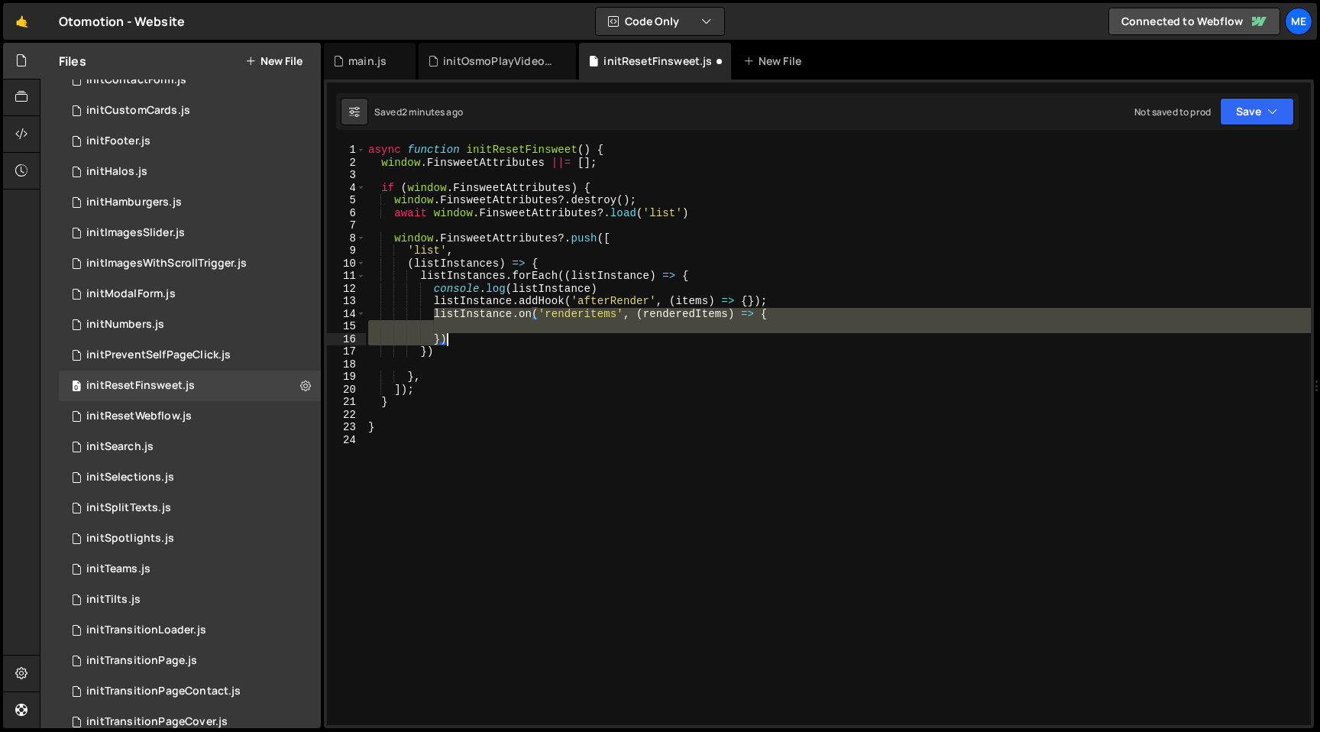
drag, startPoint x: 434, startPoint y: 315, endPoint x: 455, endPoint y: 344, distance: 35.4
click at [455, 344] on div "async function initResetFinsweet ( ) { window . FinsweetAttributes ||= [ ] ; if…" at bounding box center [838, 447] width 946 height 606
type textarea "})"
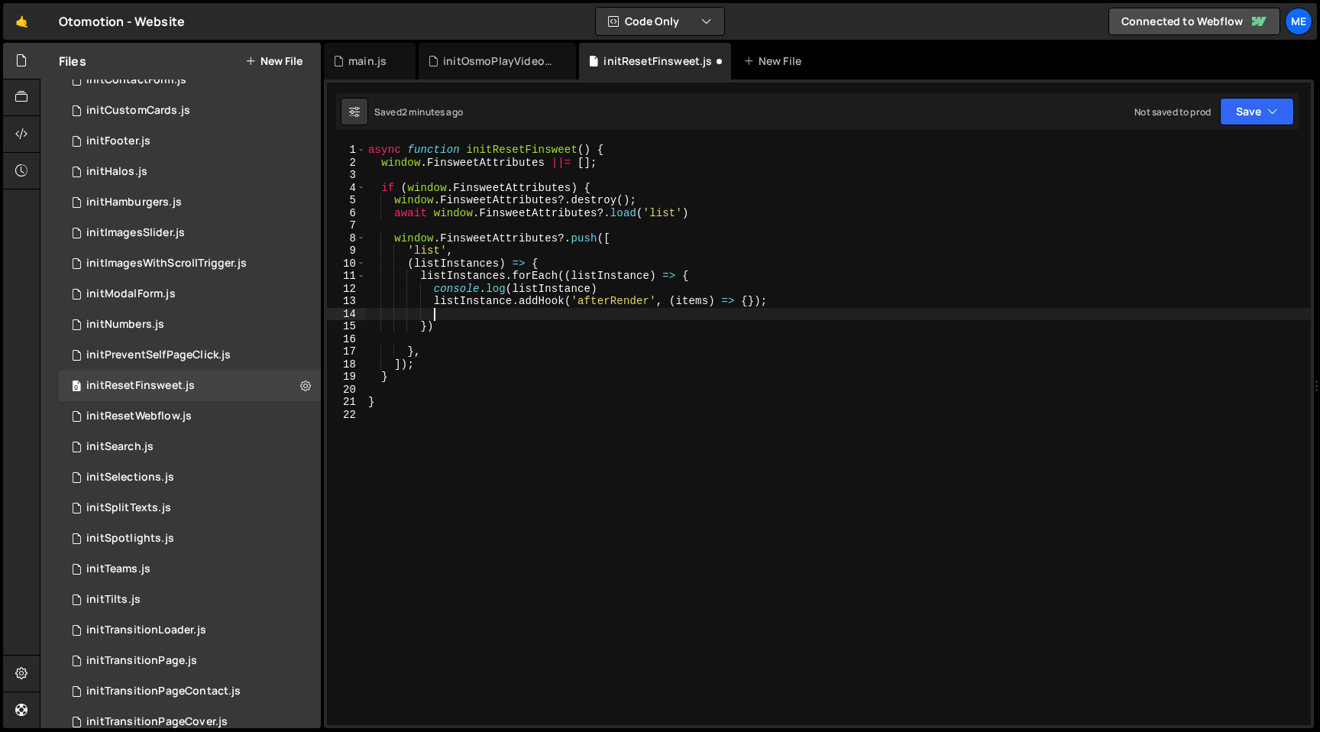
scroll to position [0, 0]
click at [748, 301] on div "async function initResetFinsweet ( ) { window . FinsweetAttributes ||= [ ] ; if…" at bounding box center [838, 447] width 946 height 606
type textarea "listInstance.addHook('afterRender', (items) => {});"
paste textarea "})"
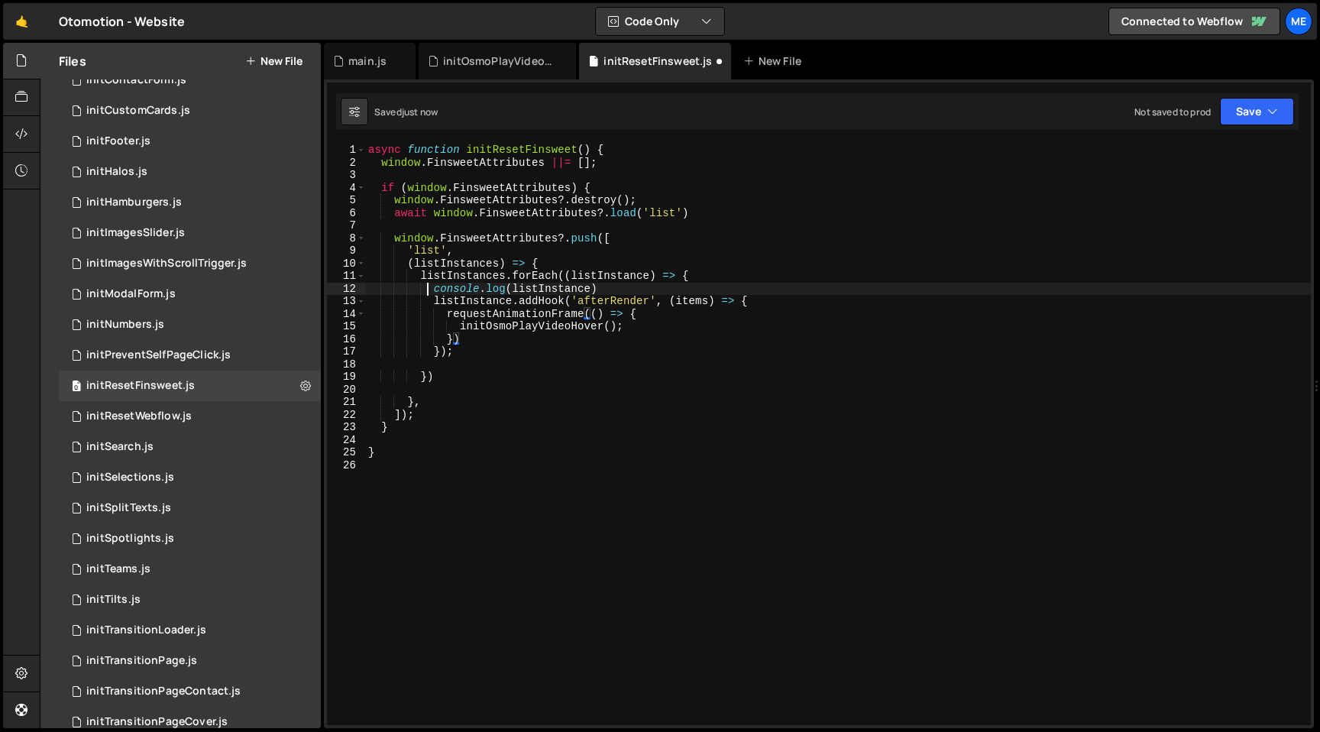
drag, startPoint x: 426, startPoint y: 290, endPoint x: 647, endPoint y: 290, distance: 220.7
click at [642, 290] on div "async function initResetFinsweet ( ) { window . FinsweetAttributes ||= [ ] ; if…" at bounding box center [838, 447] width 946 height 606
type textarea "console.log(listInstance)"
click at [775, 297] on div "async function initResetFinsweet ( ) { window . FinsweetAttributes ||= [ ] ; if…" at bounding box center [838, 447] width 946 height 606
type textarea "listInstance.addHook('afterRender', (items) => {"
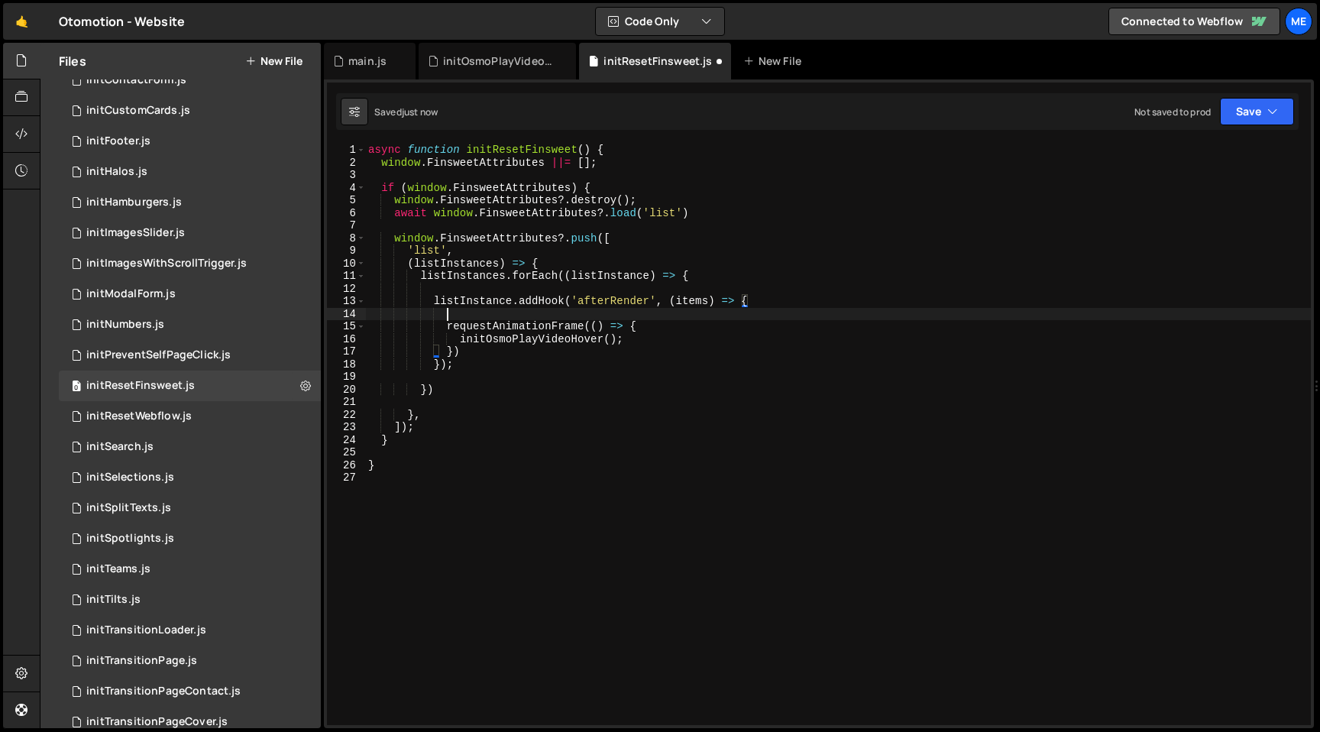
paste textarea "console.log(listInstance)"
click at [602, 299] on div "async function initResetFinsweet ( ) { window . FinsweetAttributes ||= [ ] ; if…" at bounding box center [838, 447] width 946 height 606
click at [598, 316] on div "async function initResetFinsweet ( ) { window . FinsweetAttributes ||= [ ] ; if…" at bounding box center [838, 447] width 946 height 606
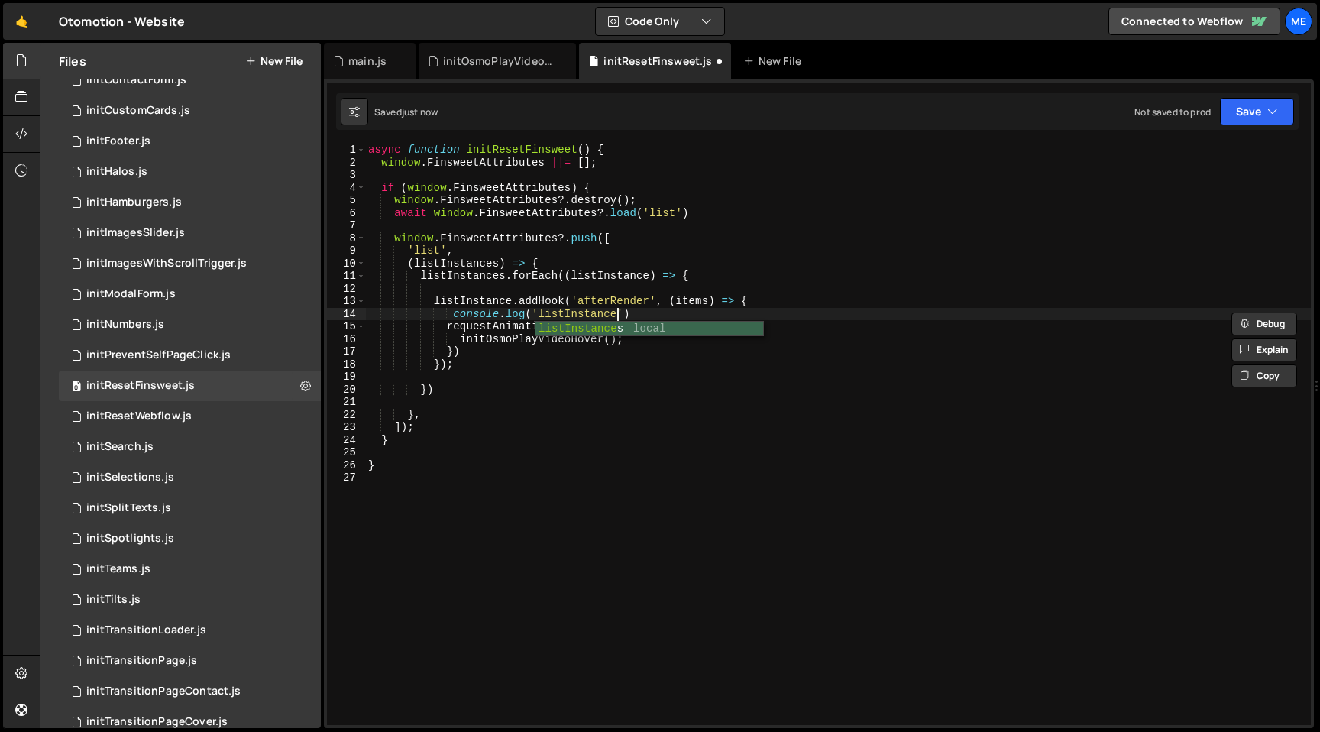
scroll to position [0, 18]
paste textarea "afterRender"
type textarea "console.log('listInstance afterRender')"
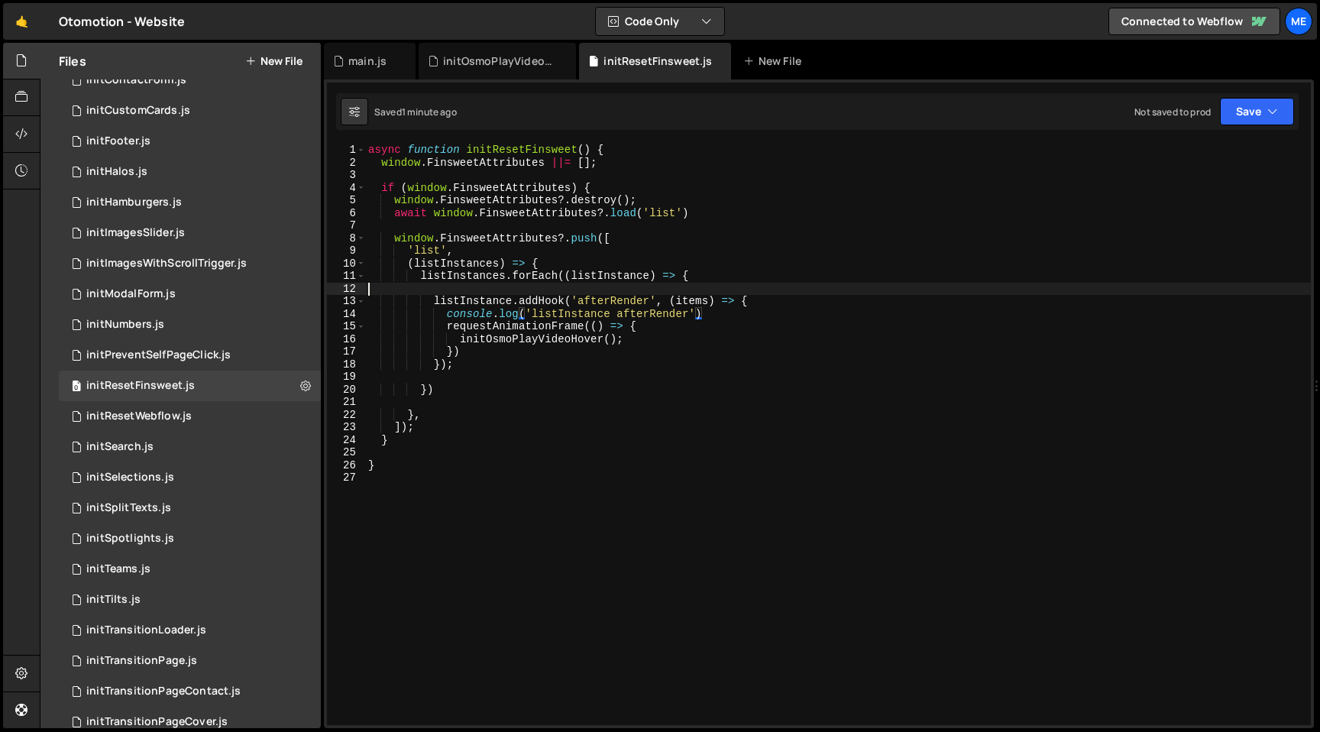
click at [570, 286] on div "async function initResetFinsweet ( ) { window . FinsweetAttributes ||= [ ] ; if…" at bounding box center [838, 447] width 946 height 606
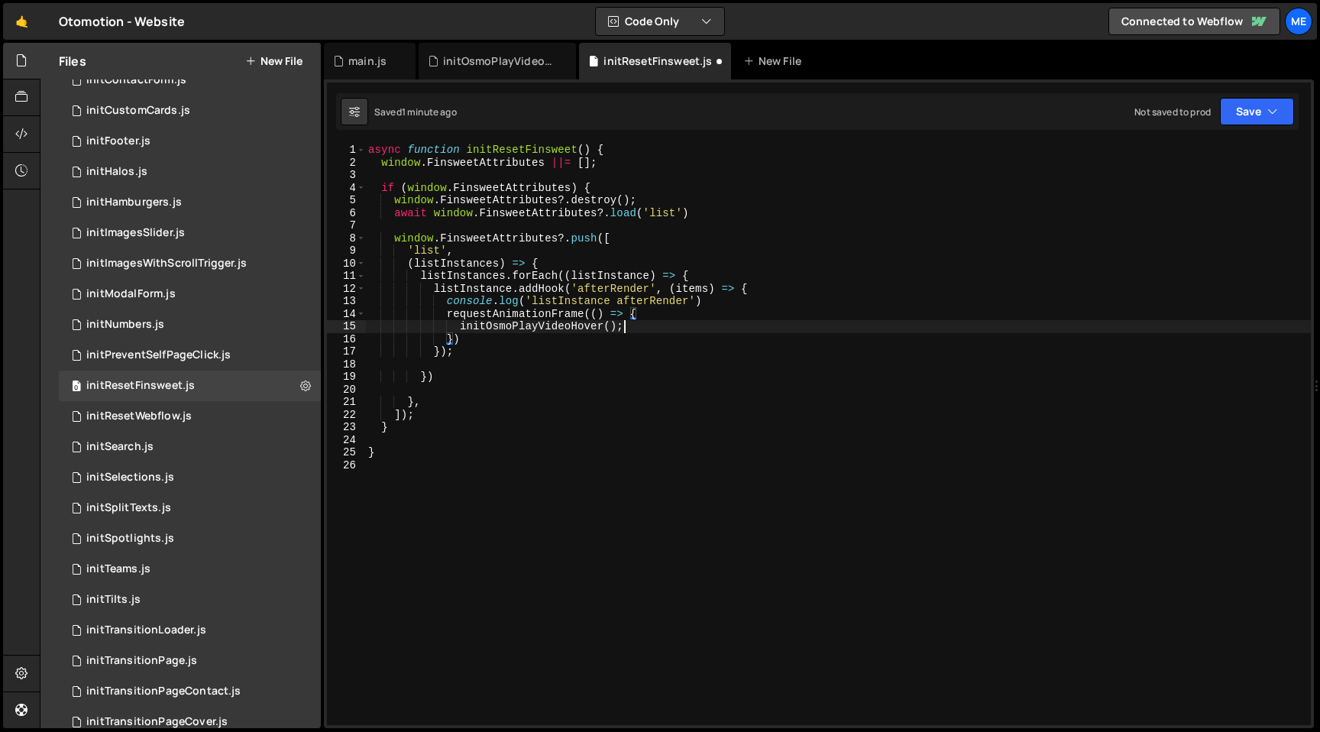
type textarea "});"
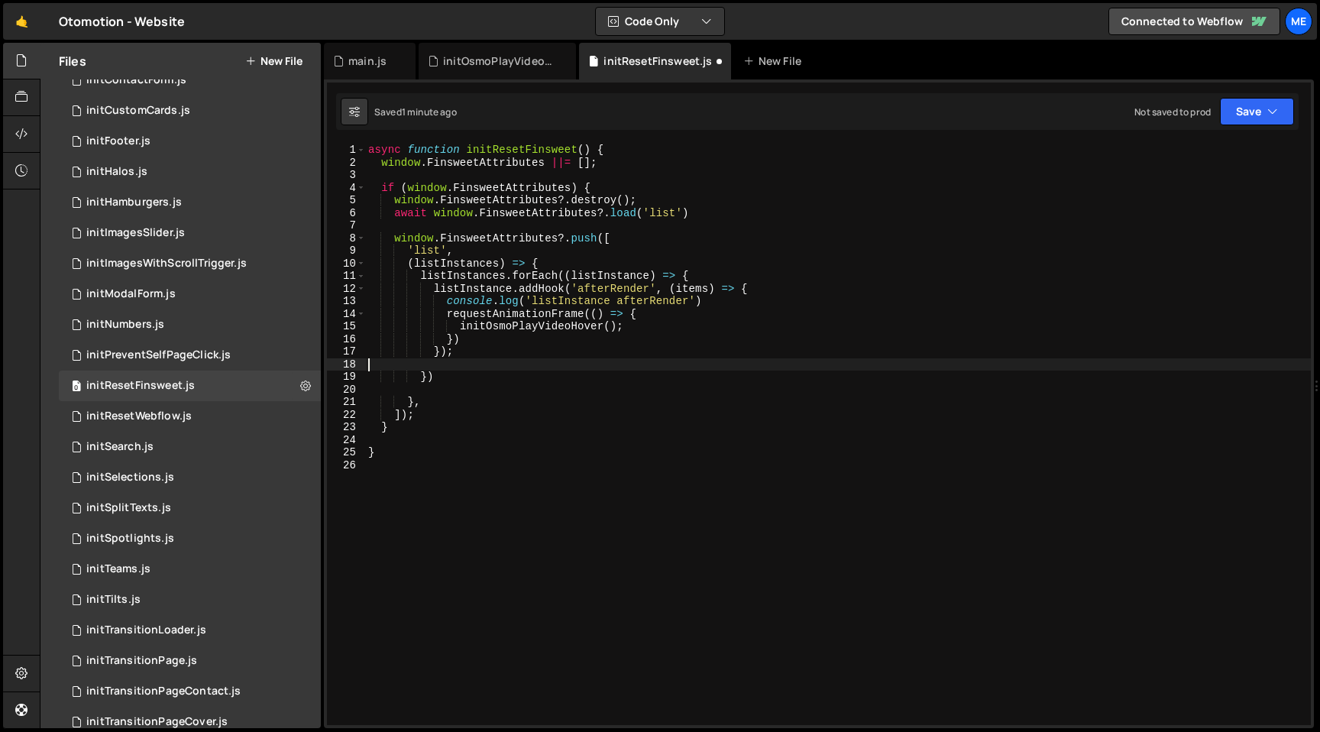
type textarea "})"
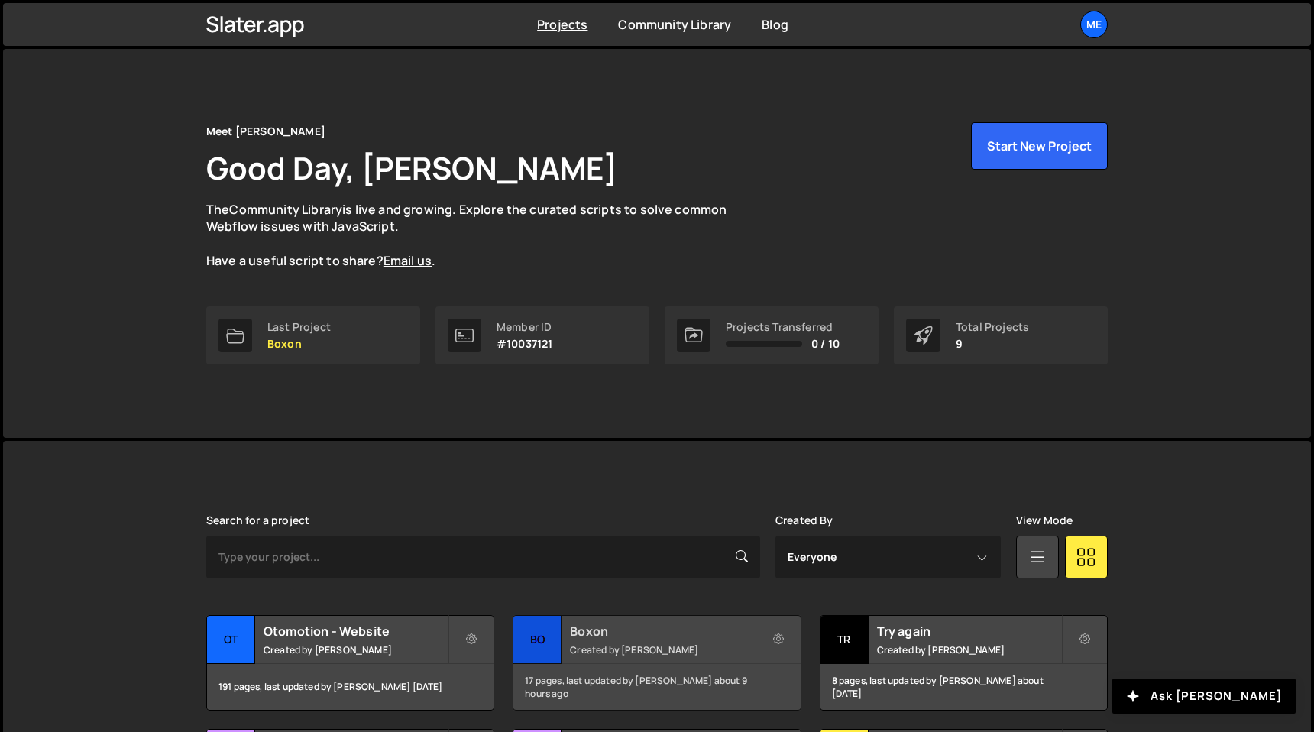
click at [600, 625] on h2 "Boxon" at bounding box center [662, 631] width 184 height 17
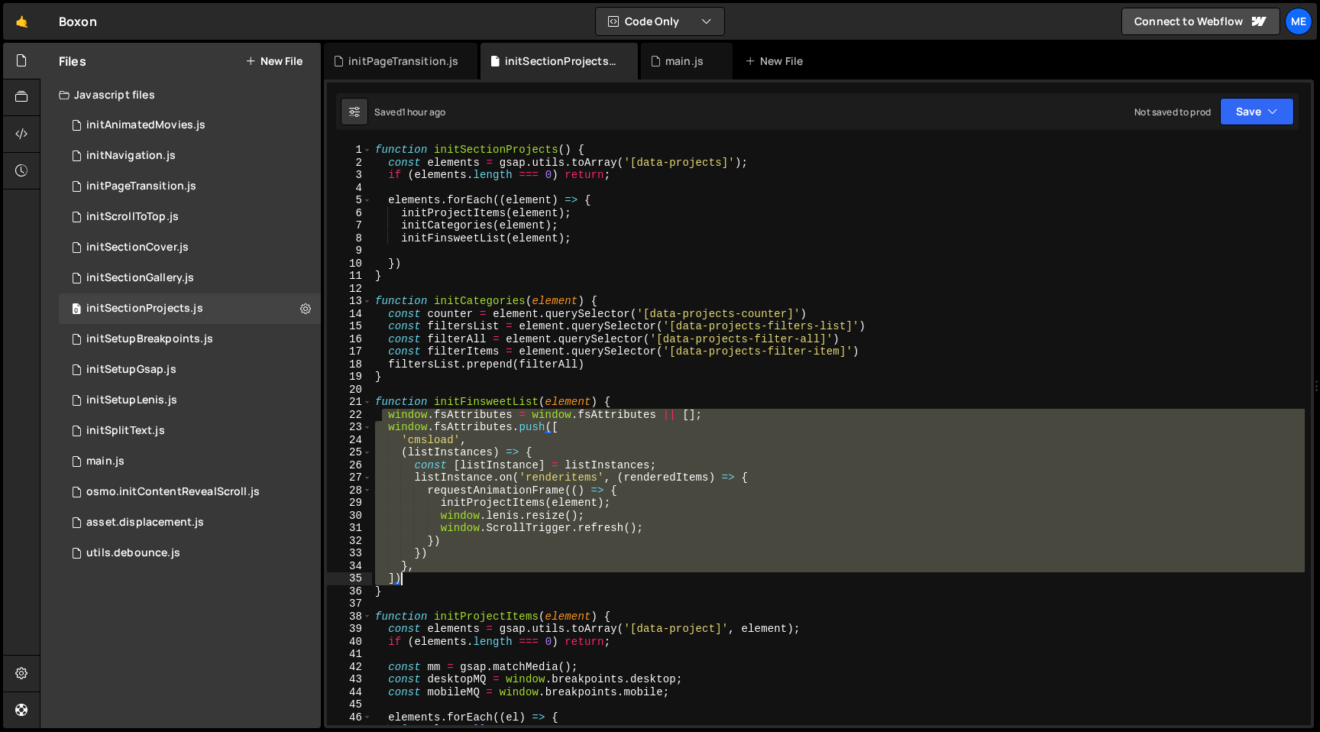
drag, startPoint x: 383, startPoint y: 416, endPoint x: 475, endPoint y: 574, distance: 183.8
click at [476, 574] on div "function initSectionProjects ( ) { const elements = gsap . utils . toArray ( '[…" at bounding box center [838, 447] width 933 height 606
click at [600, 434] on div "function initSectionProjects ( ) { const elements = gsap . utils . toArray ( '[…" at bounding box center [838, 434] width 933 height 581
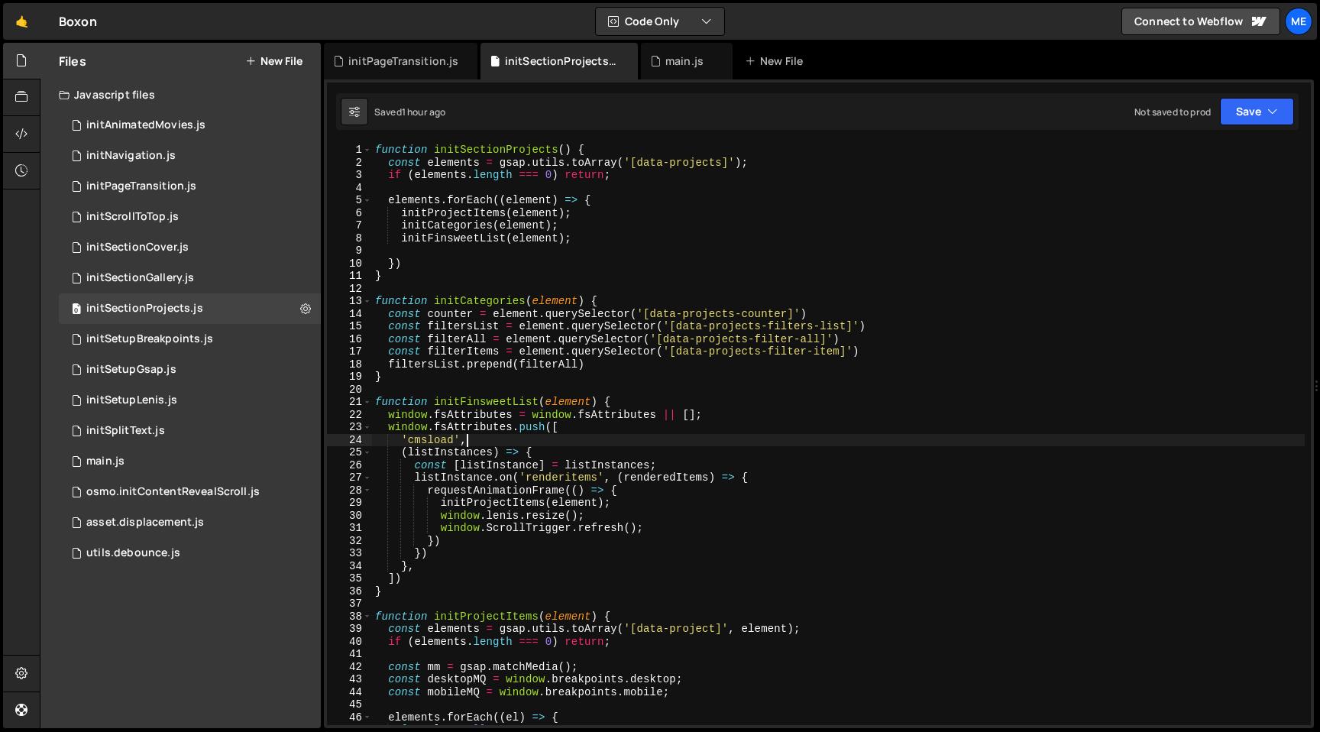
click at [593, 425] on div "function initSectionProjects ( ) { const elements = gsap . utils . toArray ( '[…" at bounding box center [838, 447] width 933 height 606
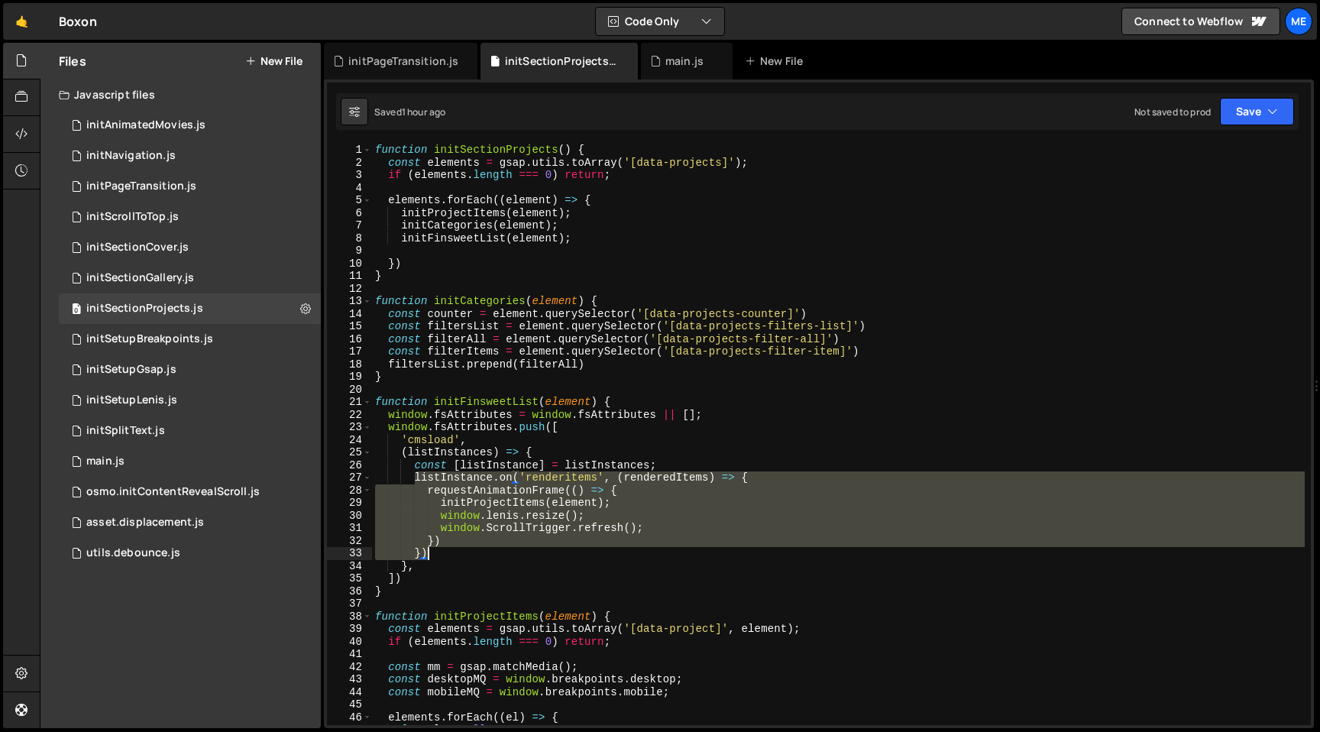
drag, startPoint x: 415, startPoint y: 477, endPoint x: 444, endPoint y: 552, distance: 81.0
click at [444, 552] on div "function initSectionProjects ( ) { const elements = gsap . utils . toArray ( '[…" at bounding box center [838, 447] width 933 height 606
click at [561, 553] on div "function initSectionProjects ( ) { const elements = gsap . utils . toArray ( '[…" at bounding box center [838, 434] width 933 height 581
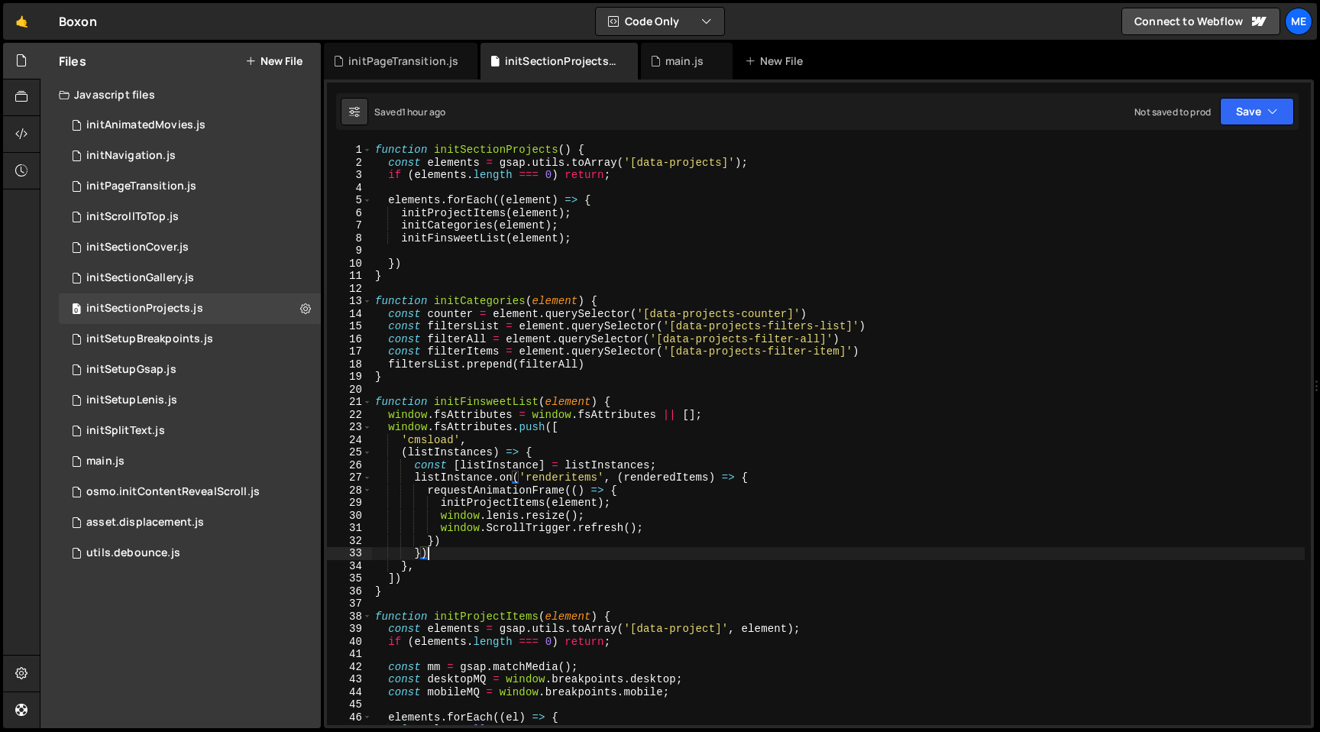
click at [454, 451] on div "function initSectionProjects ( ) { const elements = gsap . utils . toArray ( '[…" at bounding box center [838, 447] width 933 height 606
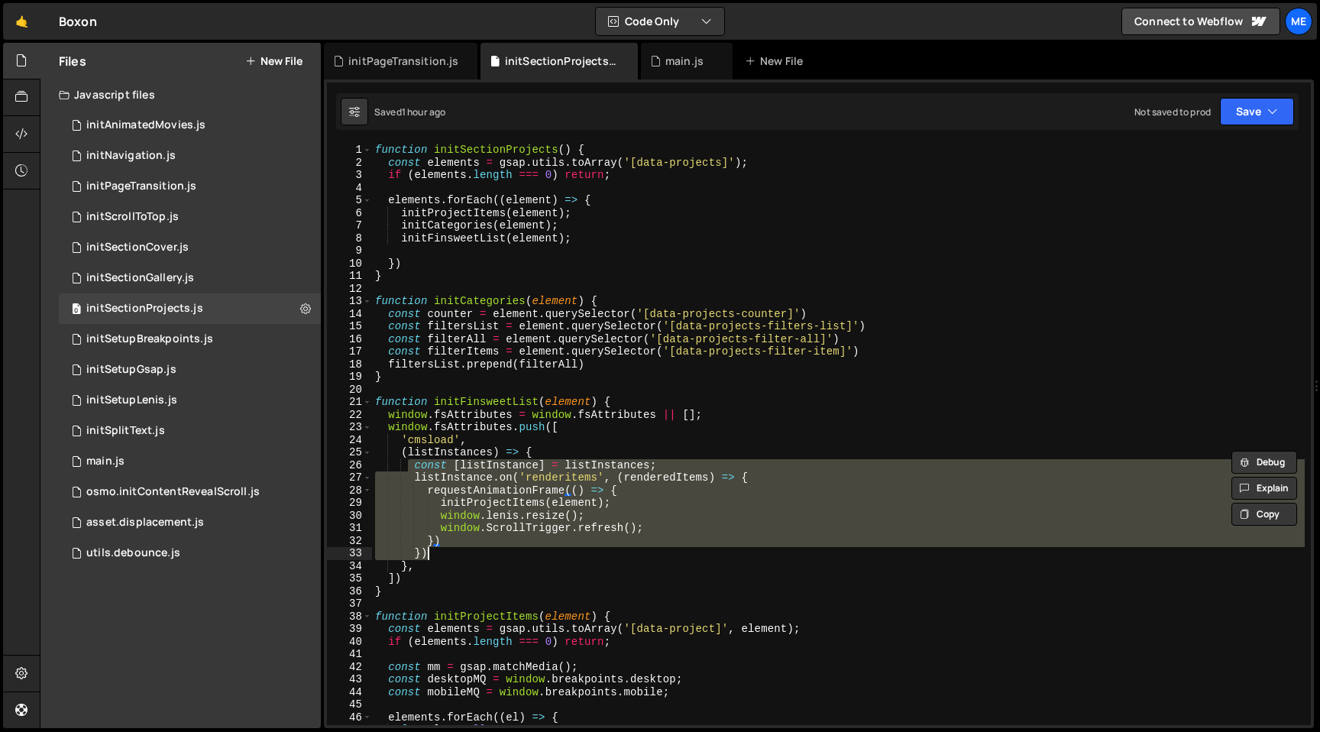
drag, startPoint x: 409, startPoint y: 470, endPoint x: 471, endPoint y: 556, distance: 106.2
click at [471, 556] on div "function initSectionProjects ( ) { const elements = gsap . utils . toArray ( '[…" at bounding box center [838, 447] width 933 height 606
click at [488, 454] on div "function initSectionProjects ( ) { const elements = gsap . utils . toArray ( '[…" at bounding box center [838, 447] width 933 height 606
drag, startPoint x: 411, startPoint y: 467, endPoint x: 526, endPoint y: 553, distance: 144.1
click at [526, 553] on div "function initSectionProjects ( ) { const elements = gsap . utils . toArray ( '[…" at bounding box center [838, 447] width 933 height 606
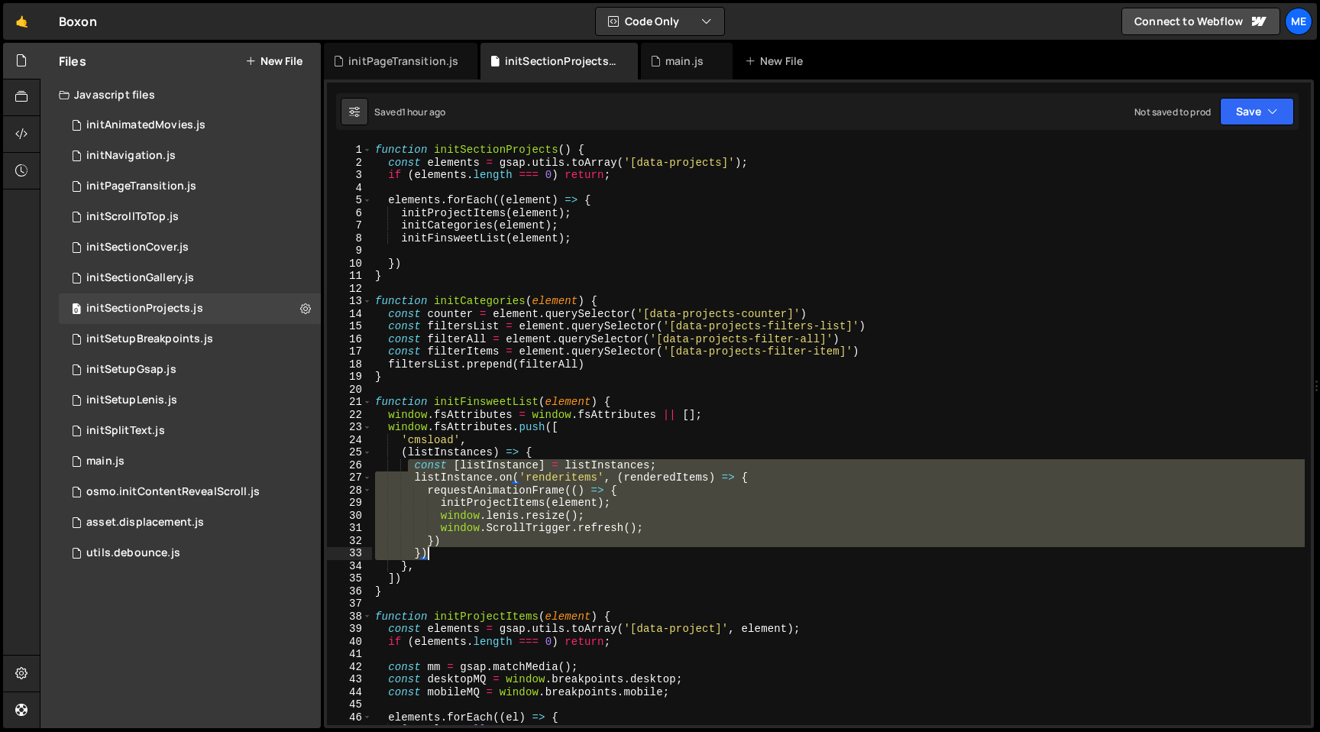
type textarea "}) })"
